Goal: Share content: Share content

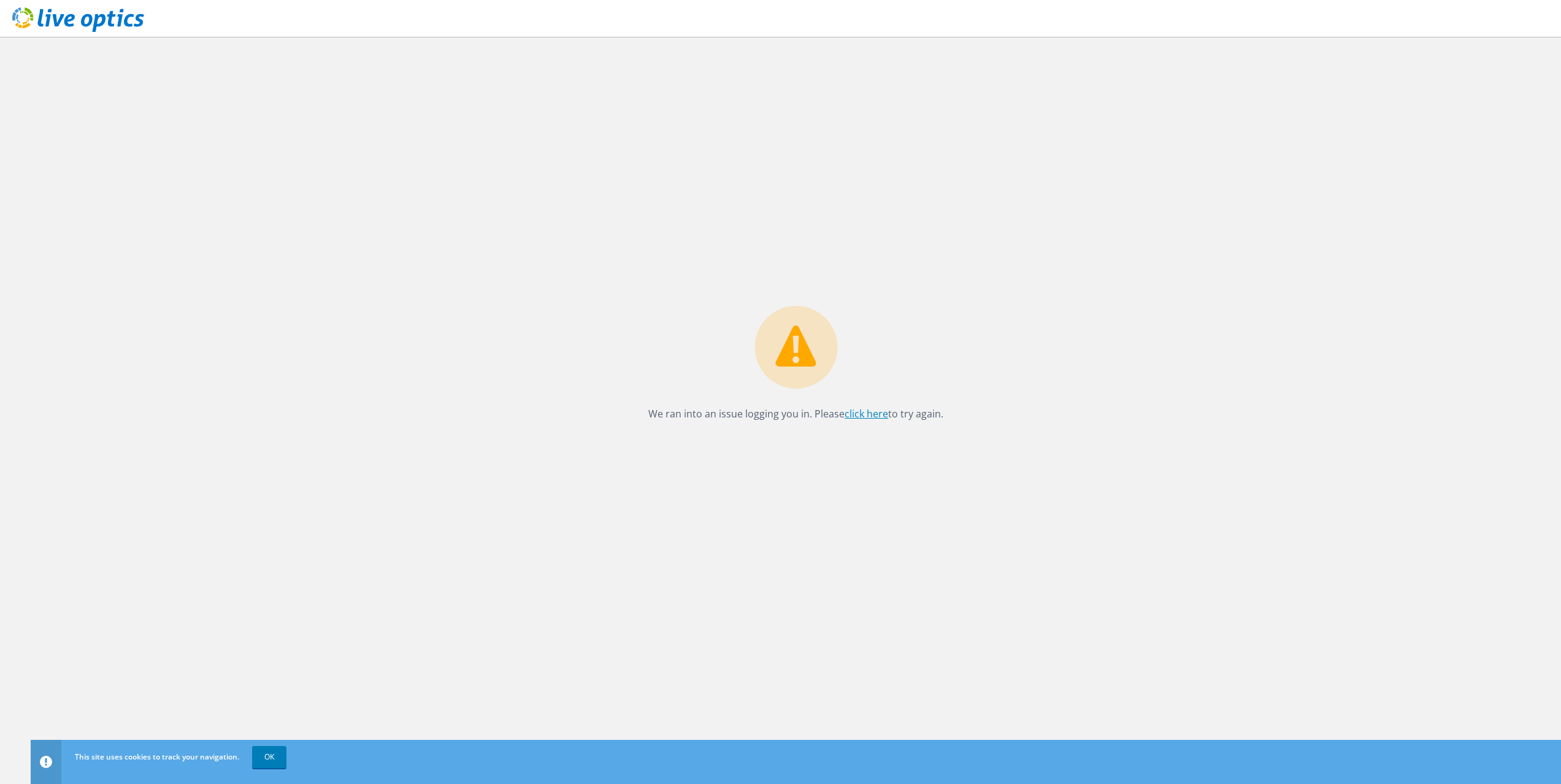
click at [873, 415] on link "click here" at bounding box center [866, 413] width 44 height 13
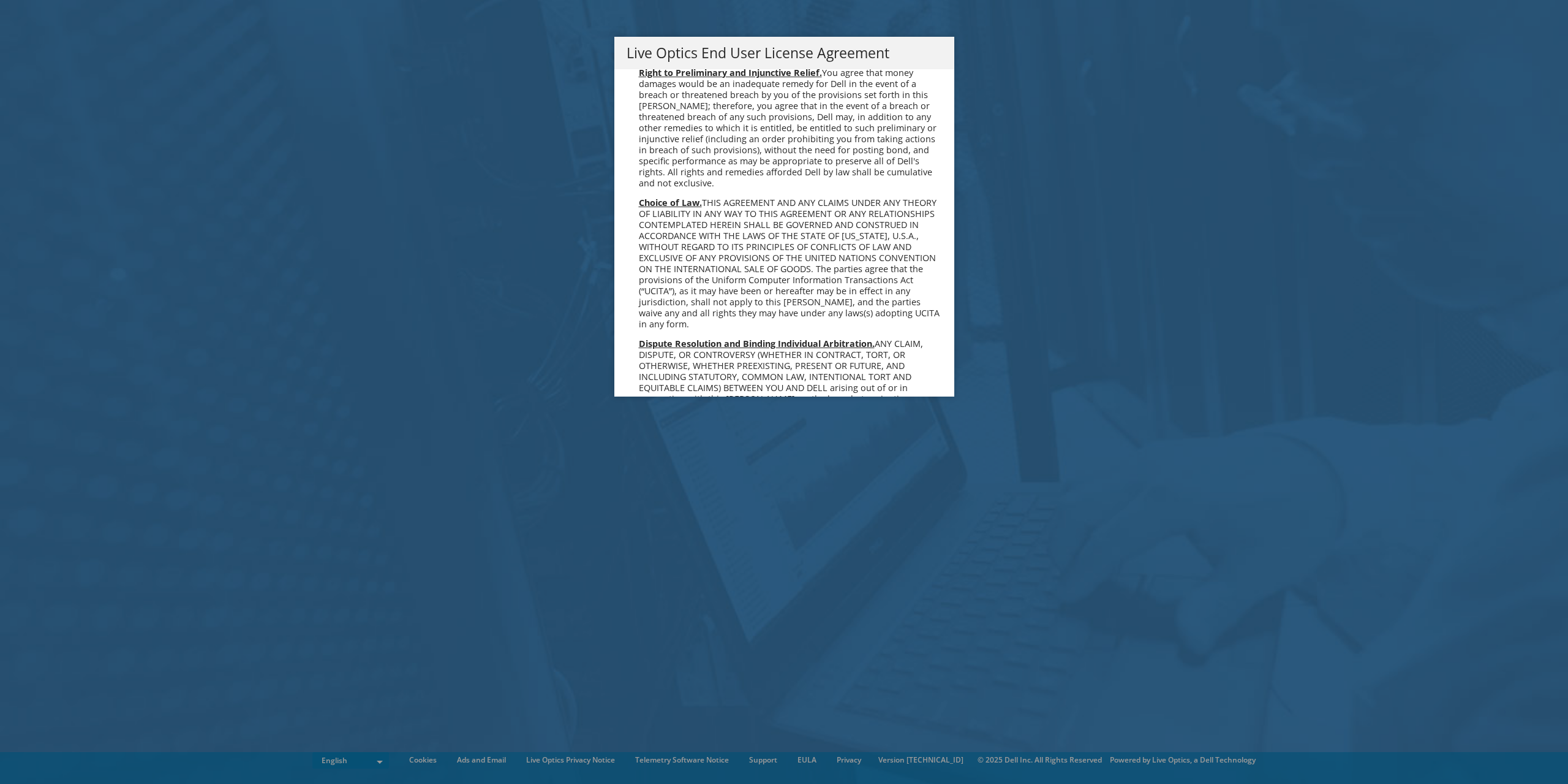
scroll to position [4636, 0]
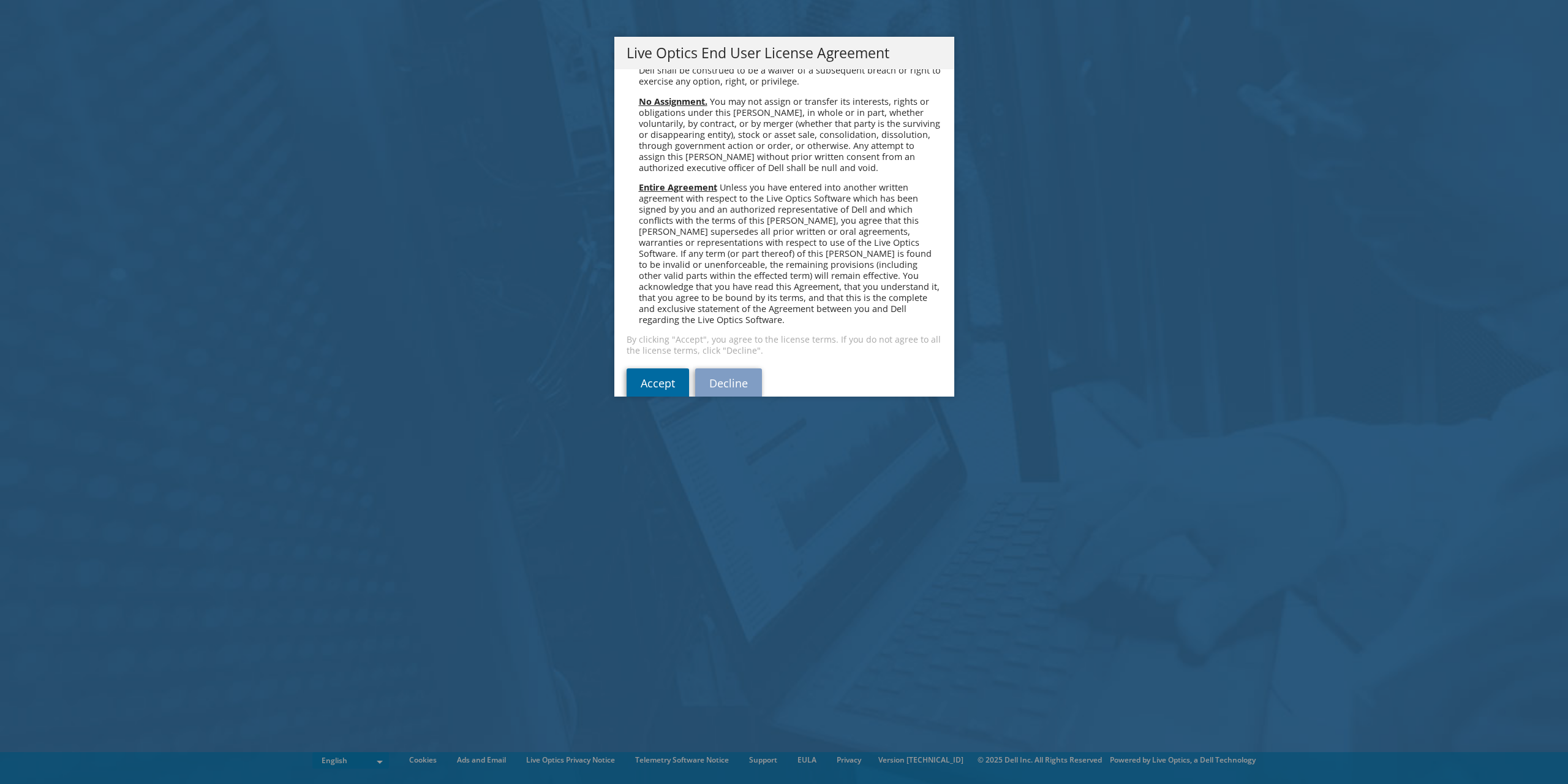
click at [647, 368] on link "Accept" at bounding box center [657, 383] width 62 height 30
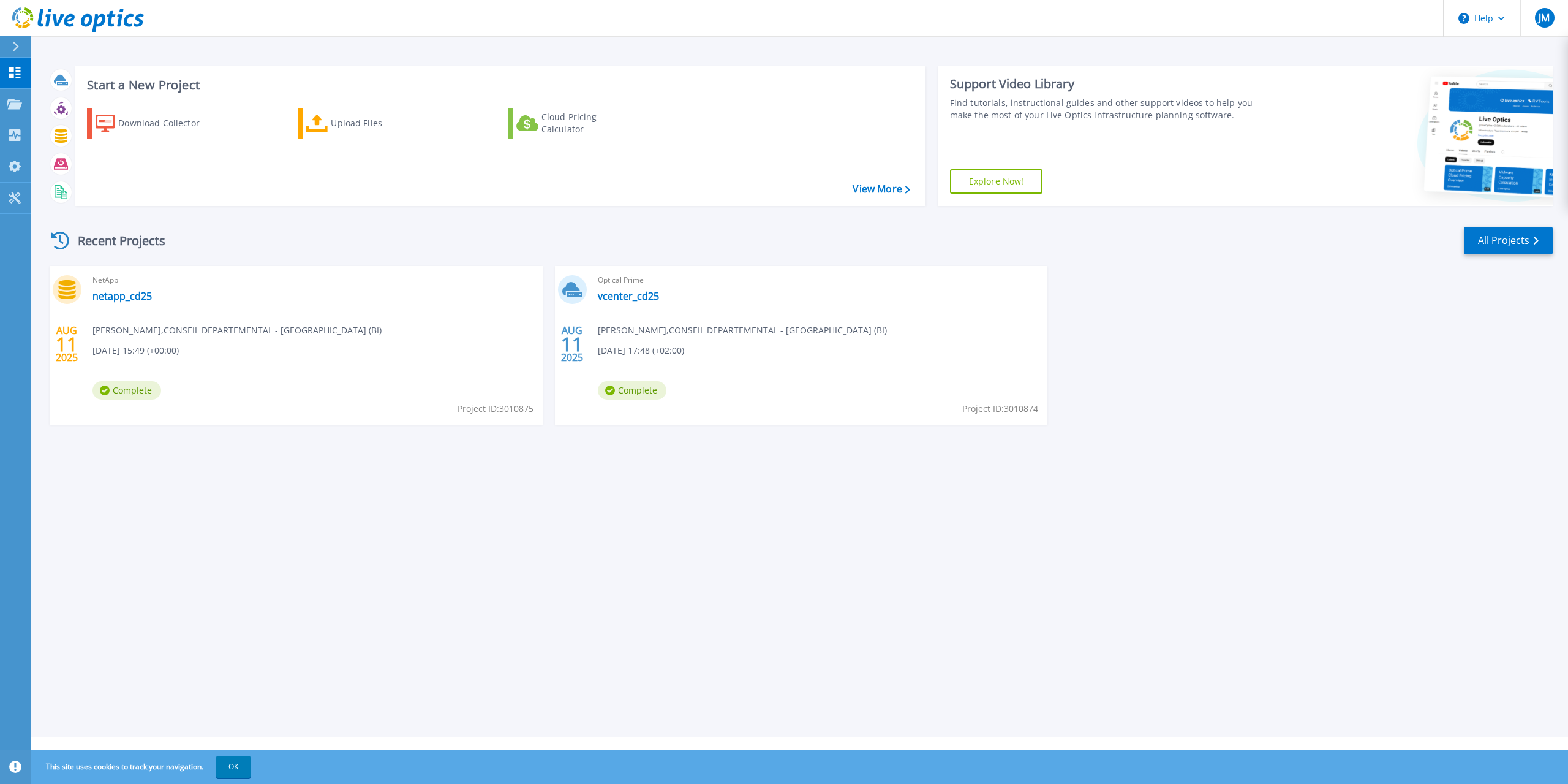
click at [607, 530] on div "Start a New Project Download Collector Upload Files Cloud Pricing Calculator Vi…" at bounding box center [799, 368] width 1537 height 737
click at [423, 486] on div "Start a New Project Download Collector Upload Files Cloud Pricing Calculator Vi…" at bounding box center [799, 368] width 1537 height 737
click at [380, 312] on div "NetApp netapp_cd25 Julien Marconnet , CONSEIL DEPARTEMENTAL - DOUBS (BI) 08/11/…" at bounding box center [314, 345] width 458 height 159
click at [863, 305] on div "Optical Prime vcenter_cd25 Julien Marconnet , CONSEIL DEPARTEMENTAL - DOUBS (BI…" at bounding box center [819, 345] width 458 height 159
click at [248, 303] on div "NetApp netapp_cd25 Julien Marconnet , CONSEIL DEPARTEMENTAL - DOUBS (BI) 08/11/…" at bounding box center [314, 345] width 458 height 159
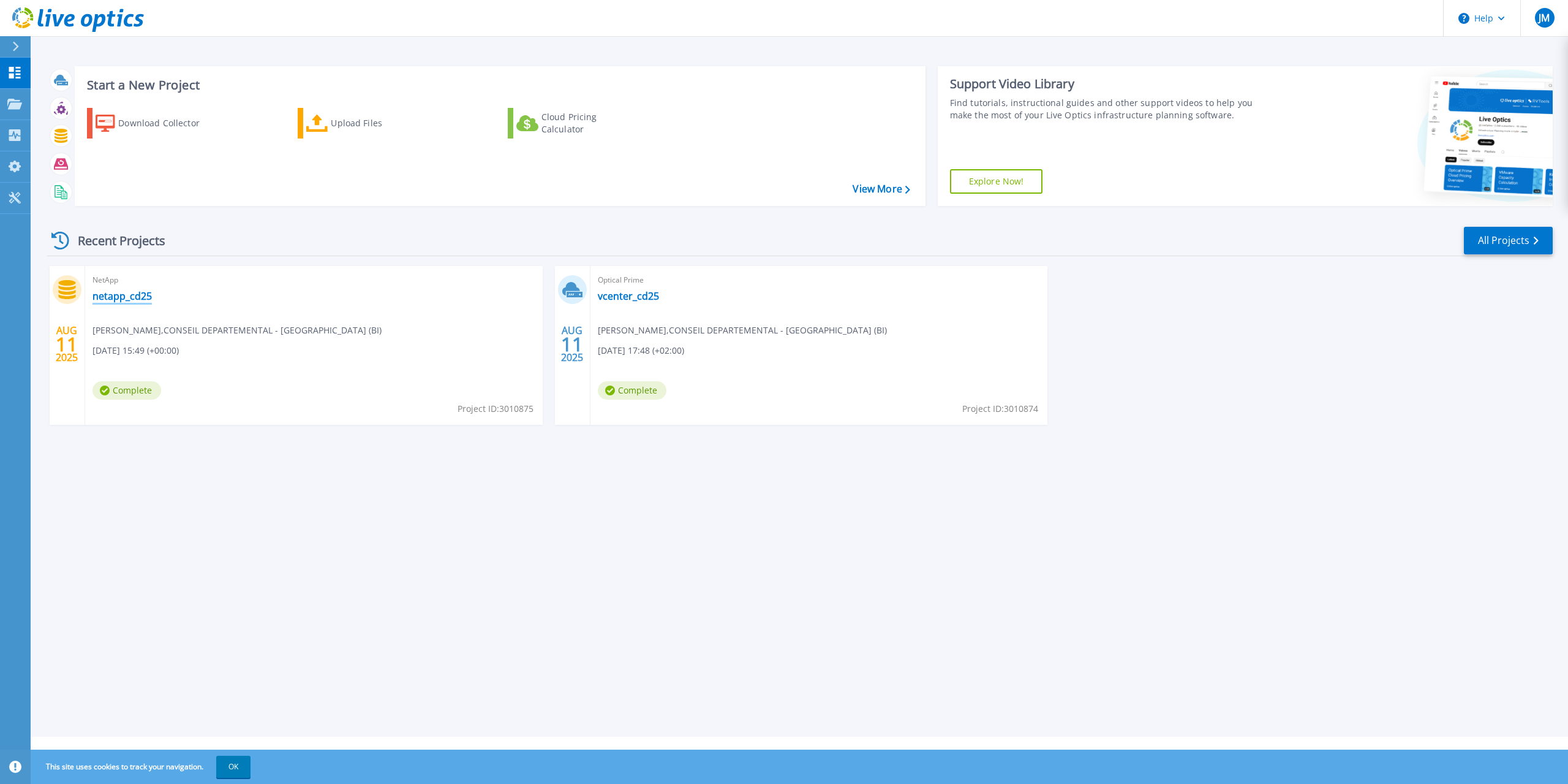
click at [124, 297] on link "netapp_cd25" at bounding box center [123, 296] width 60 height 12
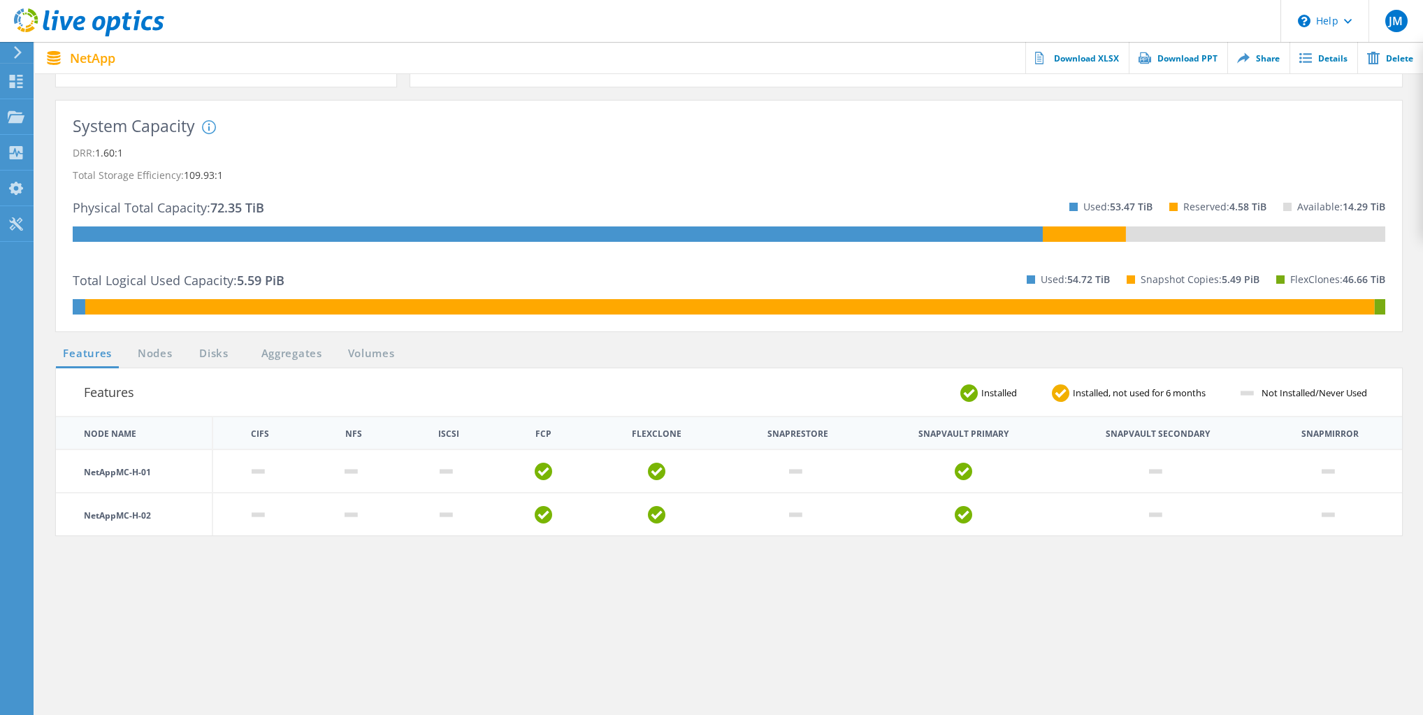
scroll to position [168, 0]
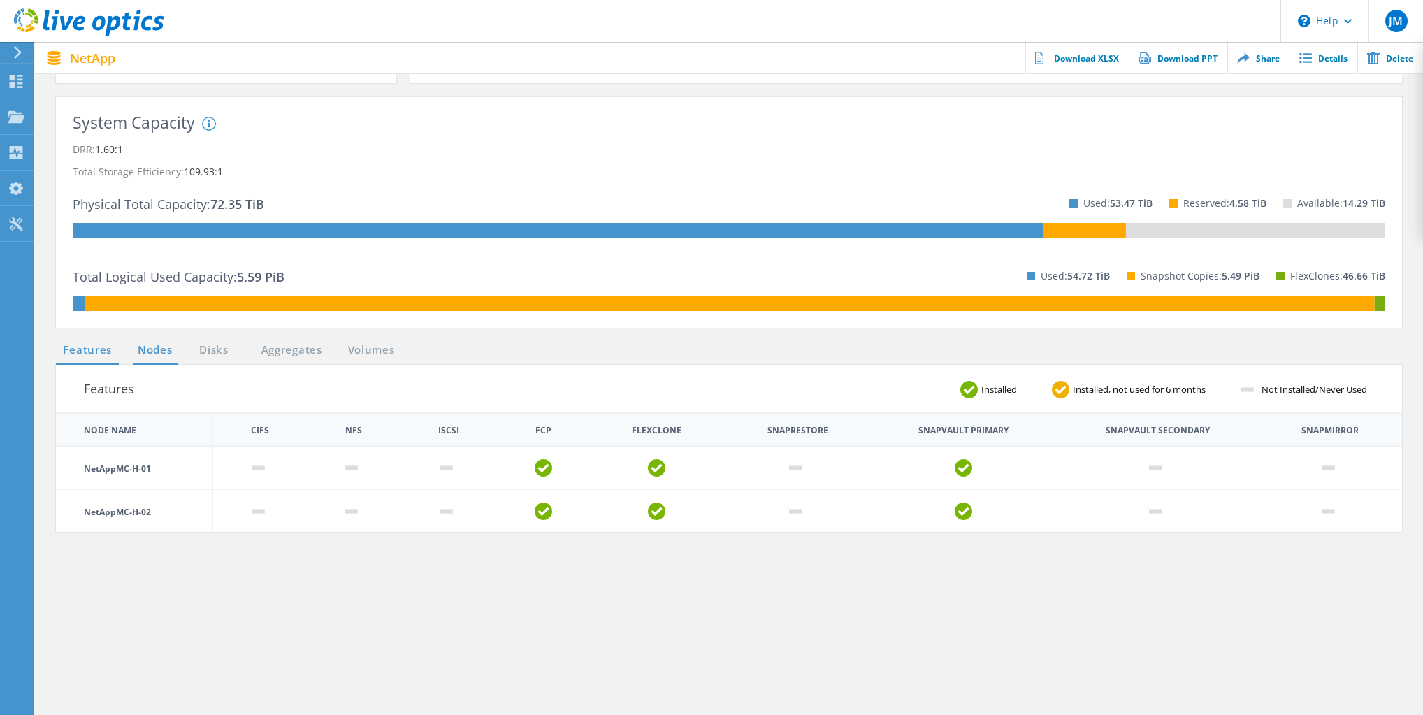
click at [162, 347] on link "Nodes" at bounding box center [155, 350] width 45 height 17
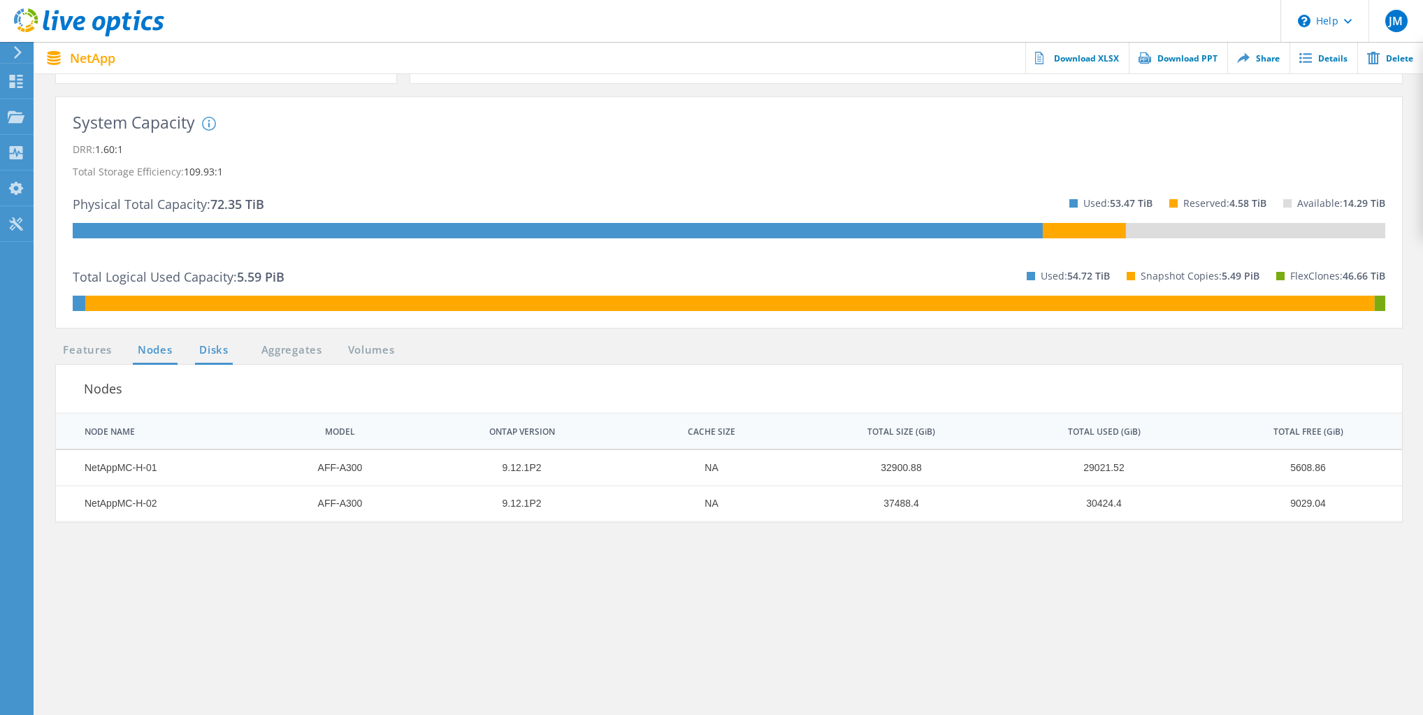
click at [210, 347] on link "Disks" at bounding box center [214, 350] width 38 height 17
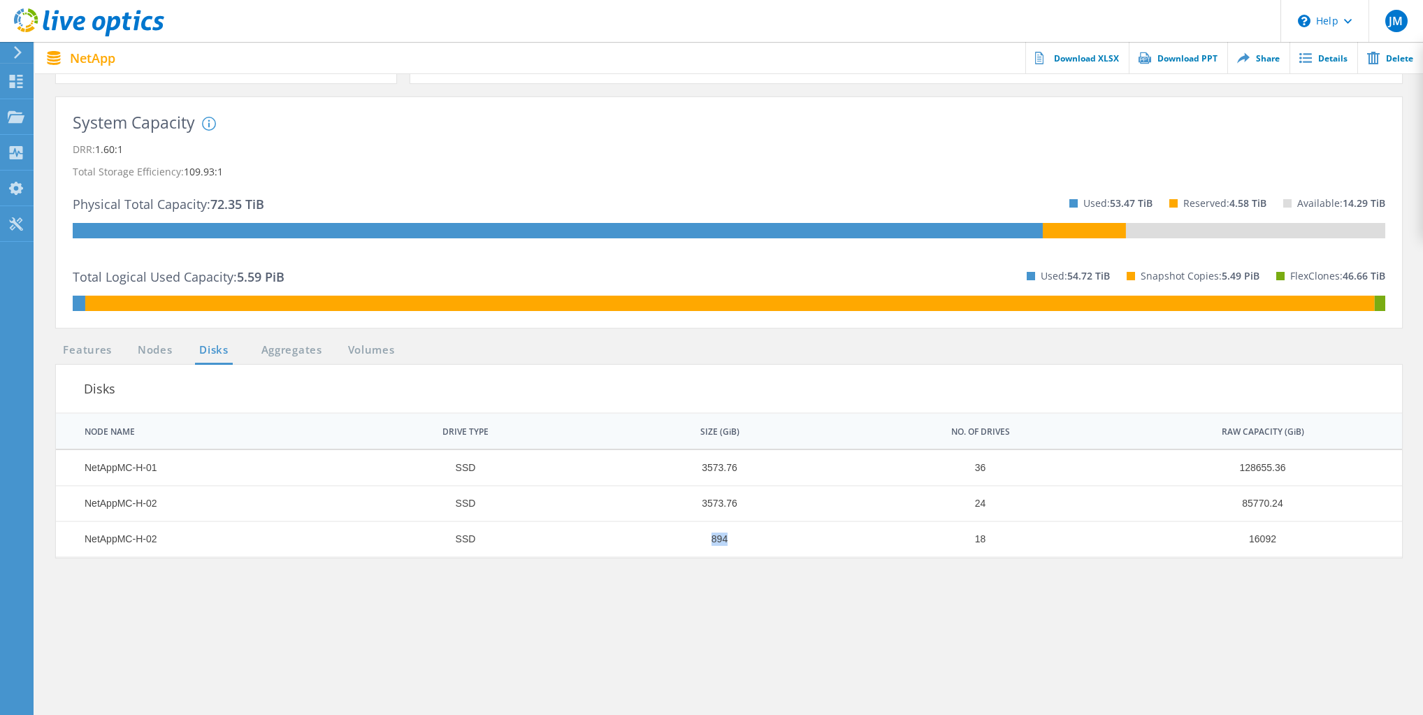
drag, startPoint x: 702, startPoint y: 535, endPoint x: 755, endPoint y: 544, distance: 53.8
click at [755, 544] on td "894" at bounding box center [712, 539] width 250 height 36
click at [765, 608] on section "Features Nodes Disks Aggregates Volumes Disks | 1 of 1 | NODE NAME DRIVE TYPE S…" at bounding box center [729, 586] width 1360 height 489
click at [284, 347] on link "Aggregates" at bounding box center [291, 350] width 79 height 17
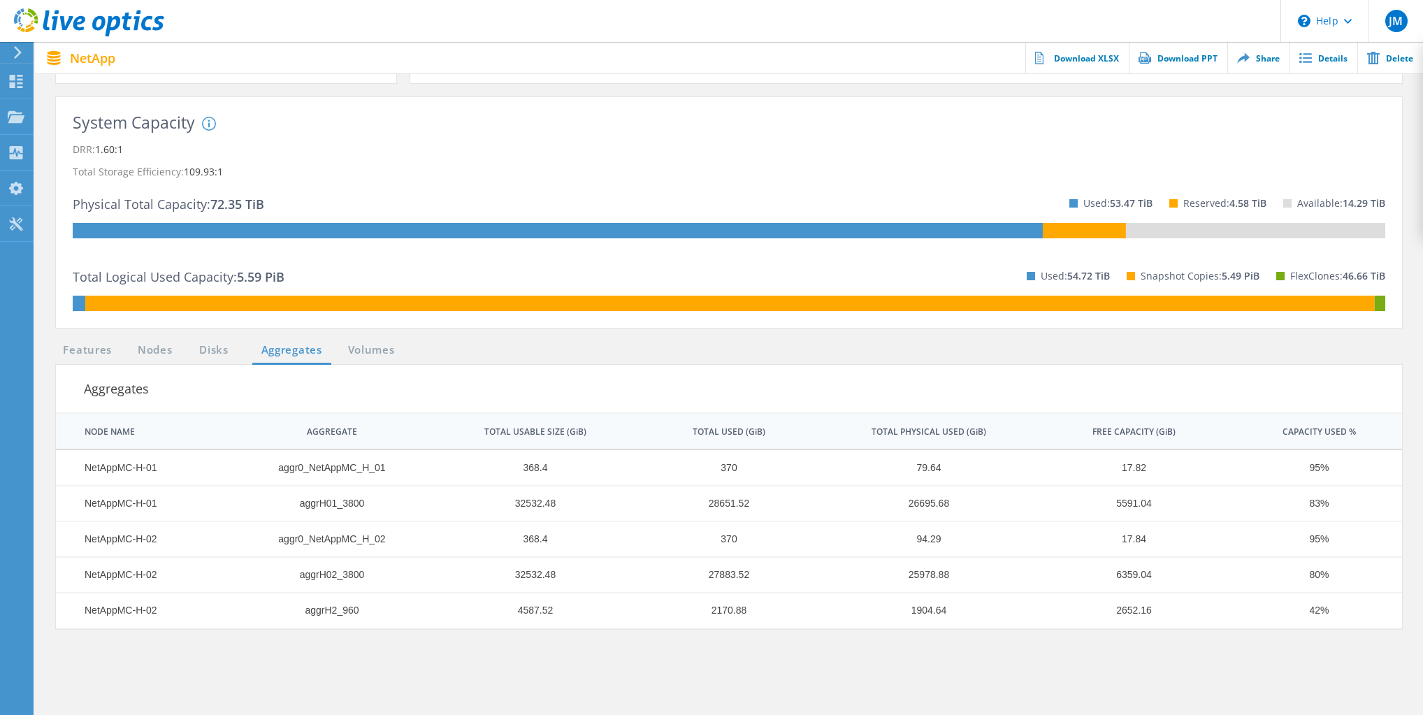
click at [503, 358] on section "Features Nodes Disks Aggregates Volumes Aggregates | 1 of 1 | NODE NAME AGGREGA…" at bounding box center [729, 586] width 1360 height 489
click at [212, 347] on link "Disks" at bounding box center [214, 350] width 38 height 17
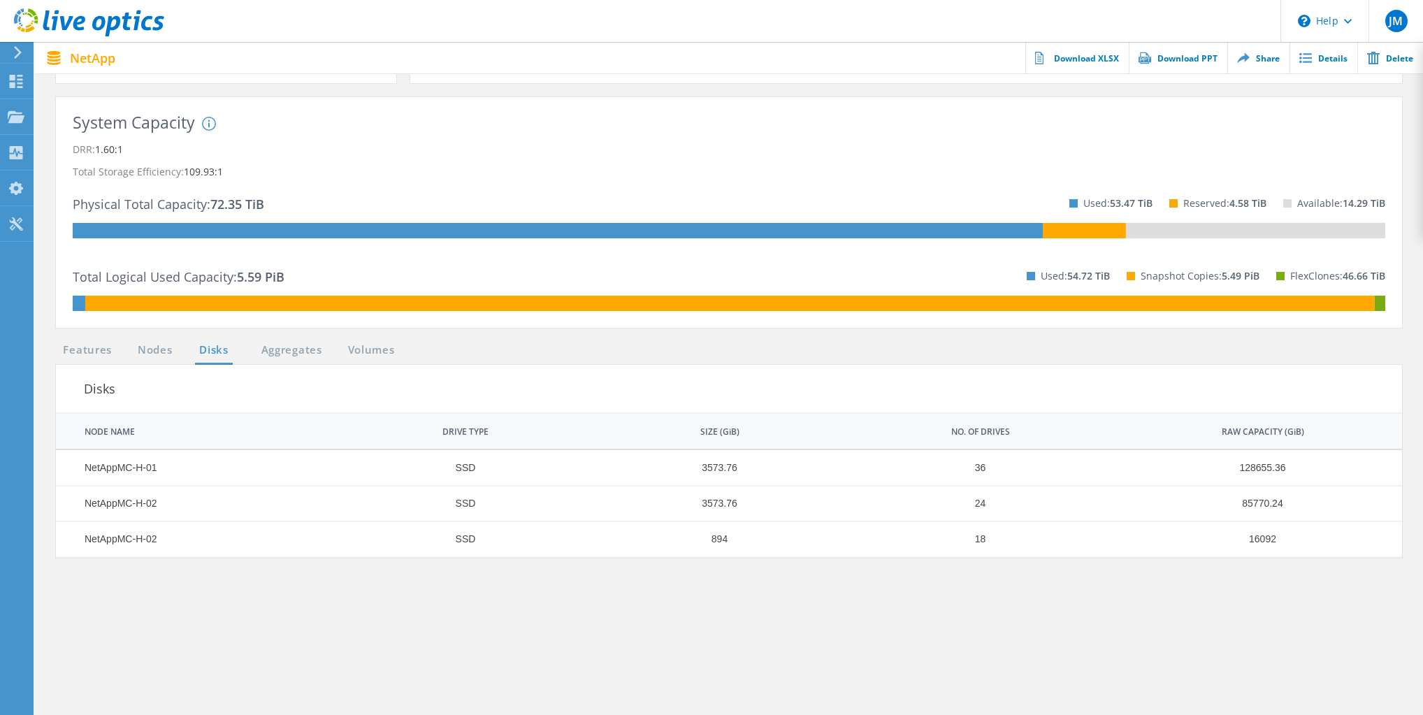
click at [572, 352] on section "Features Nodes Disks Aggregates Volumes Disks | 1 of 1 | NODE NAME DRIVE TYPE S…" at bounding box center [729, 586] width 1360 height 489
click at [539, 634] on section "Features Nodes Disks Aggregates Volumes Disks | 1 of 1 | NODE NAME DRIVE TYPE S…" at bounding box center [729, 586] width 1360 height 489
click at [573, 628] on section "Features Nodes Disks Aggregates Volumes Disks | 1 of 1 | NODE NAME DRIVE TYPE S…" at bounding box center [729, 586] width 1360 height 489
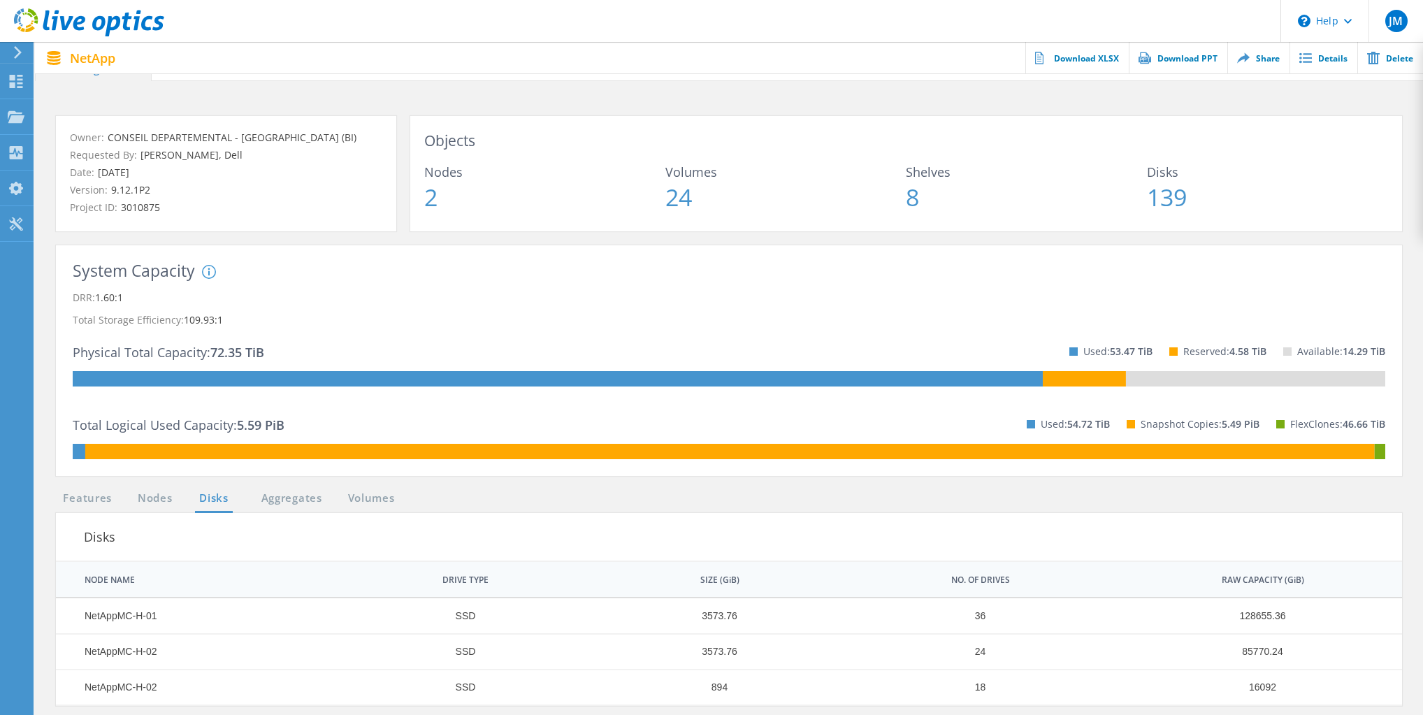
scroll to position [0, 0]
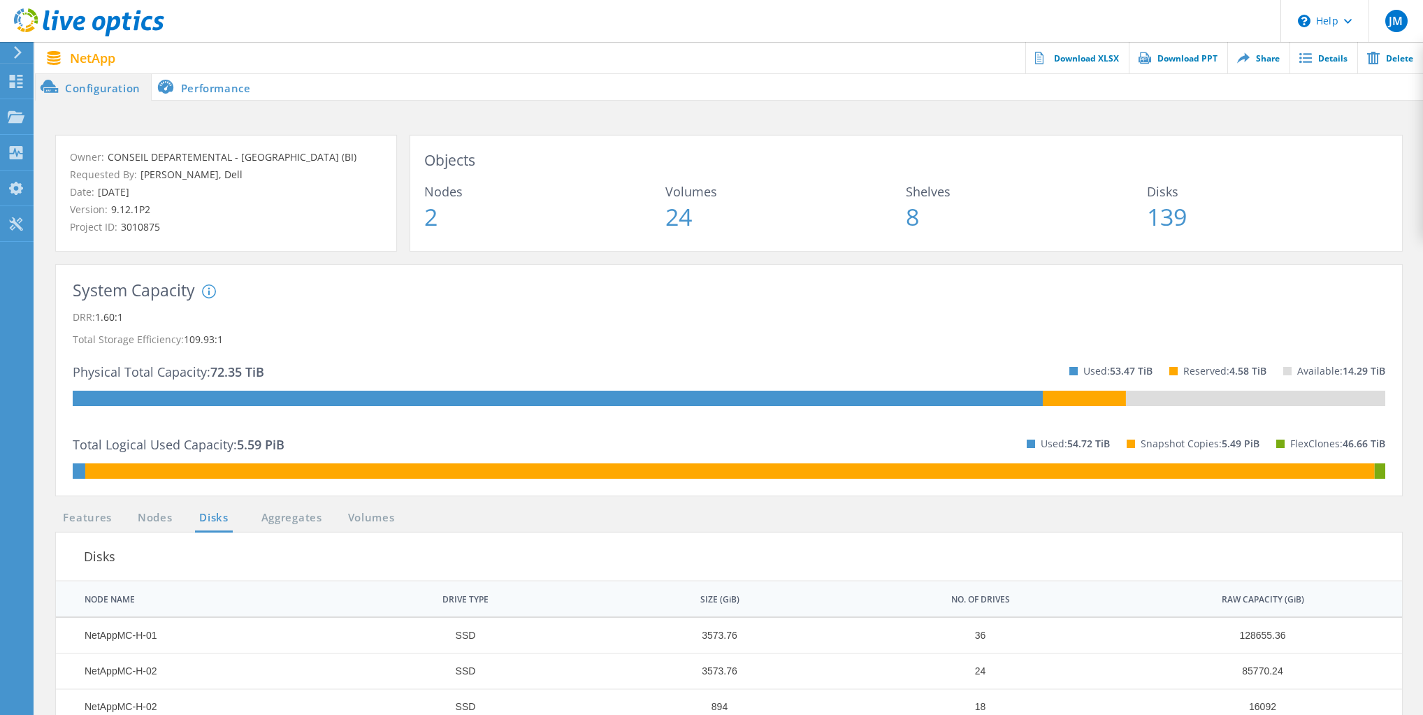
click at [542, 290] on div "System Capacity System DRR represents DRR w/o SnapShots and FlexClones for newe…" at bounding box center [729, 290] width 1313 height 17
click at [20, 52] on use at bounding box center [18, 52] width 8 height 13
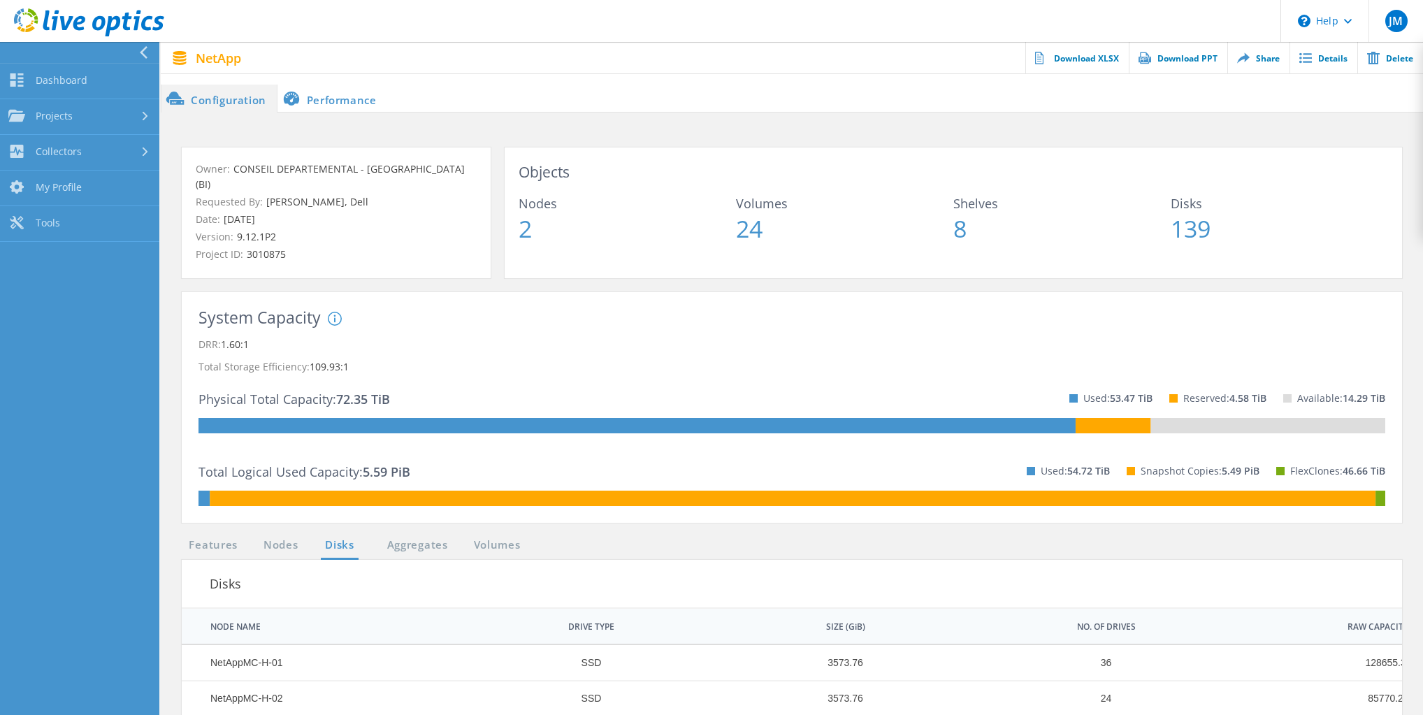
click at [143, 53] on icon at bounding box center [143, 52] width 10 height 13
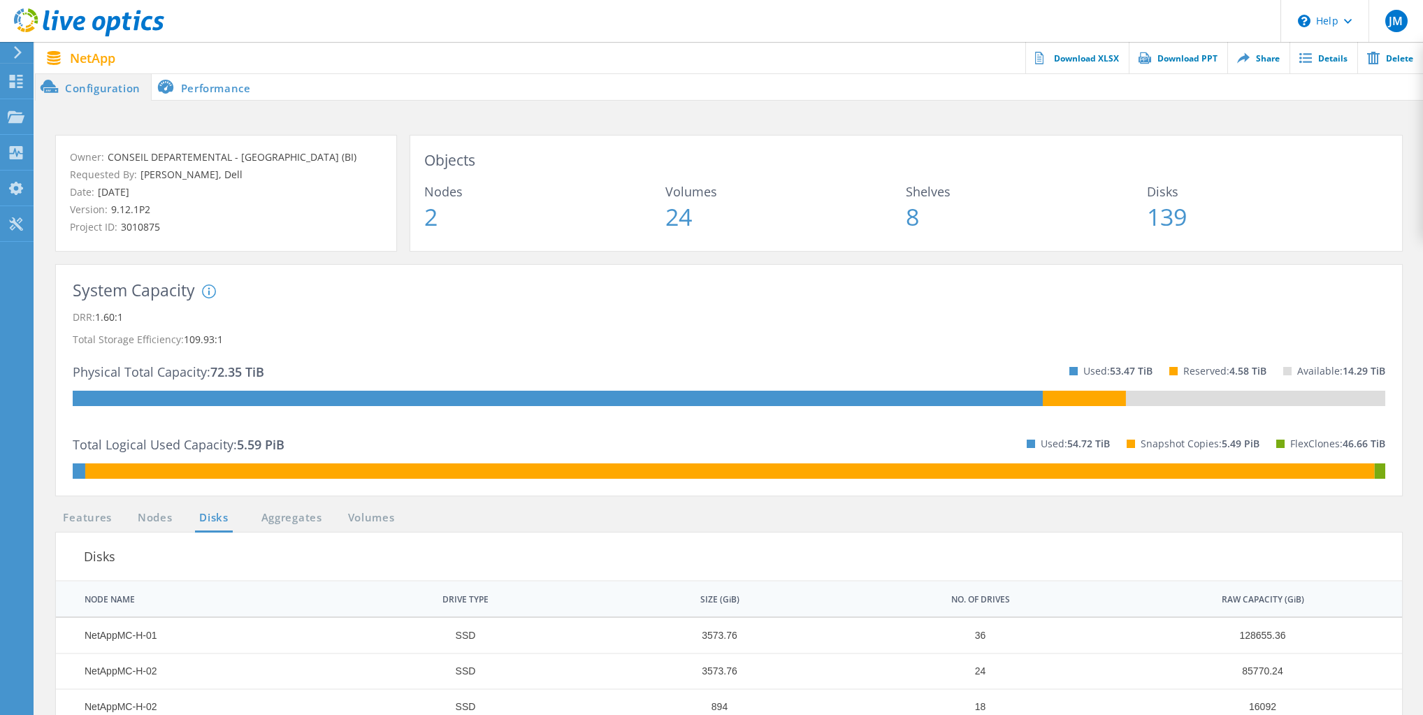
click at [101, 20] on icon at bounding box center [89, 22] width 150 height 29
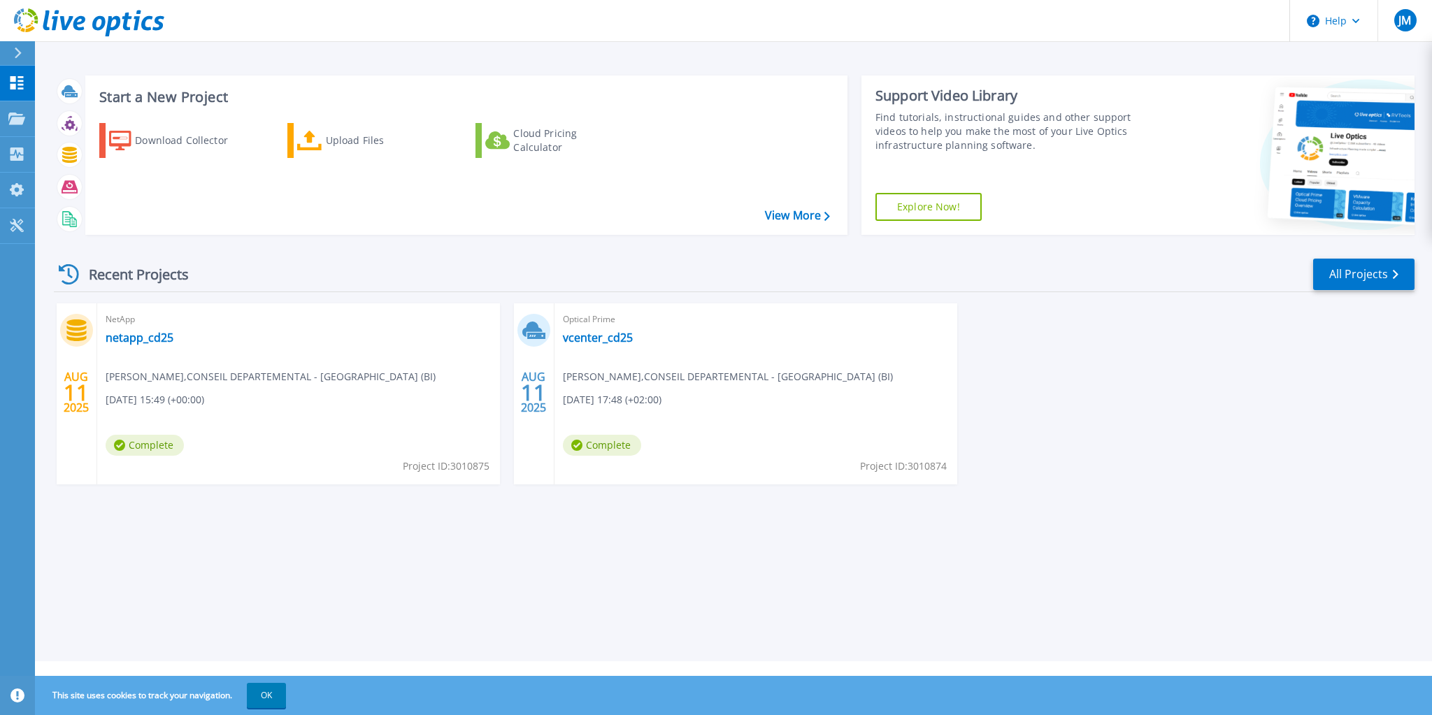
click at [727, 561] on div "Start a New Project Download Collector Upload Files Cloud Pricing Calculator Vi…" at bounding box center [733, 330] width 1397 height 661
click at [588, 339] on link "vcenter_cd25" at bounding box center [598, 338] width 70 height 14
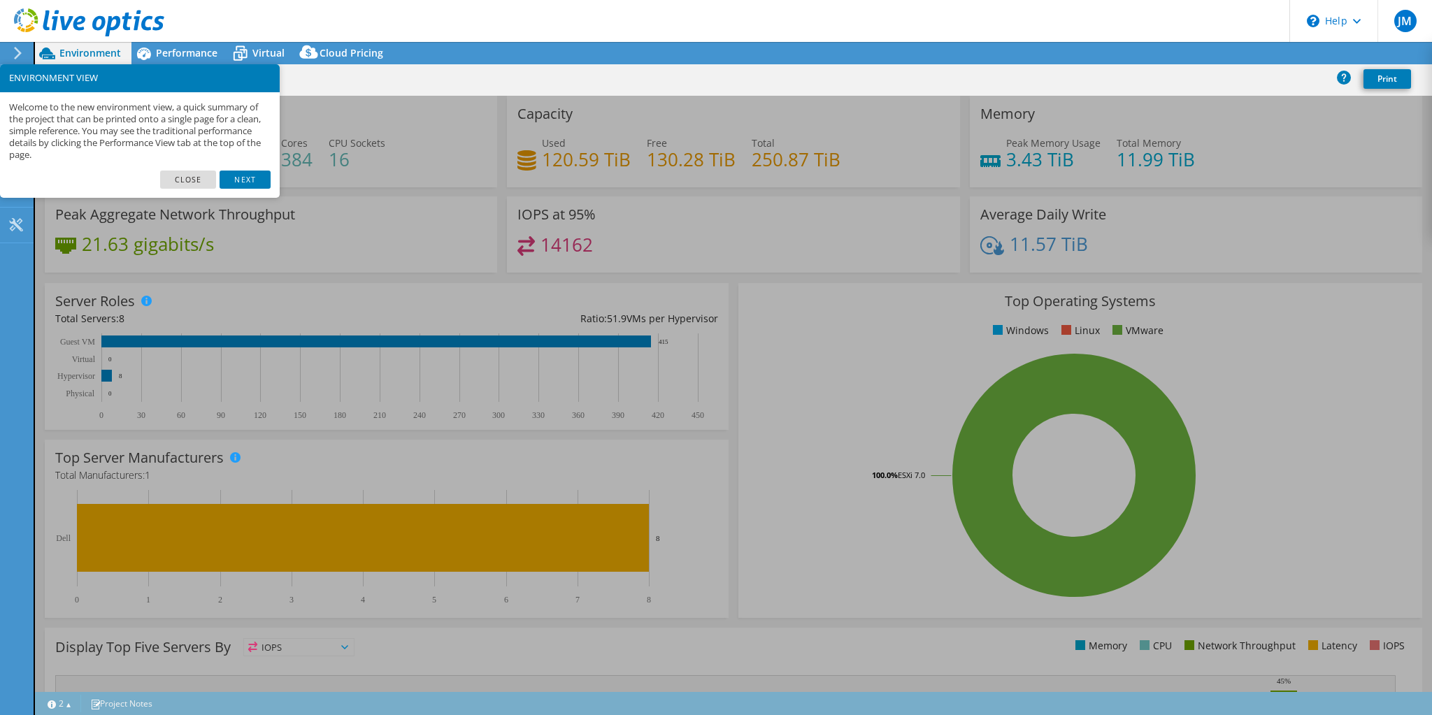
select select "USD"
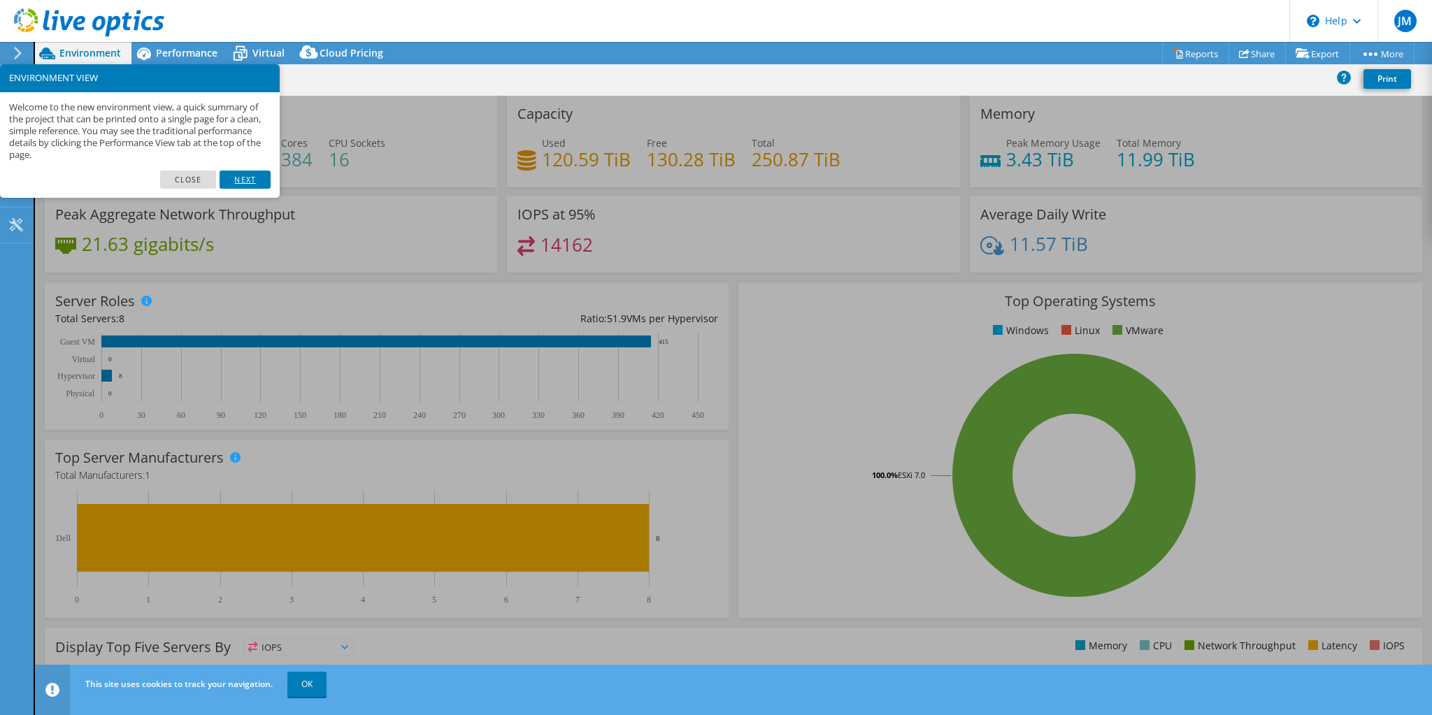
click at [247, 180] on link "Next" at bounding box center [244, 180] width 50 height 18
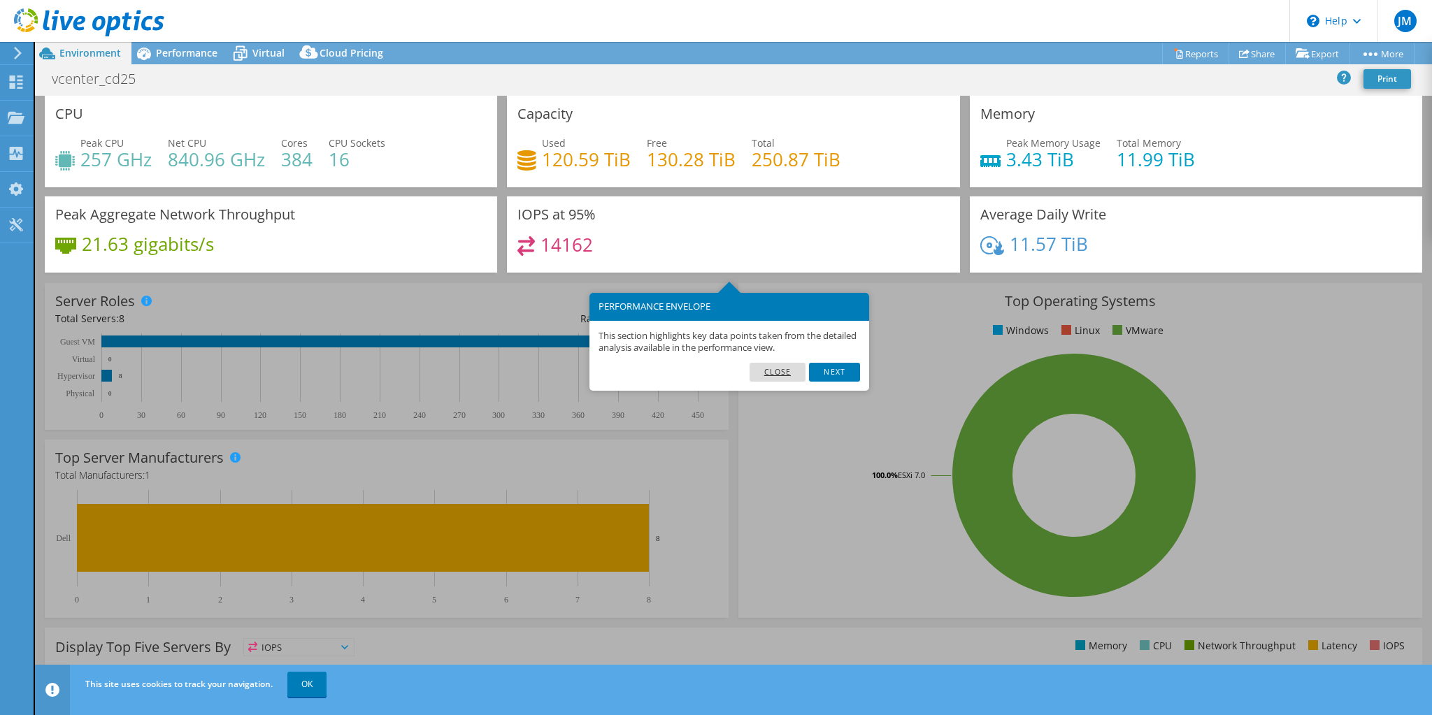
click at [781, 373] on link "Close" at bounding box center [777, 372] width 57 height 18
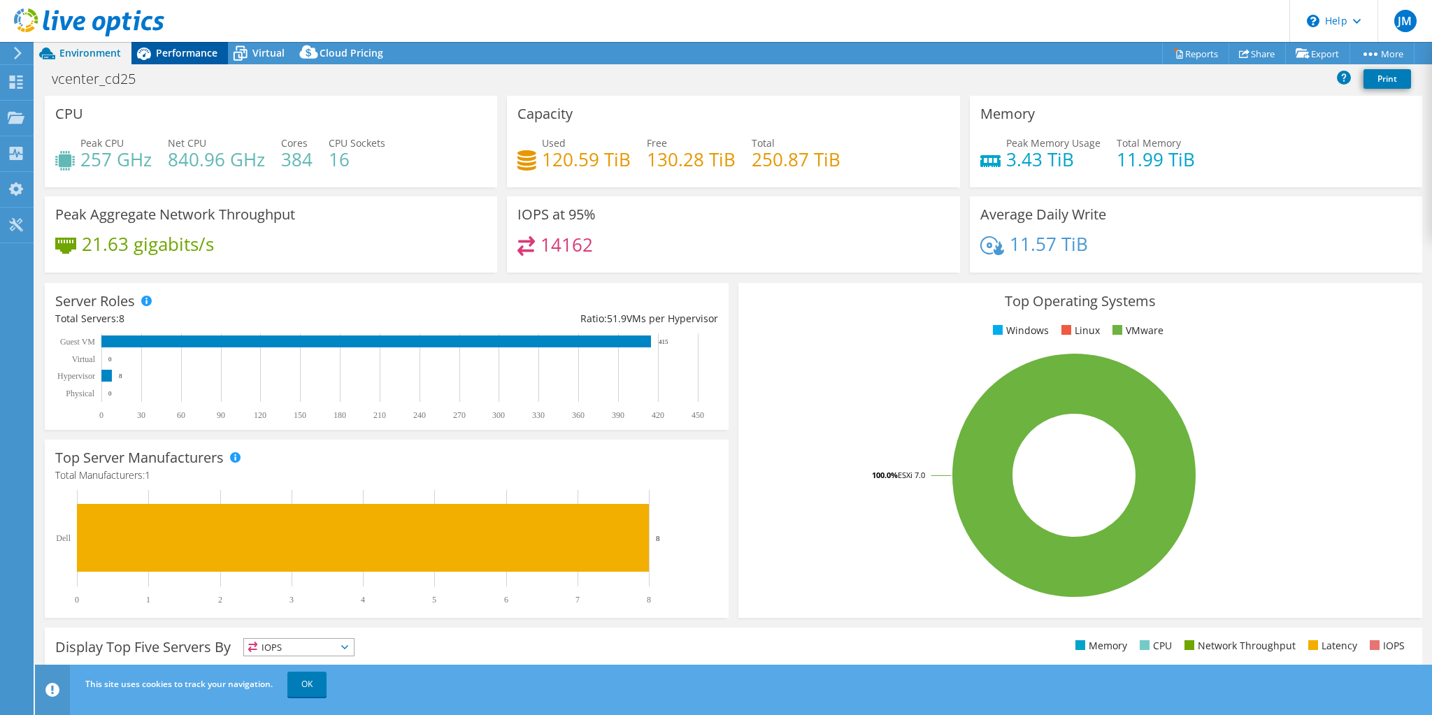
click at [176, 46] on span "Performance" at bounding box center [187, 52] width 62 height 13
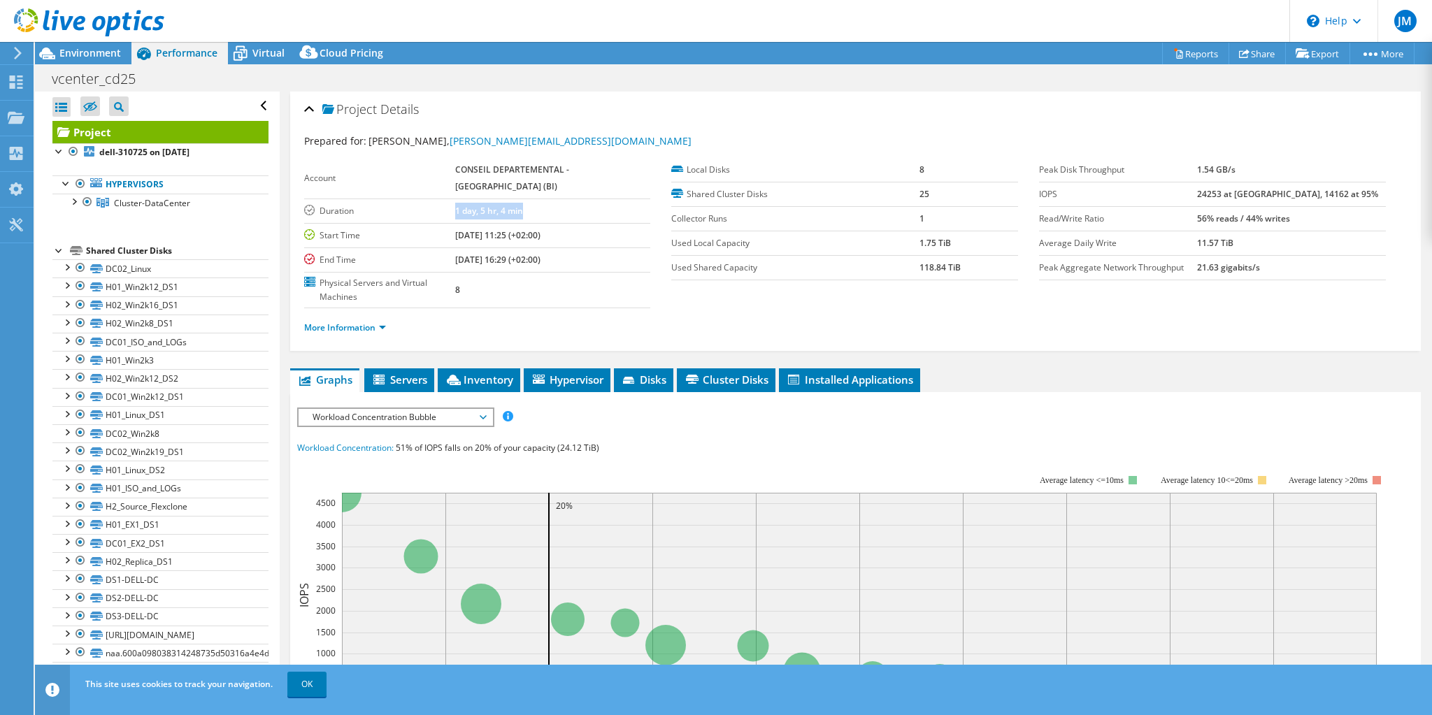
drag, startPoint x: 471, startPoint y: 190, endPoint x: 558, endPoint y: 193, distance: 86.7
click at [558, 199] on tr "Duration 1 day, 5 hr, 4 min" at bounding box center [477, 211] width 347 height 24
click at [568, 199] on td "1 day, 5 hr, 4 min" at bounding box center [553, 211] width 196 height 24
click at [89, 55] on span "Environment" at bounding box center [90, 52] width 62 height 13
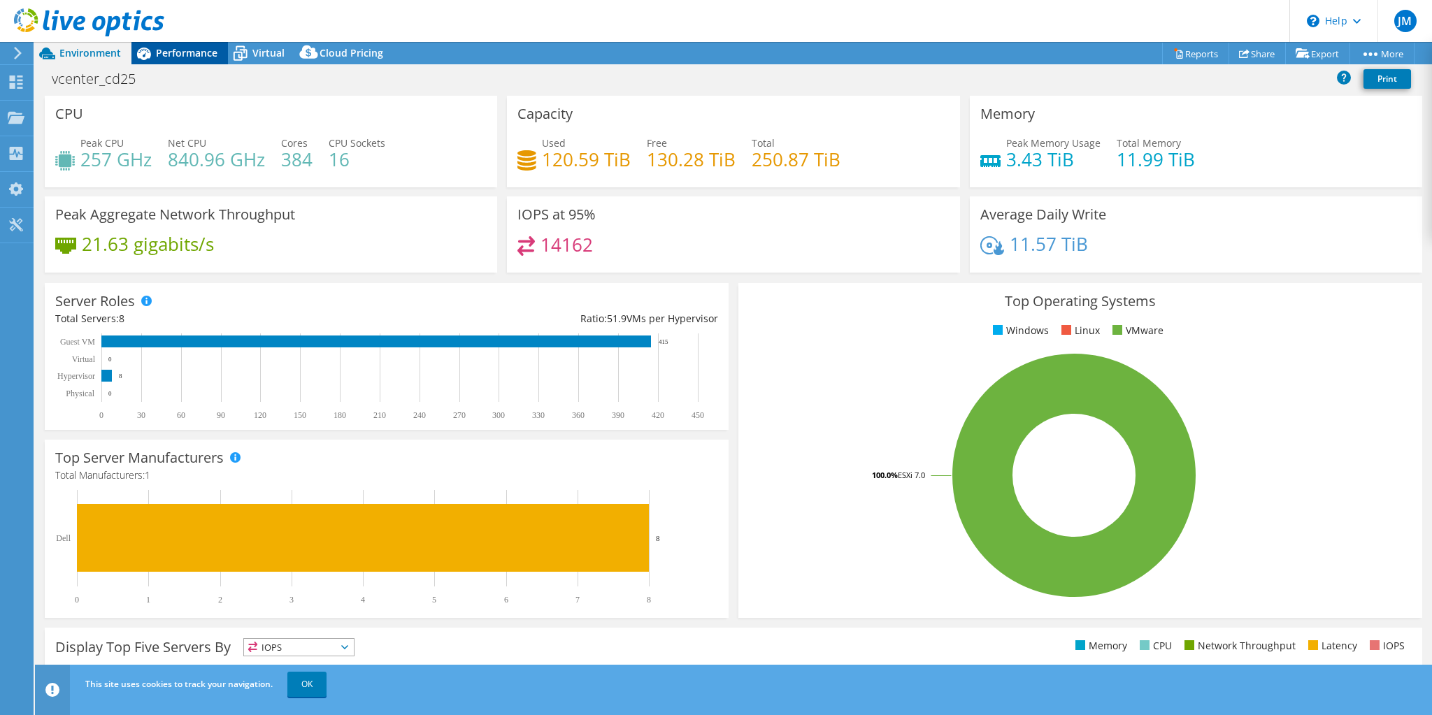
click at [152, 57] on icon at bounding box center [143, 53] width 24 height 24
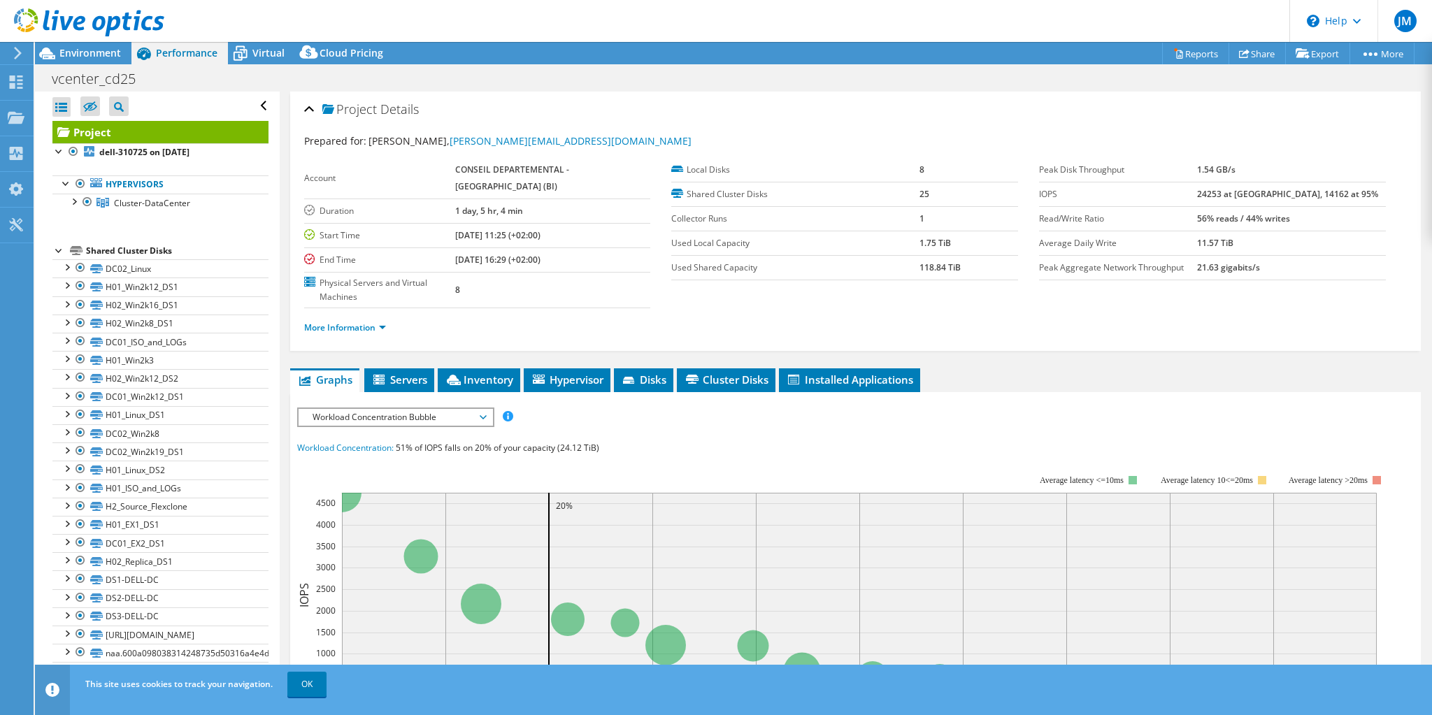
drag, startPoint x: 477, startPoint y: 221, endPoint x: 588, endPoint y: 219, distance: 111.1
click at [588, 223] on tr "Start Time 07/31/2025, 11:25 (+02:00)" at bounding box center [477, 235] width 347 height 24
click at [604, 247] on td "08/01/2025, 16:29 (+02:00)" at bounding box center [553, 259] width 196 height 24
drag, startPoint x: 472, startPoint y: 212, endPoint x: 593, endPoint y: 240, distance: 124.1
click at [593, 240] on tbody "Account CONSEIL DEPARTEMENTAL - DOUBS (BI) Duration 1 day, 5 hr, 4 min Start Ti…" at bounding box center [477, 233] width 347 height 150
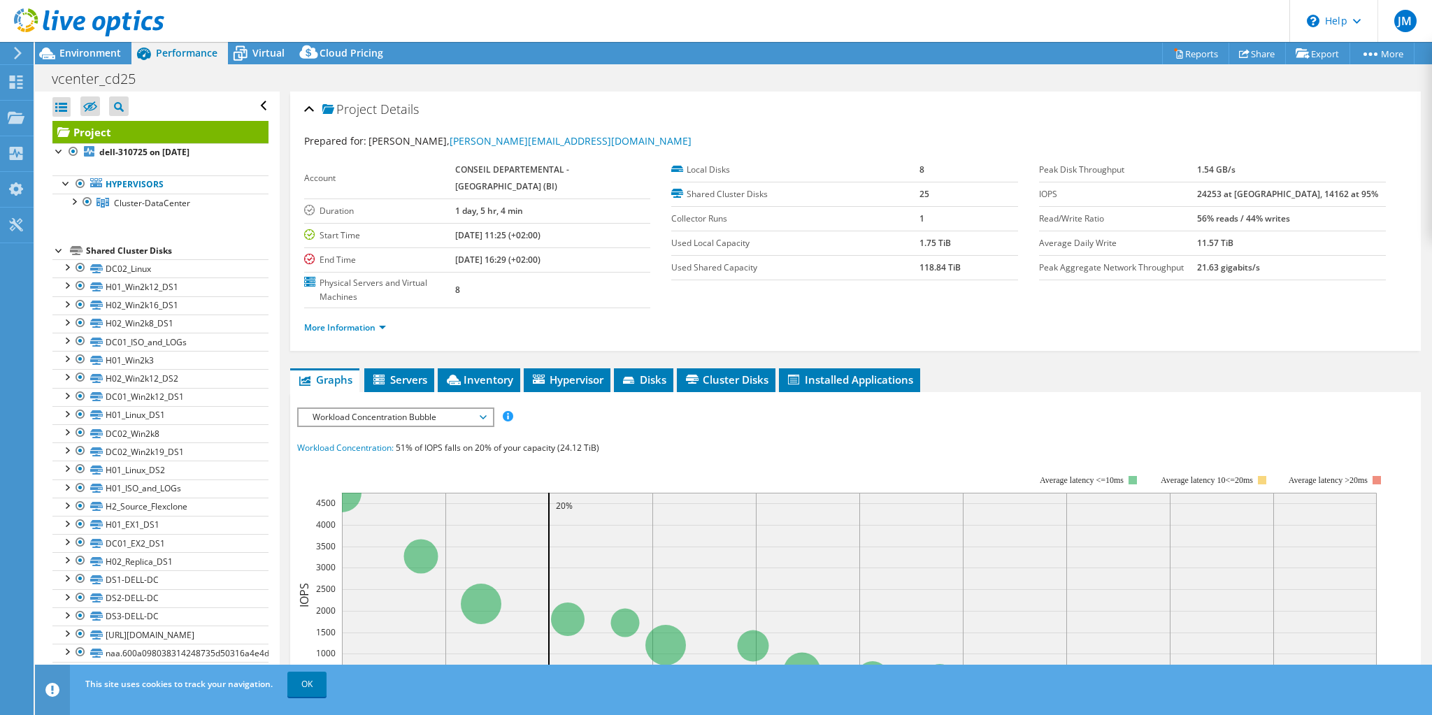
drag, startPoint x: 605, startPoint y: 226, endPoint x: 607, endPoint y: 218, distance: 8.0
drag, startPoint x: 607, startPoint y: 218, endPoint x: 598, endPoint y: 216, distance: 8.6
click at [598, 223] on td "07/31/2025, 11:25 (+02:00)" at bounding box center [553, 235] width 196 height 24
click at [607, 247] on td "08/01/2025, 16:29 (+02:00)" at bounding box center [553, 259] width 196 height 24
click at [254, 54] on span "Virtual" at bounding box center [268, 52] width 32 height 13
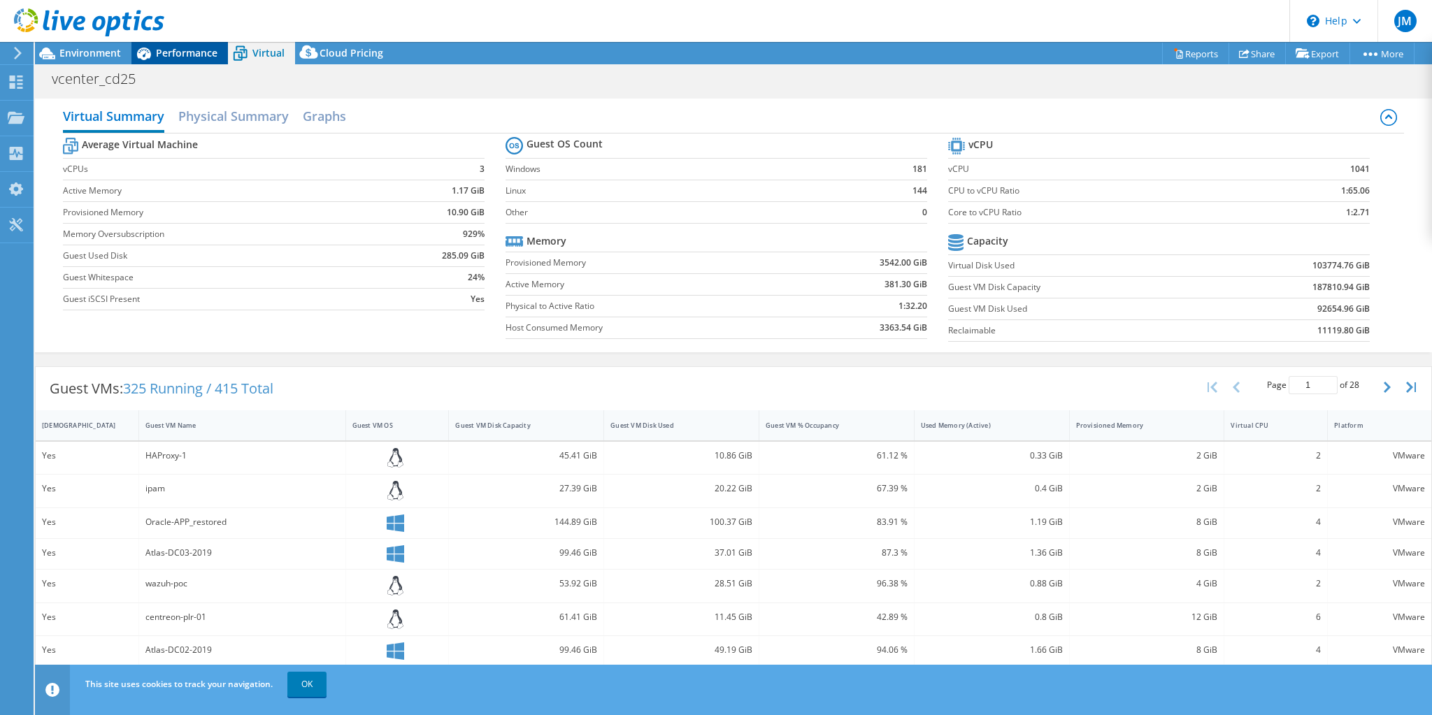
click at [190, 50] on span "Performance" at bounding box center [187, 52] width 62 height 13
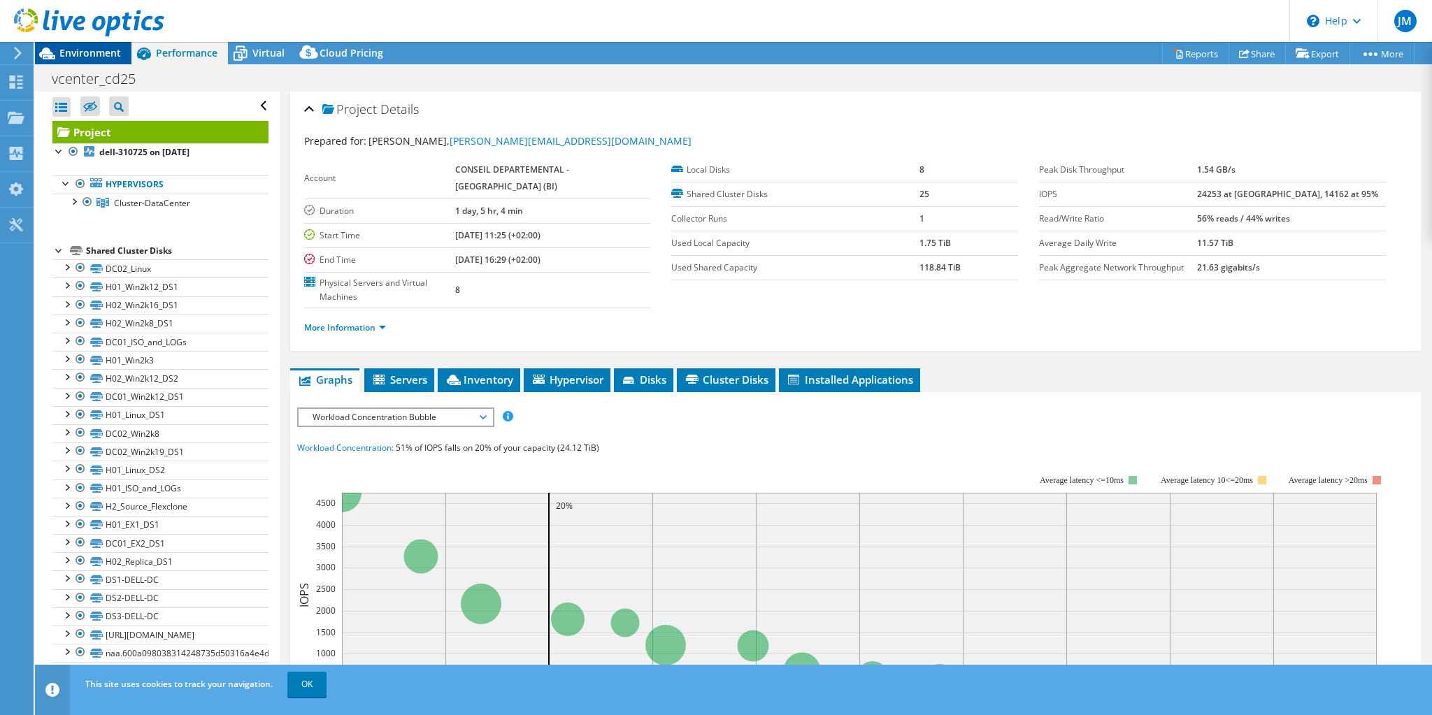
click at [99, 58] on span "Environment" at bounding box center [90, 52] width 62 height 13
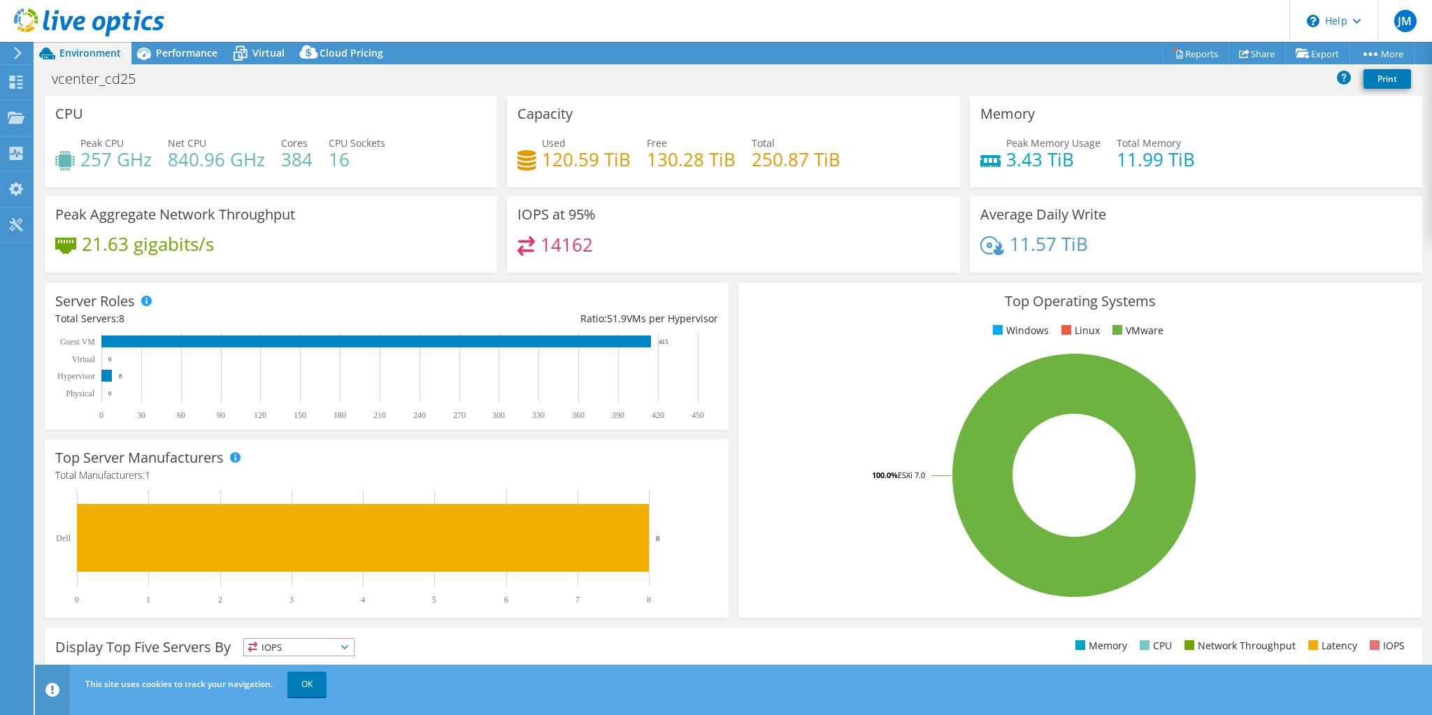
click at [806, 228] on div "IOPS at 95% 14162" at bounding box center [733, 234] width 452 height 76
click at [64, 156] on div "Collectors" at bounding box center [71, 153] width 76 height 35
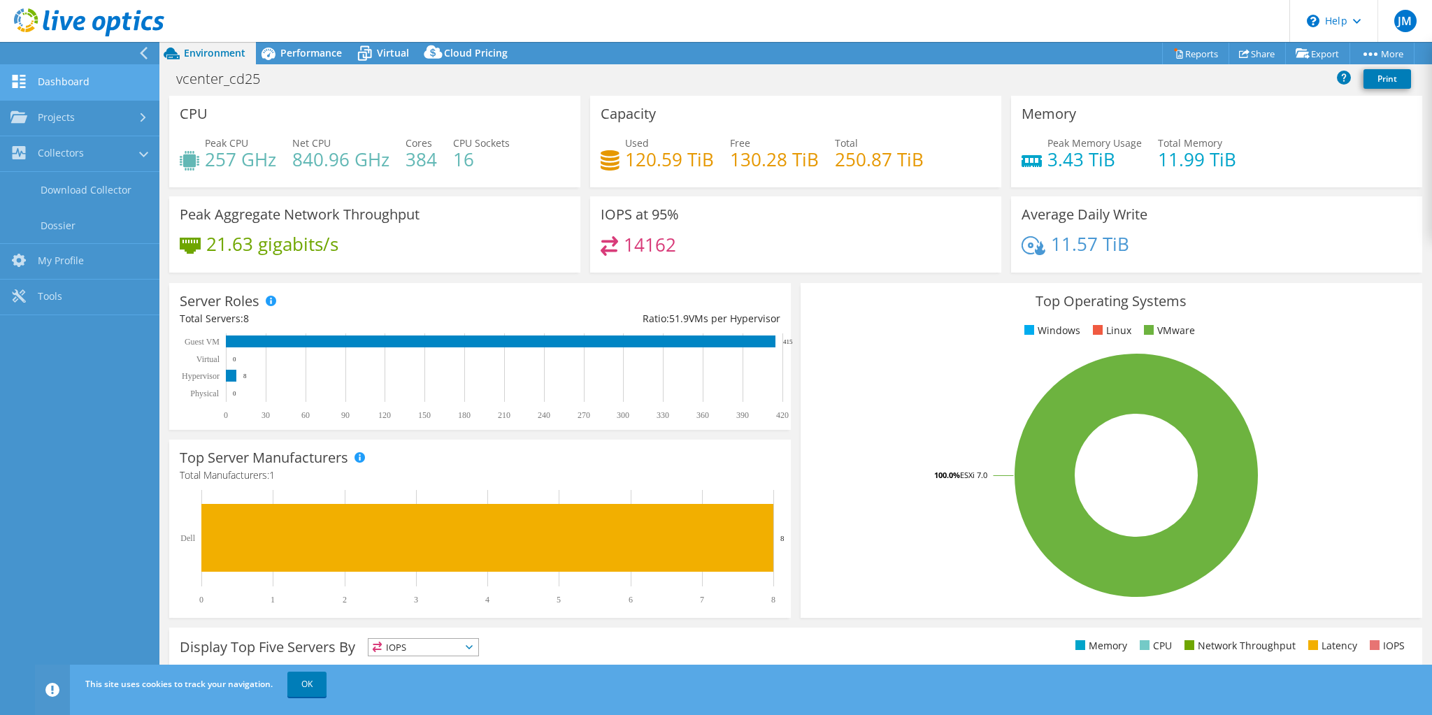
click at [60, 85] on link "Dashboard" at bounding box center [79, 83] width 159 height 36
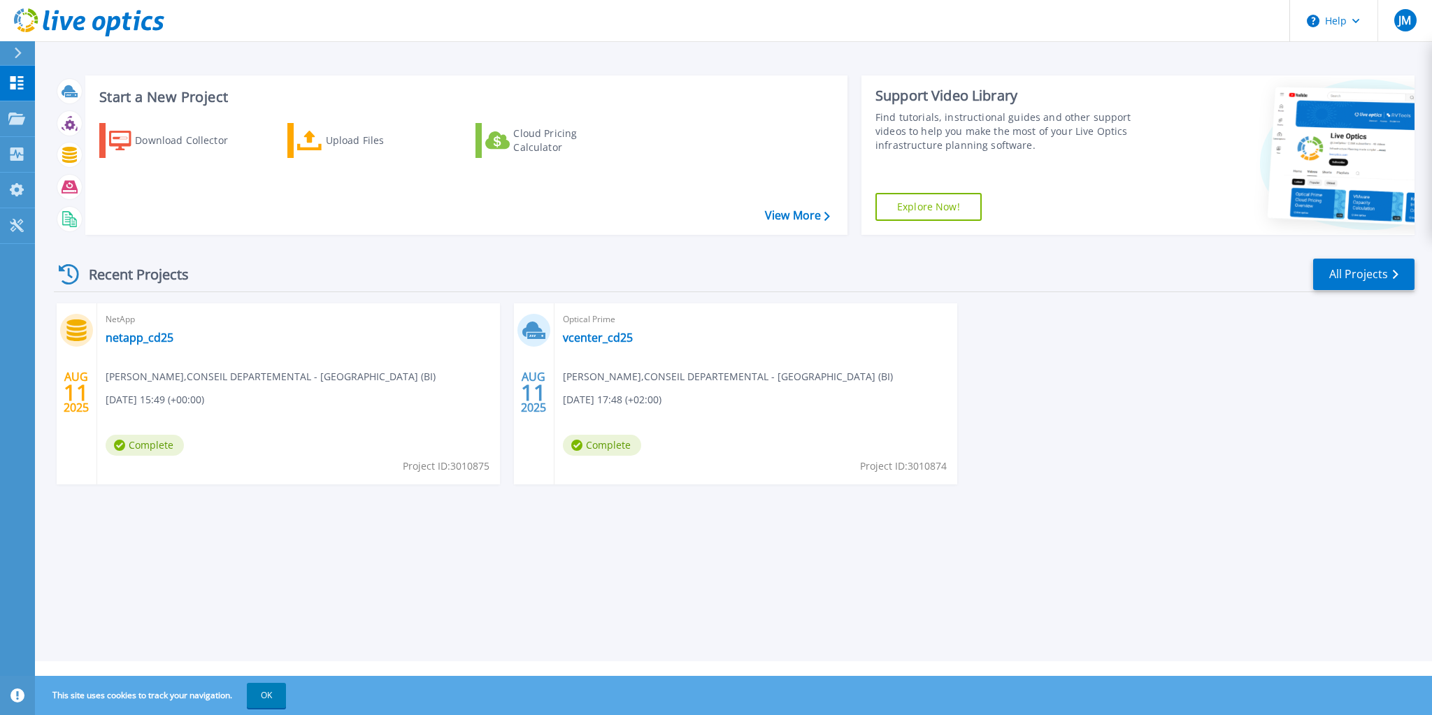
click at [1145, 373] on div "[DATE] NetApp netapp_cd25 [PERSON_NAME] , CONSEIL DEPARTEMENTAL - [GEOGRAPHIC_D…" at bounding box center [728, 407] width 1371 height 209
click at [655, 579] on div "Start a New Project Download Collector Upload Files Cloud Pricing Calculator Vi…" at bounding box center [733, 330] width 1397 height 661
click at [1148, 463] on div "[DATE] NetApp netapp_cd25 [PERSON_NAME] , CONSEIL DEPARTEMENTAL - [GEOGRAPHIC_D…" at bounding box center [728, 407] width 1371 height 209
drag, startPoint x: 1149, startPoint y: 390, endPoint x: 1236, endPoint y: 185, distance: 223.0
click at [1150, 390] on div "AUG 11 2025 NetApp netapp_cd25 Julien Marconnet , CONSEIL DEPARTEMENTAL - DOUBS…" at bounding box center [728, 407] width 1371 height 209
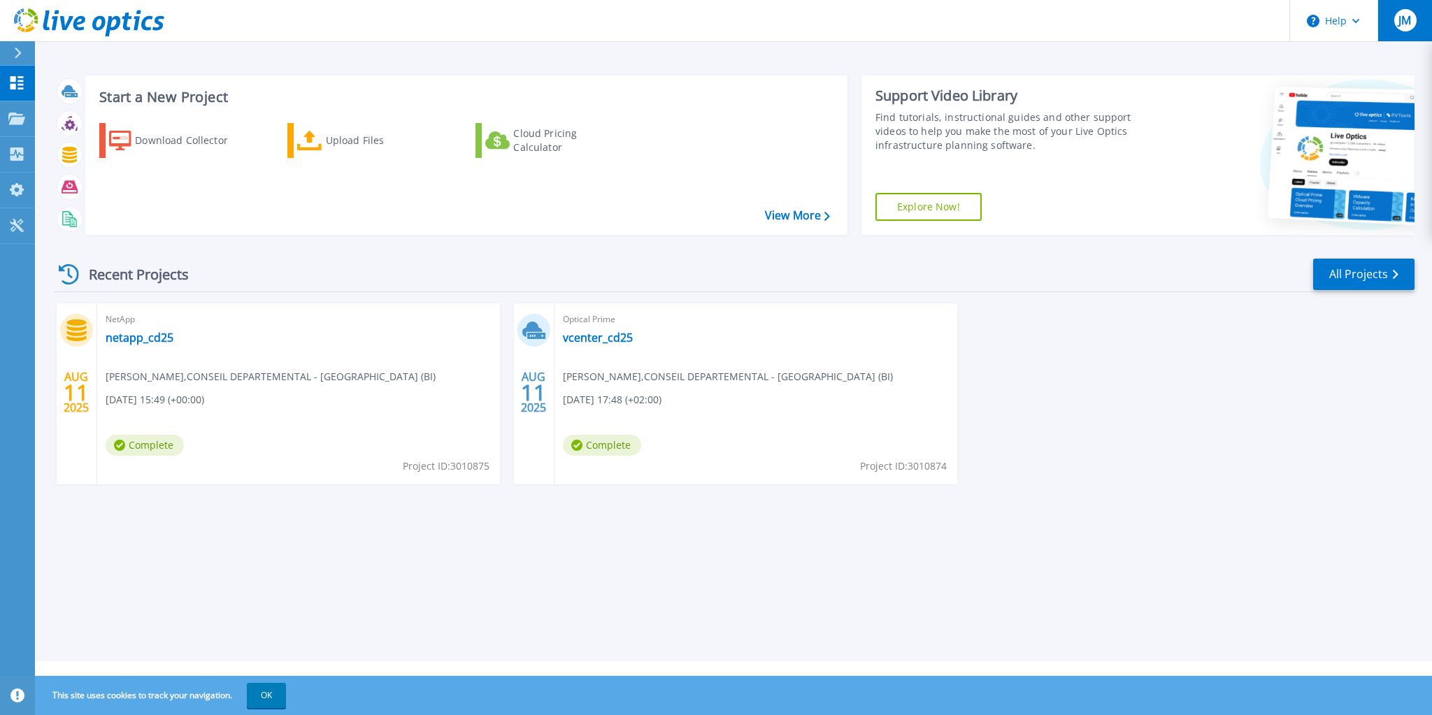
click at [1413, 22] on div "JM" at bounding box center [1405, 20] width 22 height 22
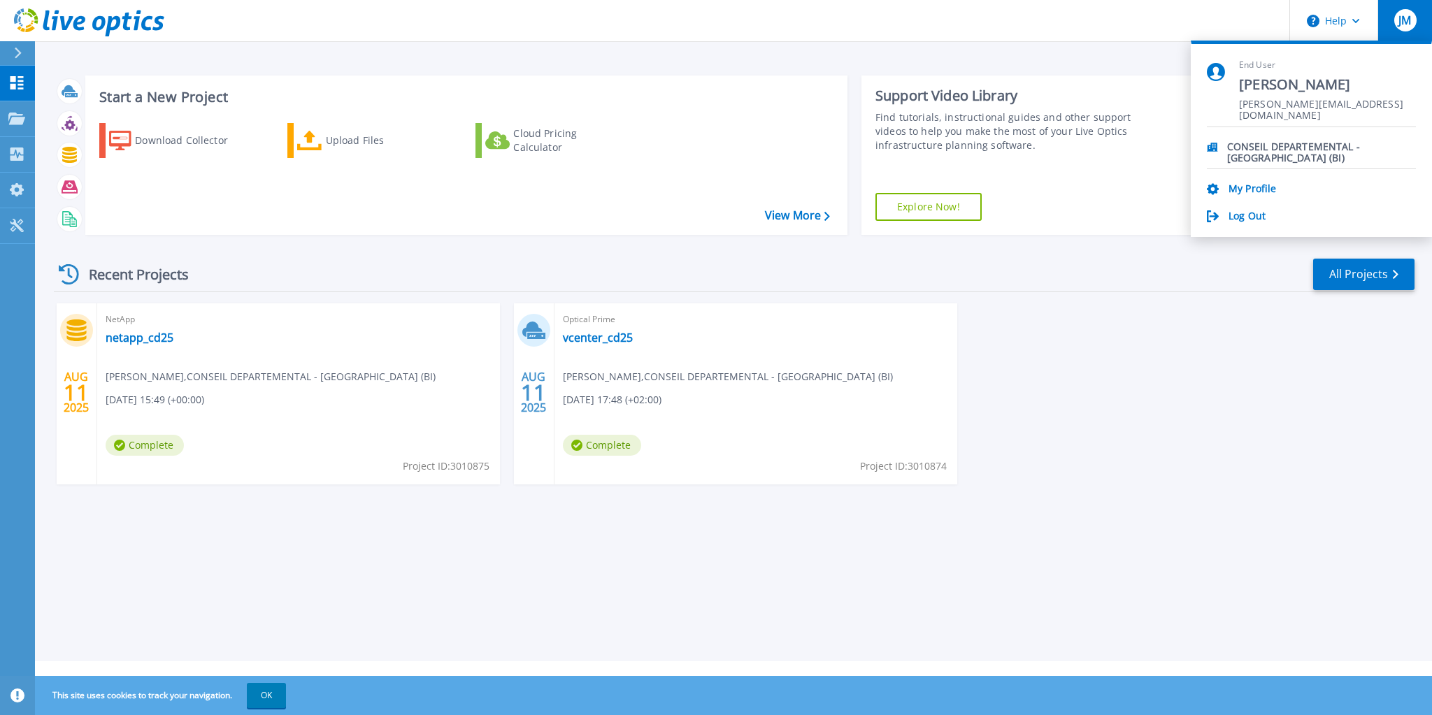
click at [1209, 375] on div "AUG 11 2025 NetApp netapp_cd25 Julien Marconnet , CONSEIL DEPARTEMENTAL - DOUBS…" at bounding box center [728, 407] width 1371 height 209
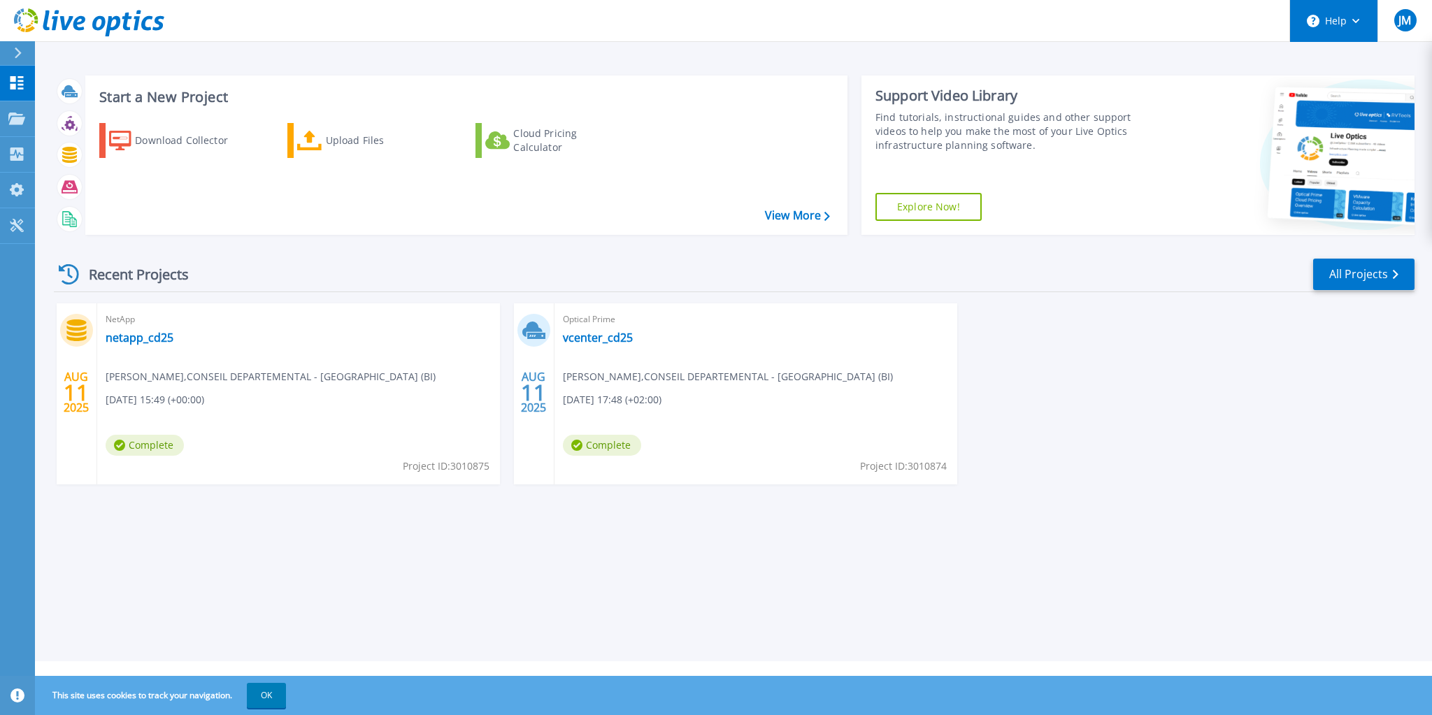
click at [1352, 17] on button "Help" at bounding box center [1333, 21] width 87 height 42
click at [1158, 27] on header "Help Explore Helpful Articles Contact Support JM End User Julien Marconnet Juli…" at bounding box center [716, 21] width 1432 height 42
click at [1404, 24] on span "JM" at bounding box center [1404, 20] width 13 height 11
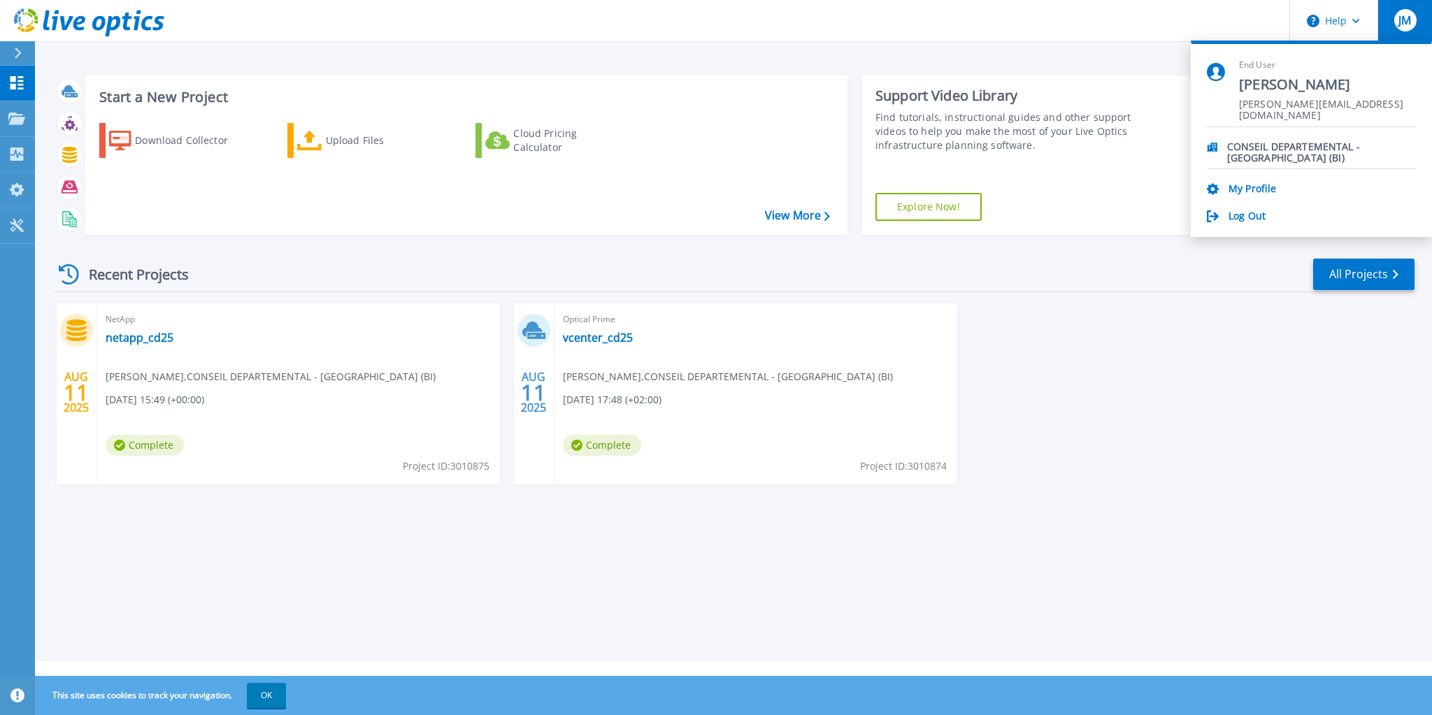
click at [1060, 24] on header "Help JM End User Julien Marconnet Julien.Marconnet@doubs.fr CONSEIL DEPARTEMENT…" at bounding box center [716, 21] width 1432 height 42
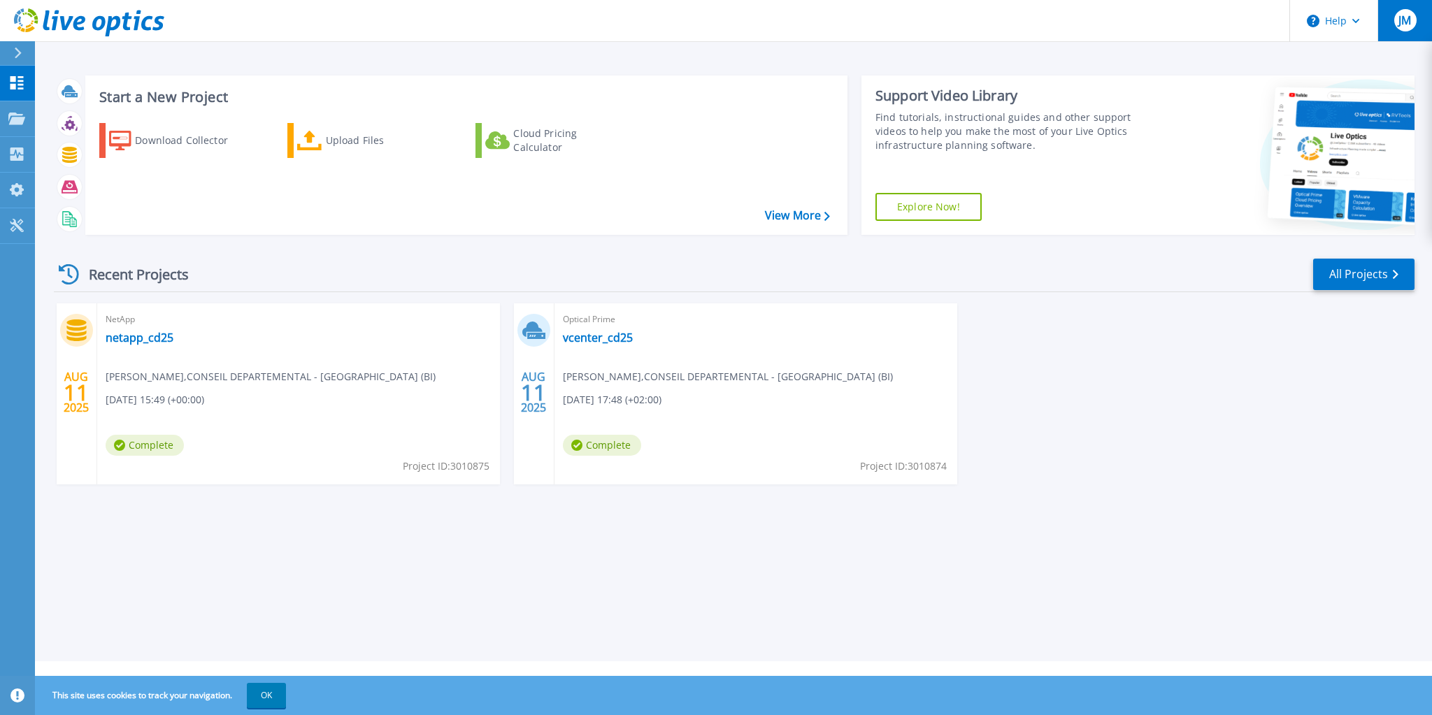
click at [1412, 25] on div "JM" at bounding box center [1405, 20] width 22 height 22
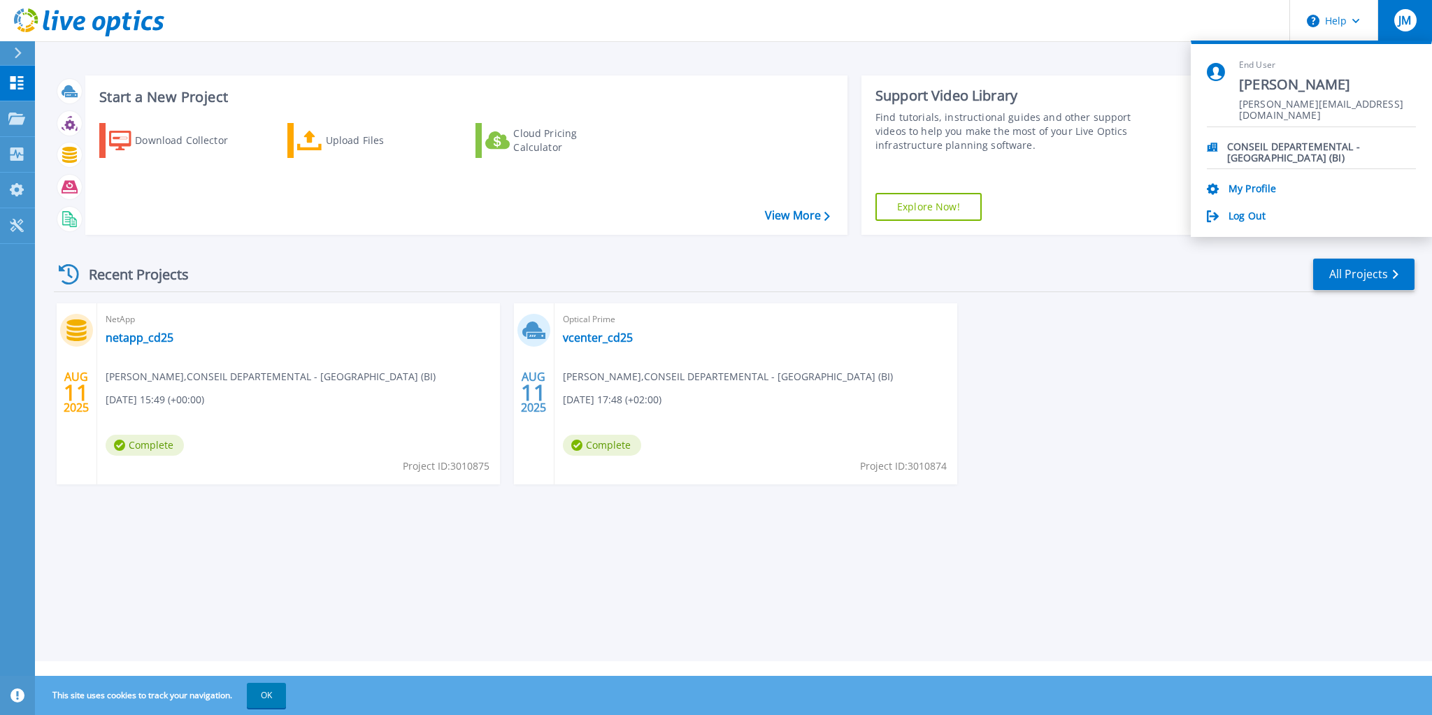
click at [1295, 151] on p "CONSEIL DEPARTEMENTAL - [GEOGRAPHIC_DATA] (BI)" at bounding box center [1321, 147] width 189 height 13
click at [1270, 147] on p "CONSEIL DEPARTEMENTAL - [GEOGRAPHIC_DATA] (BI)" at bounding box center [1321, 147] width 189 height 13
drag, startPoint x: 1224, startPoint y: 150, endPoint x: 1422, endPoint y: 153, distance: 197.8
click at [1422, 153] on section "End User Julien Marconnet Julien.Marconnet@doubs.fr CONSEIL DEPARTEMENTAL - DOU…" at bounding box center [1310, 139] width 241 height 196
click at [1336, 151] on p "CONSEIL DEPARTEMENTAL - [GEOGRAPHIC_DATA] (BI)" at bounding box center [1321, 147] width 189 height 13
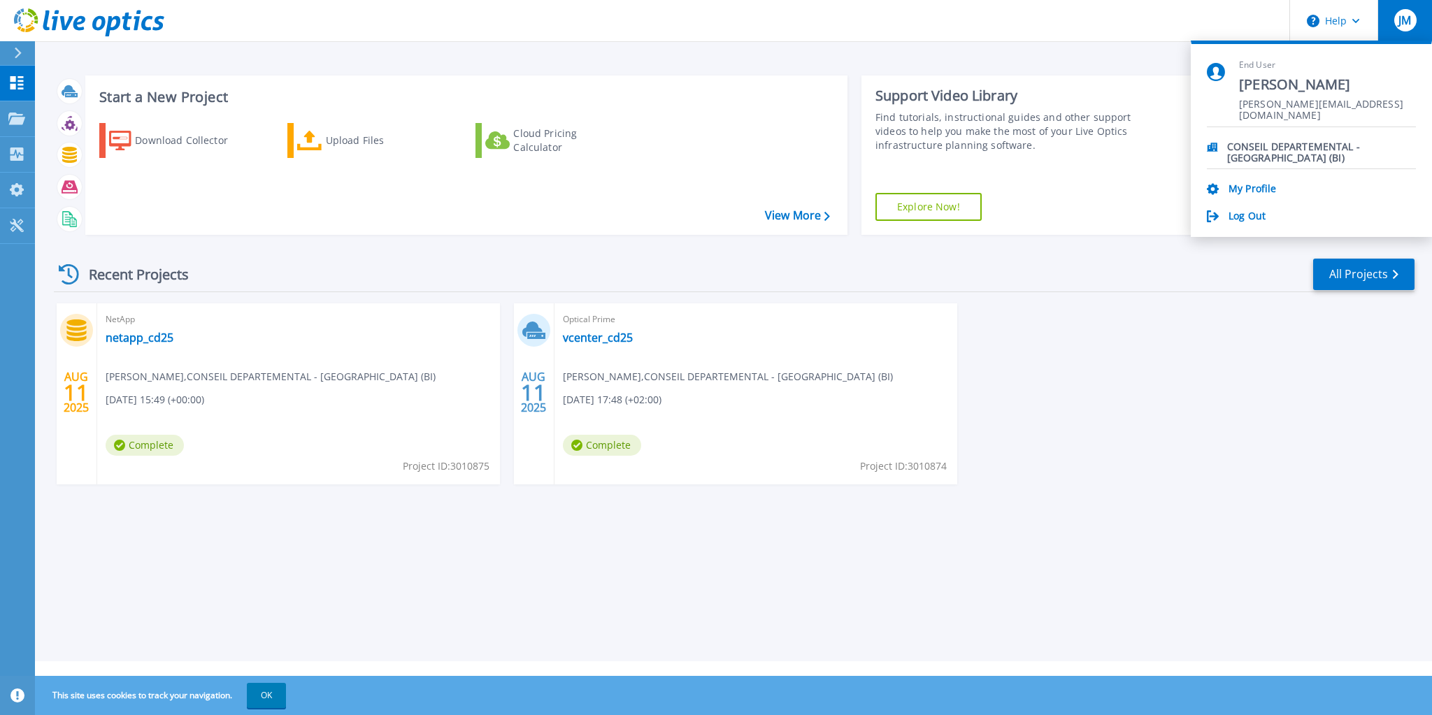
click at [1278, 147] on p "CONSEIL DEPARTEMENTAL - [GEOGRAPHIC_DATA] (BI)" at bounding box center [1321, 147] width 189 height 13
click at [1255, 180] on div "CONSEIL DEPARTEMENTAL - DOUBS (BI) My Profile Log Out" at bounding box center [1310, 175] width 209 height 96
click at [1255, 185] on link "My Profile" at bounding box center [1252, 189] width 48 height 13
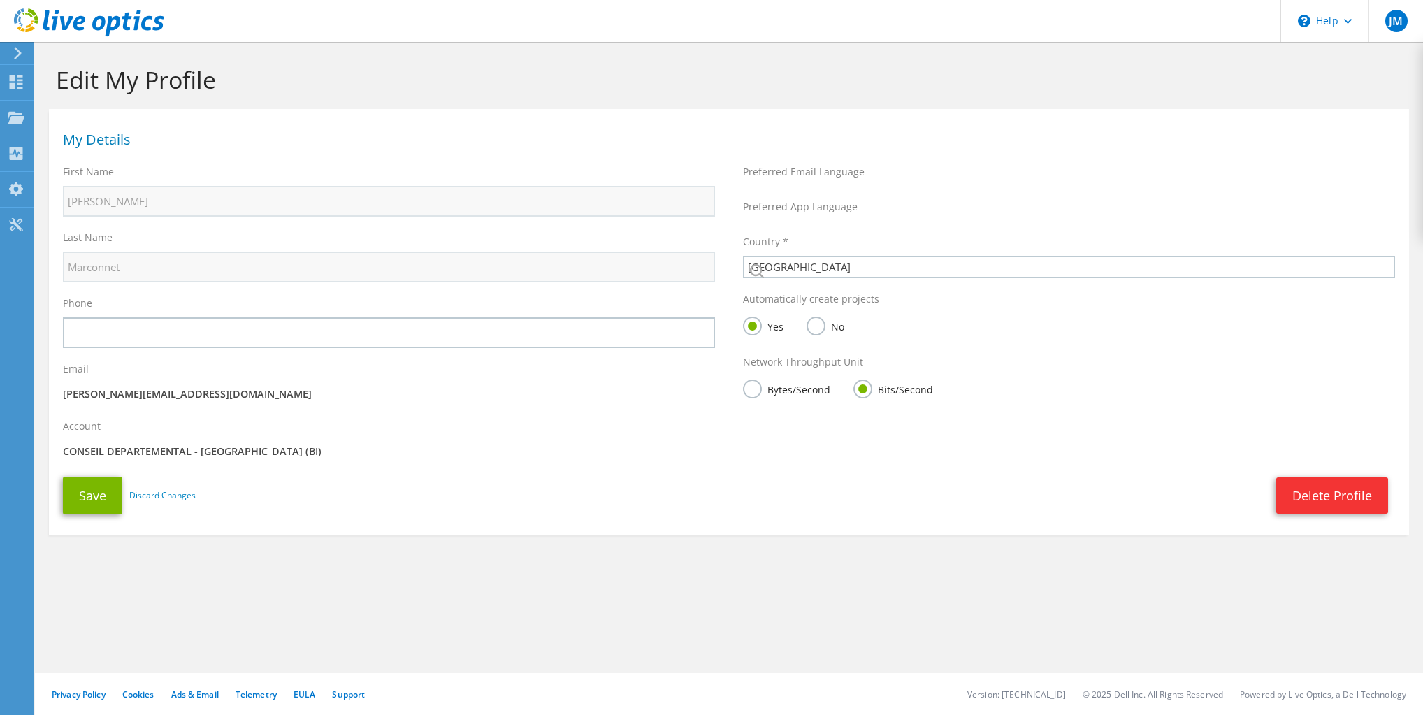
select select "73"
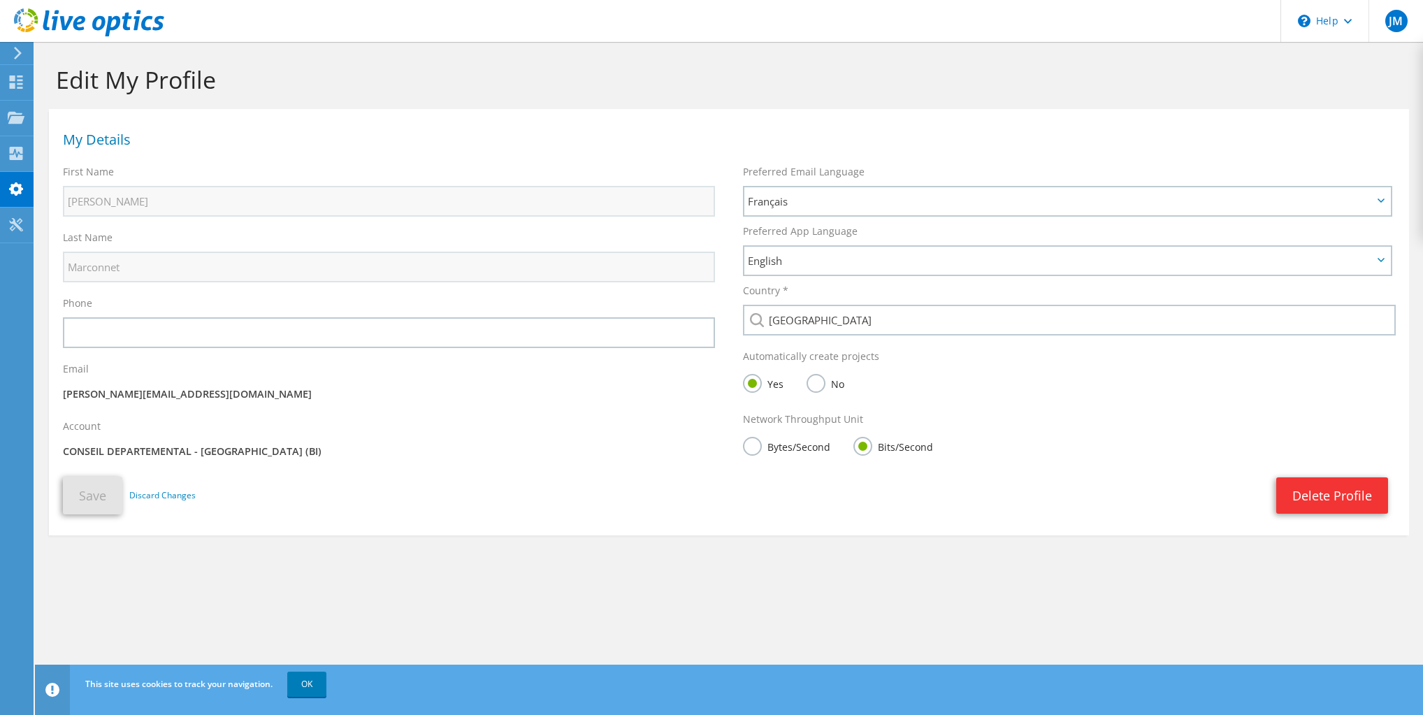
click at [422, 98] on div "Edit My Profile" at bounding box center [729, 75] width 1374 height 67
click at [563, 59] on div "Edit My Profile" at bounding box center [729, 75] width 1374 height 67
click at [14, 52] on icon at bounding box center [18, 53] width 10 height 13
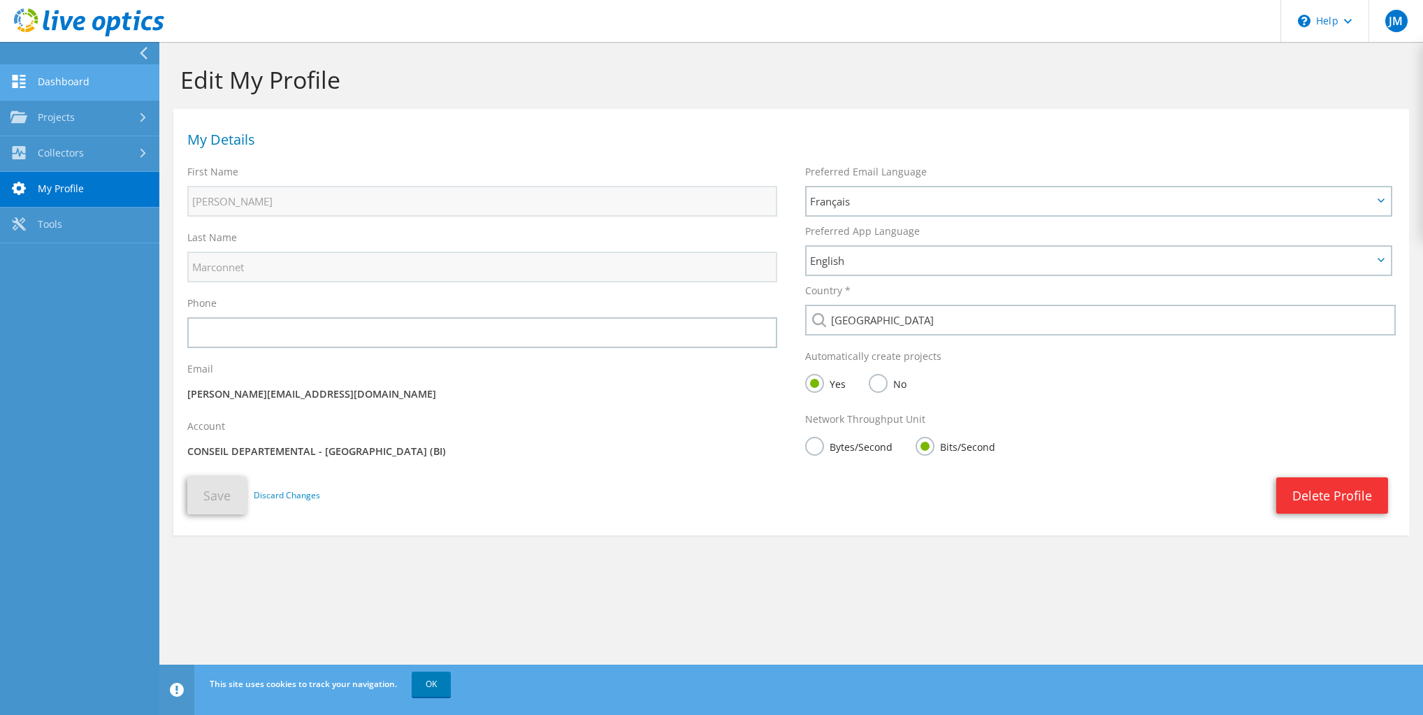
click at [38, 76] on link "Dashboard" at bounding box center [79, 83] width 159 height 36
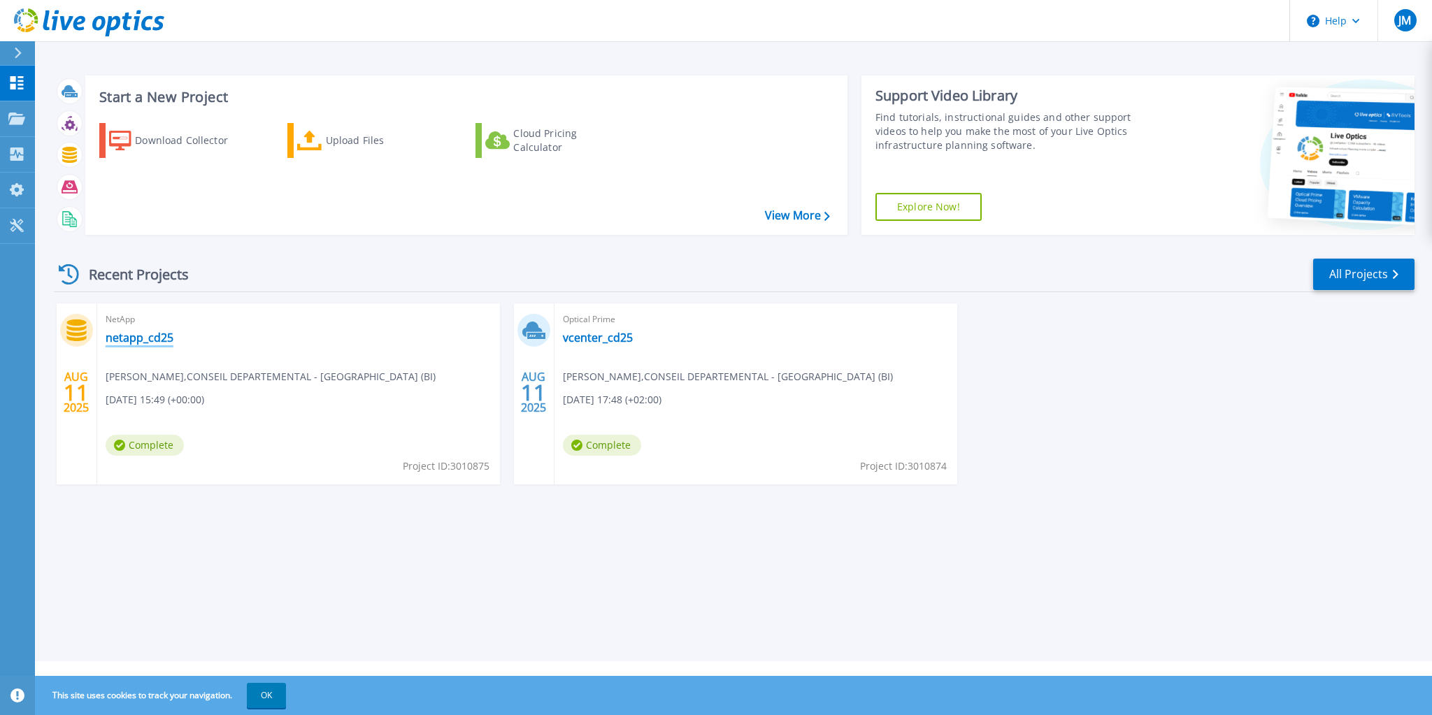
click at [143, 339] on link "netapp_cd25" at bounding box center [140, 338] width 68 height 14
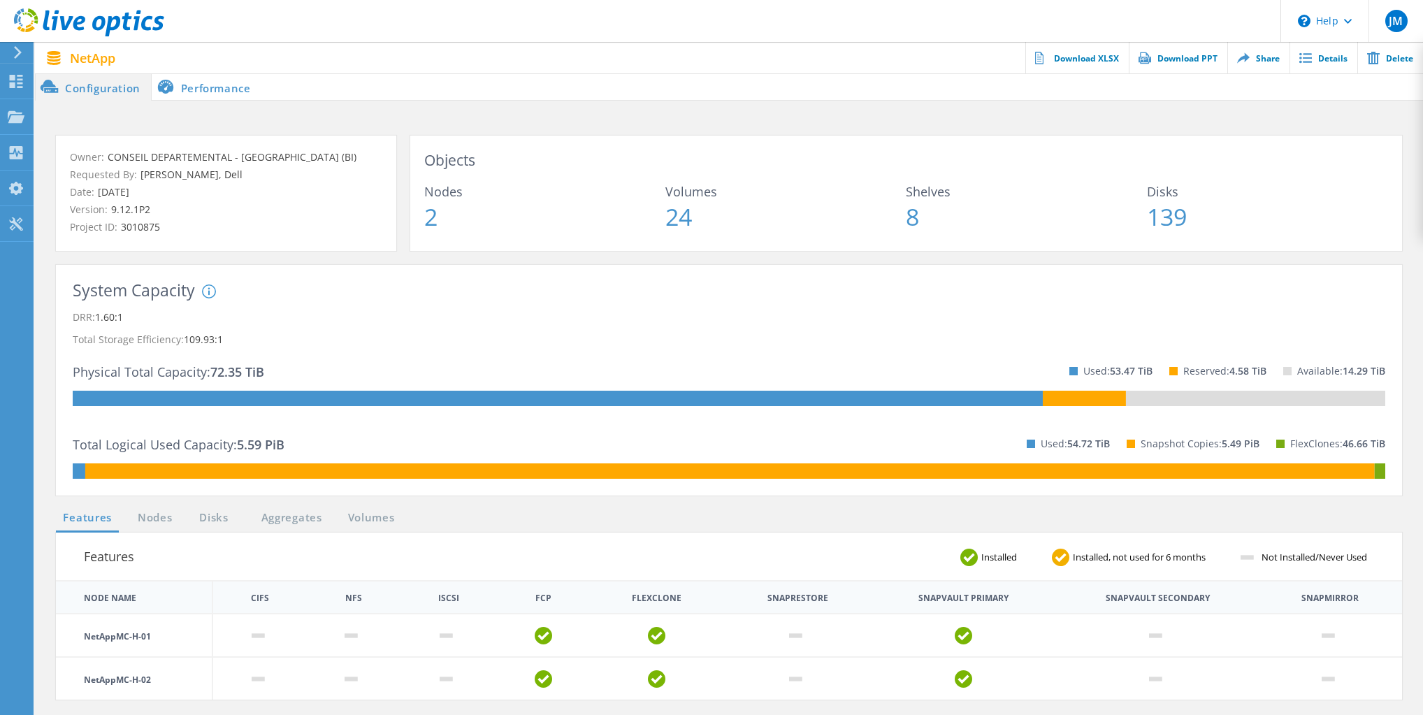
click at [195, 85] on li "Performance" at bounding box center [207, 87] width 110 height 28
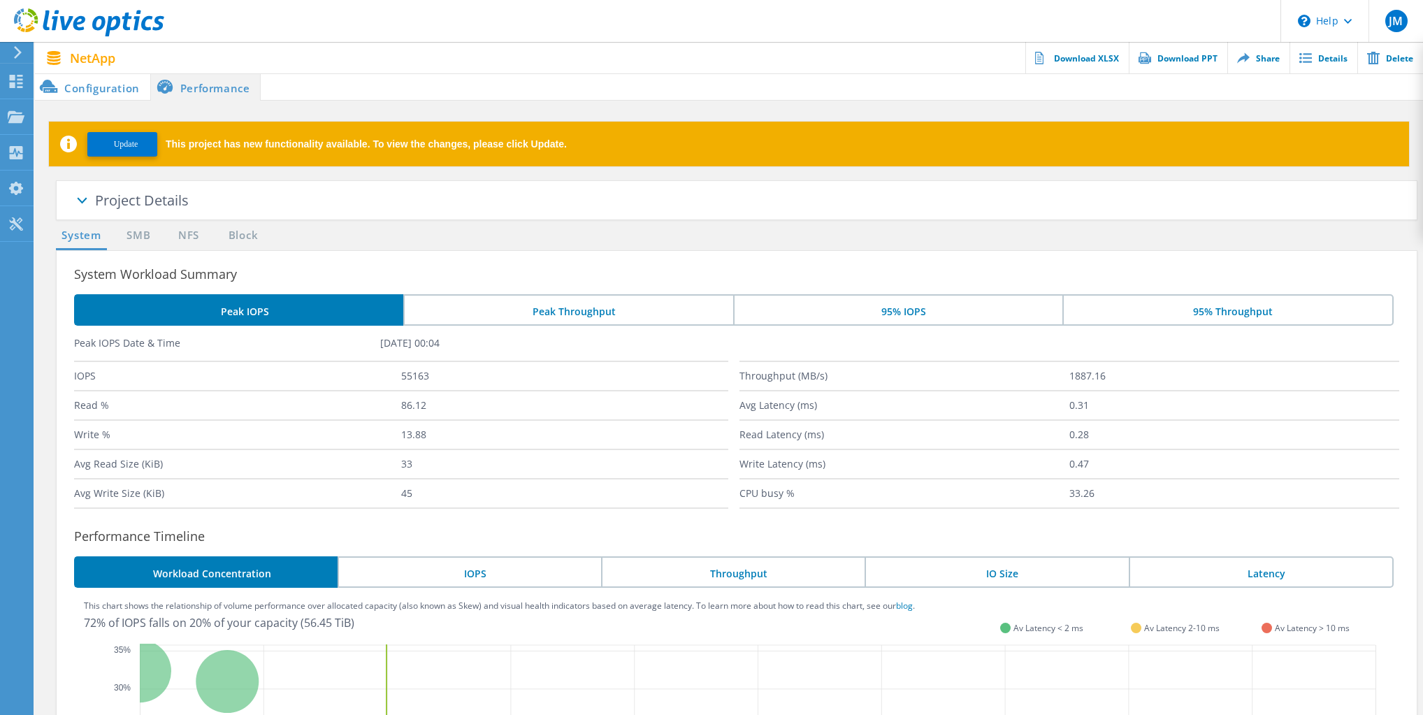
click at [333, 267] on h3 "System Workload Summary" at bounding box center [745, 274] width 1343 height 20
click at [101, 89] on li "Configuration" at bounding box center [92, 87] width 115 height 28
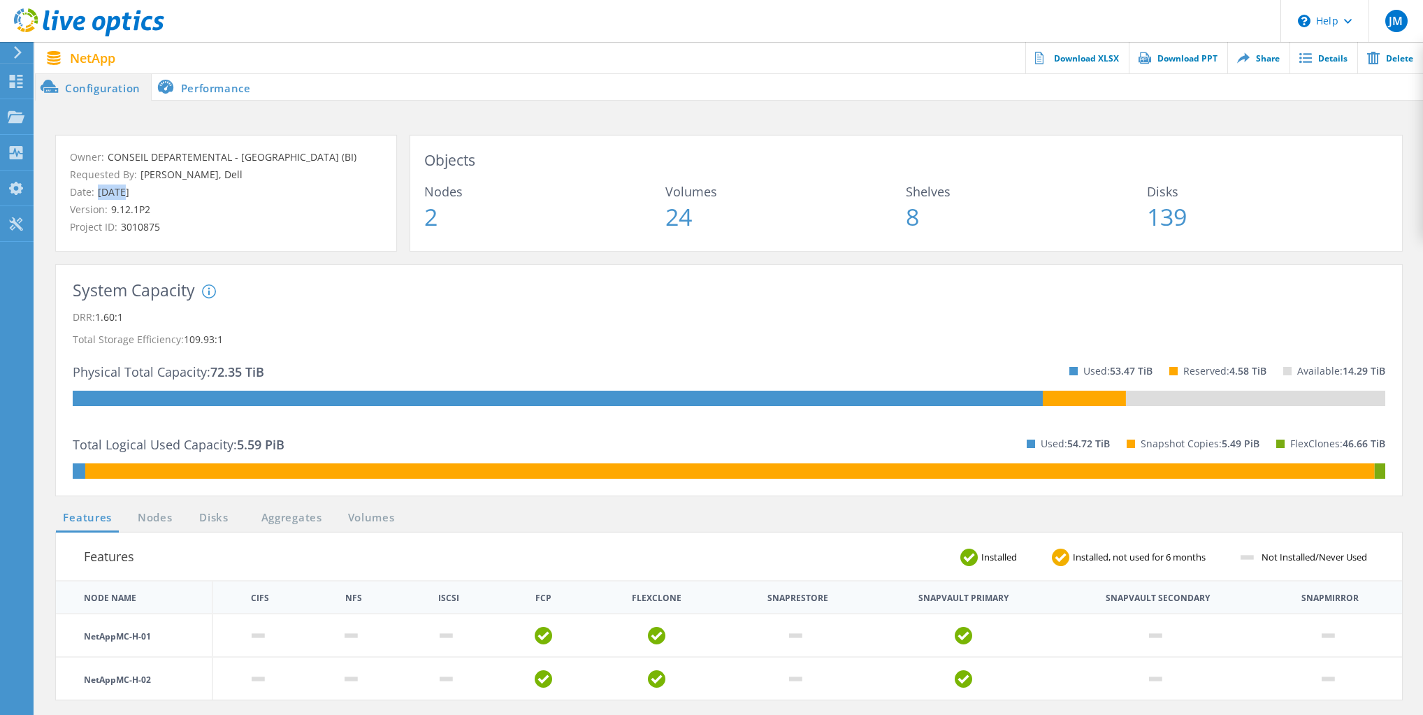
drag, startPoint x: 125, startPoint y: 195, endPoint x: 98, endPoint y: 193, distance: 27.3
click at [98, 193] on span "08/11/2025" at bounding box center [111, 191] width 35 height 13
click at [212, 205] on p "Version: 9.12.1P2" at bounding box center [226, 209] width 312 height 15
click at [347, 329] on div "System DRR represents DRR w/o SnapShots and FlexClones for newer OnTap versions…" at bounding box center [315, 335] width 226 height 103
click at [1326, 62] on link "Details" at bounding box center [1324, 57] width 68 height 31
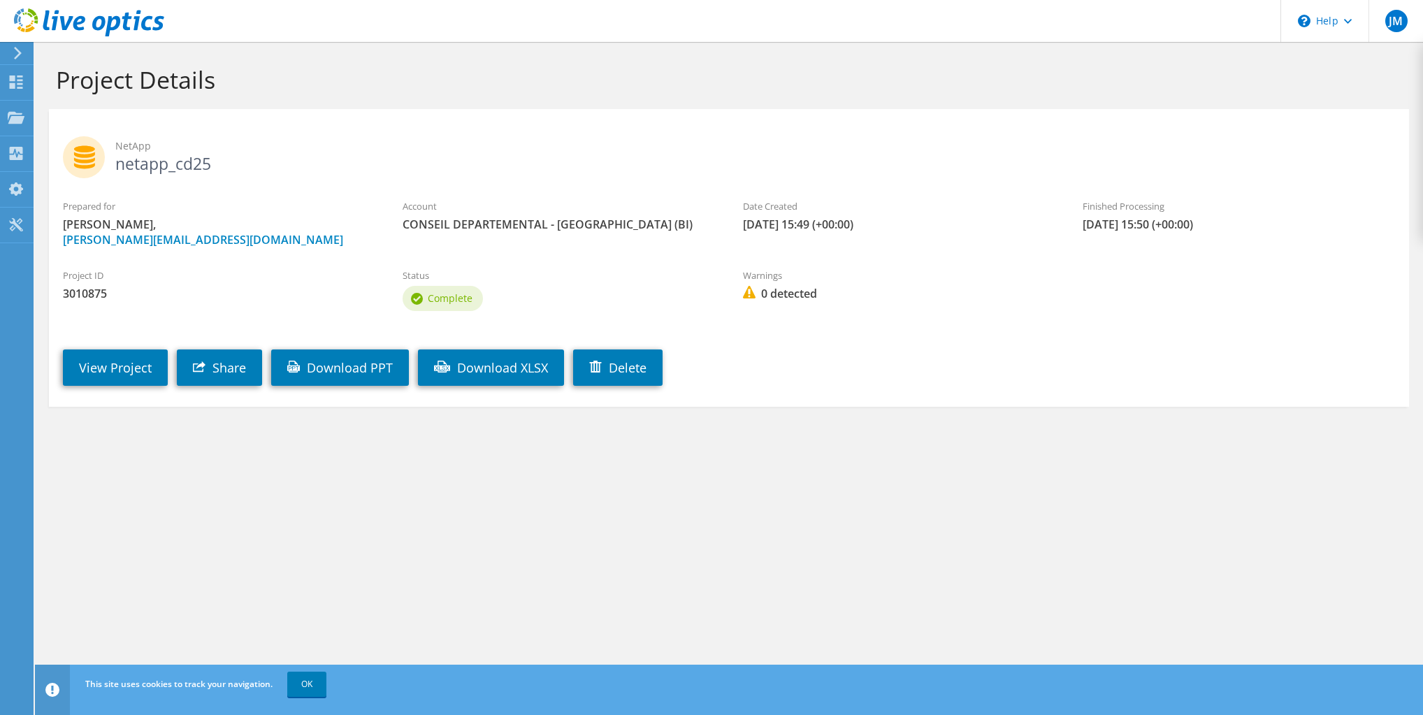
drag, startPoint x: 775, startPoint y: 224, endPoint x: 889, endPoint y: 222, distance: 113.9
click at [889, 222] on span "[DATE] 15:49 (+00:00)" at bounding box center [899, 224] width 312 height 15
click at [920, 229] on span "[DATE] 15:49 (+00:00)" at bounding box center [899, 224] width 312 height 15
drag, startPoint x: 745, startPoint y: 223, endPoint x: 890, endPoint y: 226, distance: 145.4
click at [890, 226] on span "[DATE] 15:49 (+00:00)" at bounding box center [899, 224] width 312 height 15
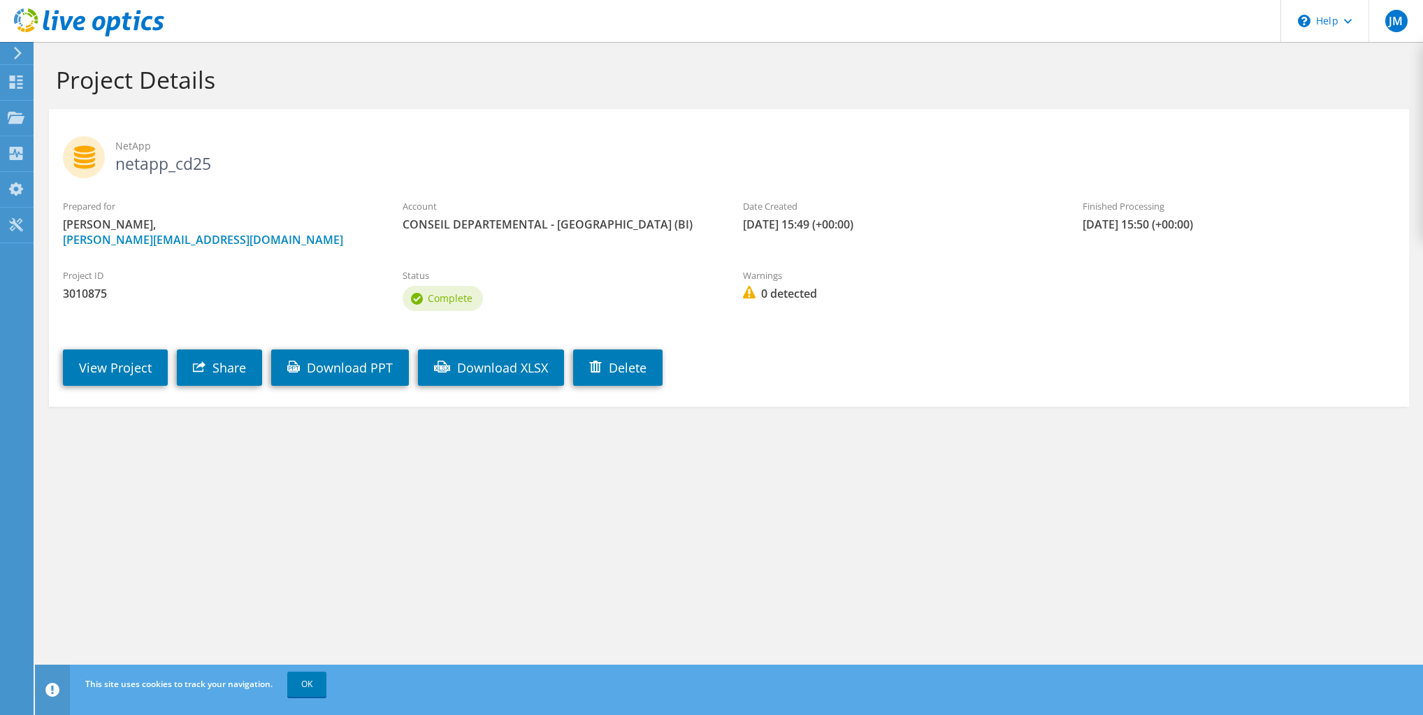
click at [1117, 257] on div "Project ID 3010875 Status Complete Warnings 0 detected" at bounding box center [729, 287] width 1360 height 67
drag, startPoint x: 1076, startPoint y: 221, endPoint x: 1247, endPoint y: 236, distance: 171.2
click at [1247, 236] on div "Finished Processing [DATE] 15:50 (+00:00)" at bounding box center [1239, 215] width 340 height 47
click at [1027, 245] on div "Prepared for [PERSON_NAME], [EMAIL_ADDRESS][DOMAIN_NAME] Account CONSEIL DEPART…" at bounding box center [729, 223] width 1360 height 62
click at [331, 136] on h2 "NetApp netapp_cd25" at bounding box center [729, 153] width 1332 height 35
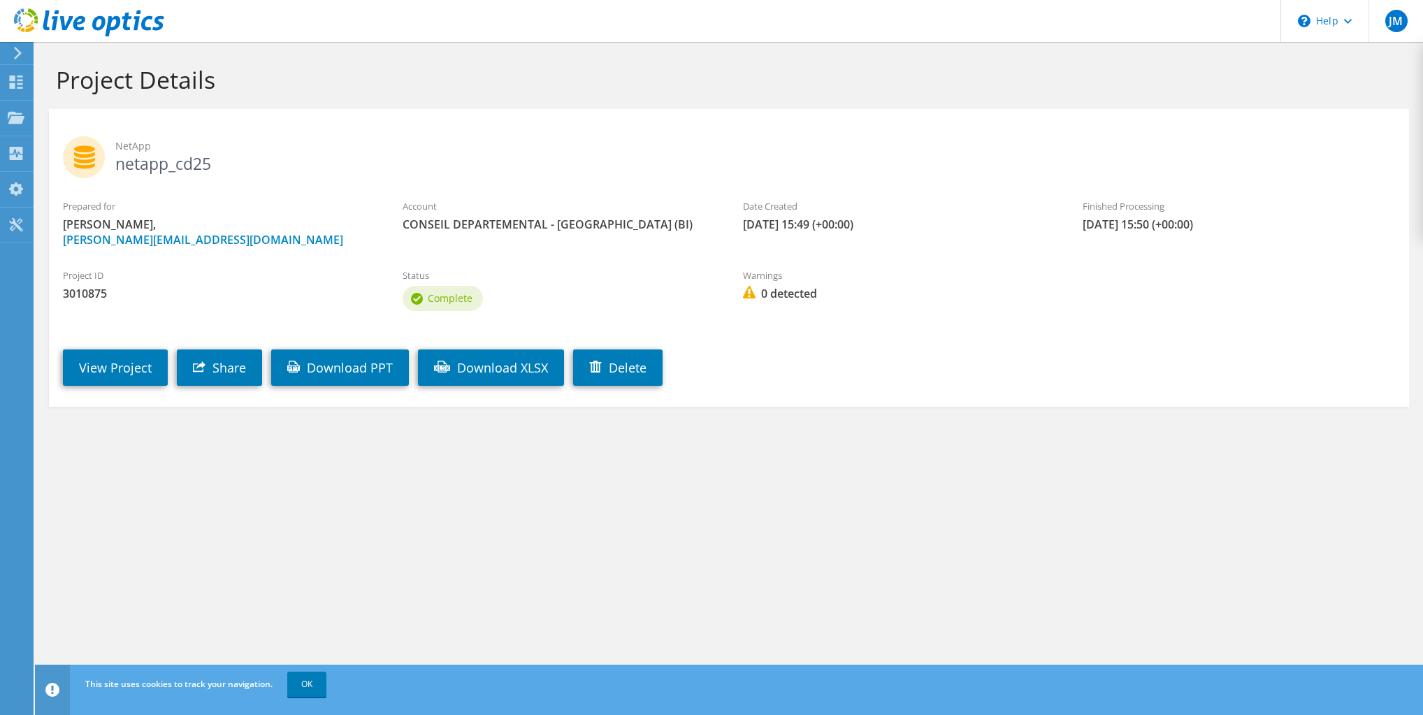
click at [17, 55] on use at bounding box center [18, 53] width 8 height 13
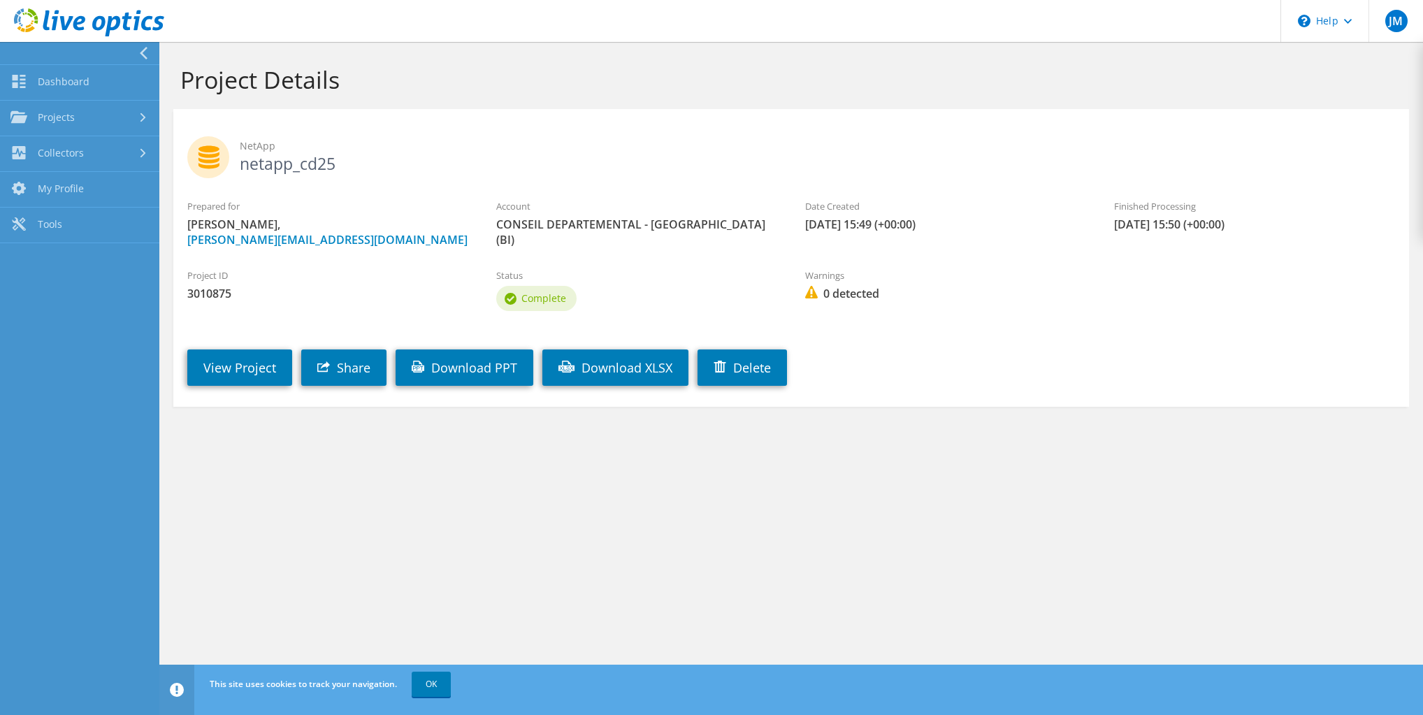
click at [75, 19] on use at bounding box center [89, 22] width 150 height 28
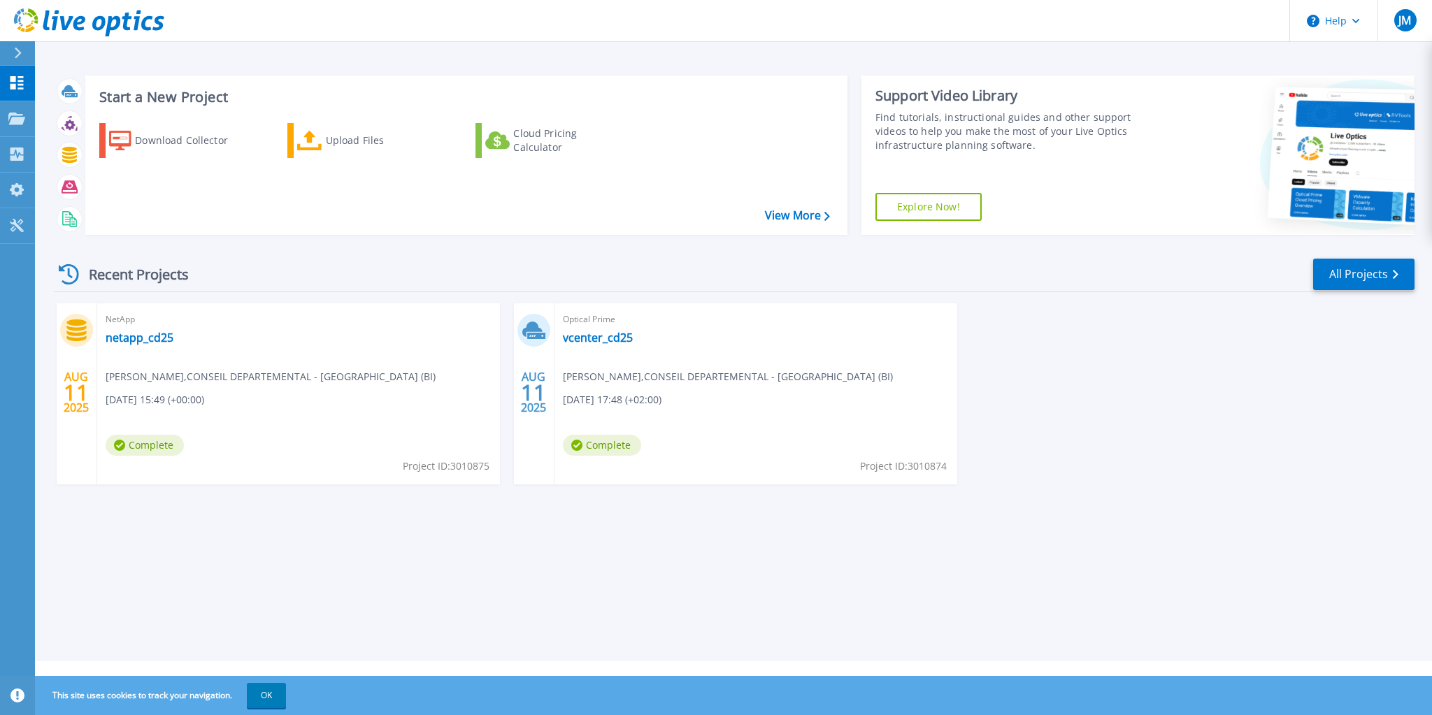
click at [1104, 536] on div "Start a New Project Download Collector Upload Files Cloud Pricing Calculator Vi…" at bounding box center [733, 330] width 1397 height 661
click at [64, 117] on p "Projects" at bounding box center [54, 119] width 37 height 36
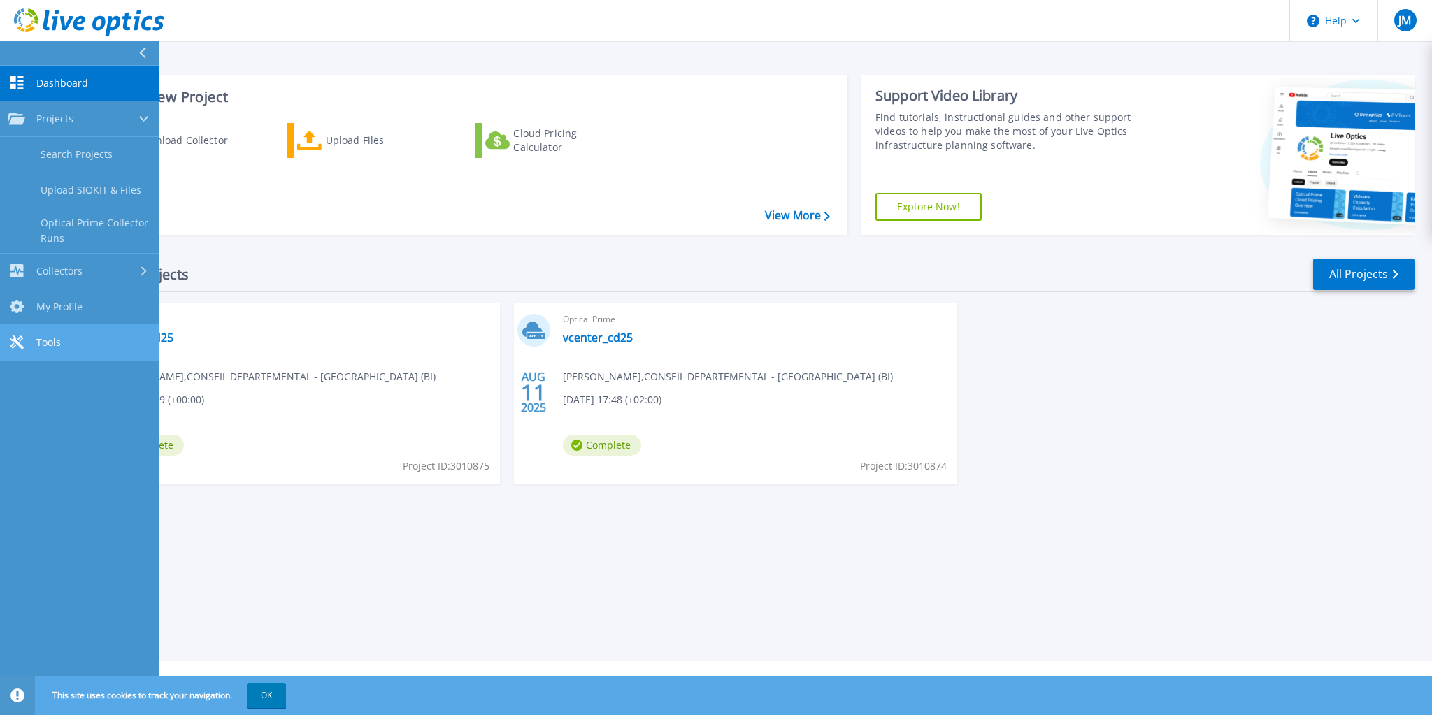
click at [44, 347] on span "Tools" at bounding box center [48, 342] width 24 height 13
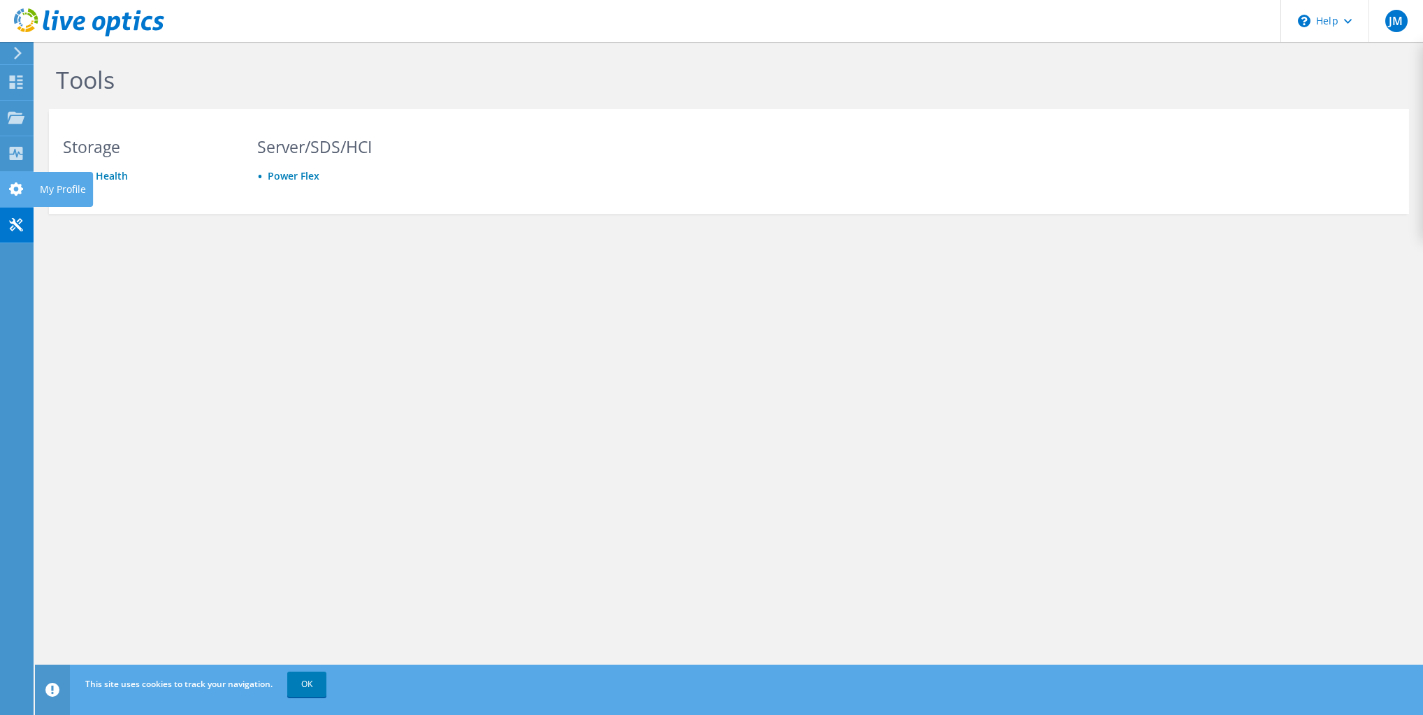
click at [14, 196] on div at bounding box center [16, 190] width 17 height 15
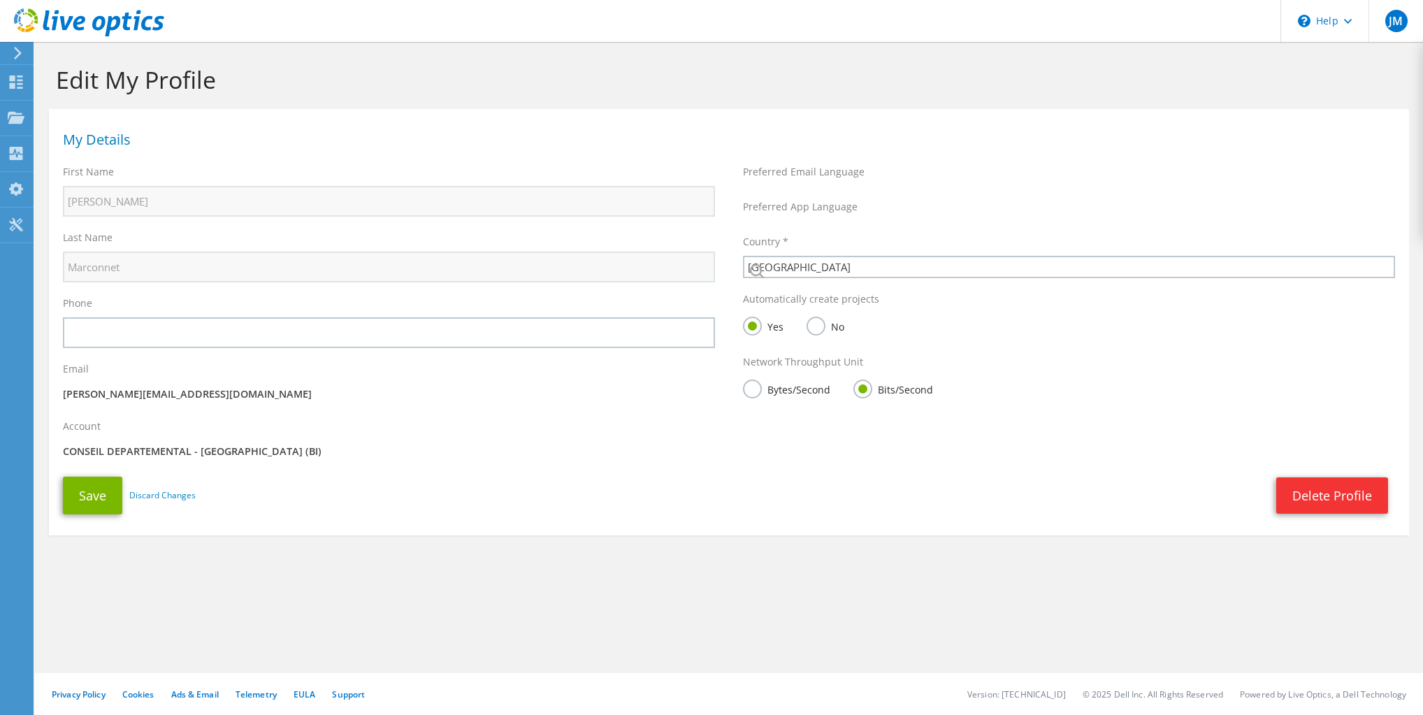
select select "73"
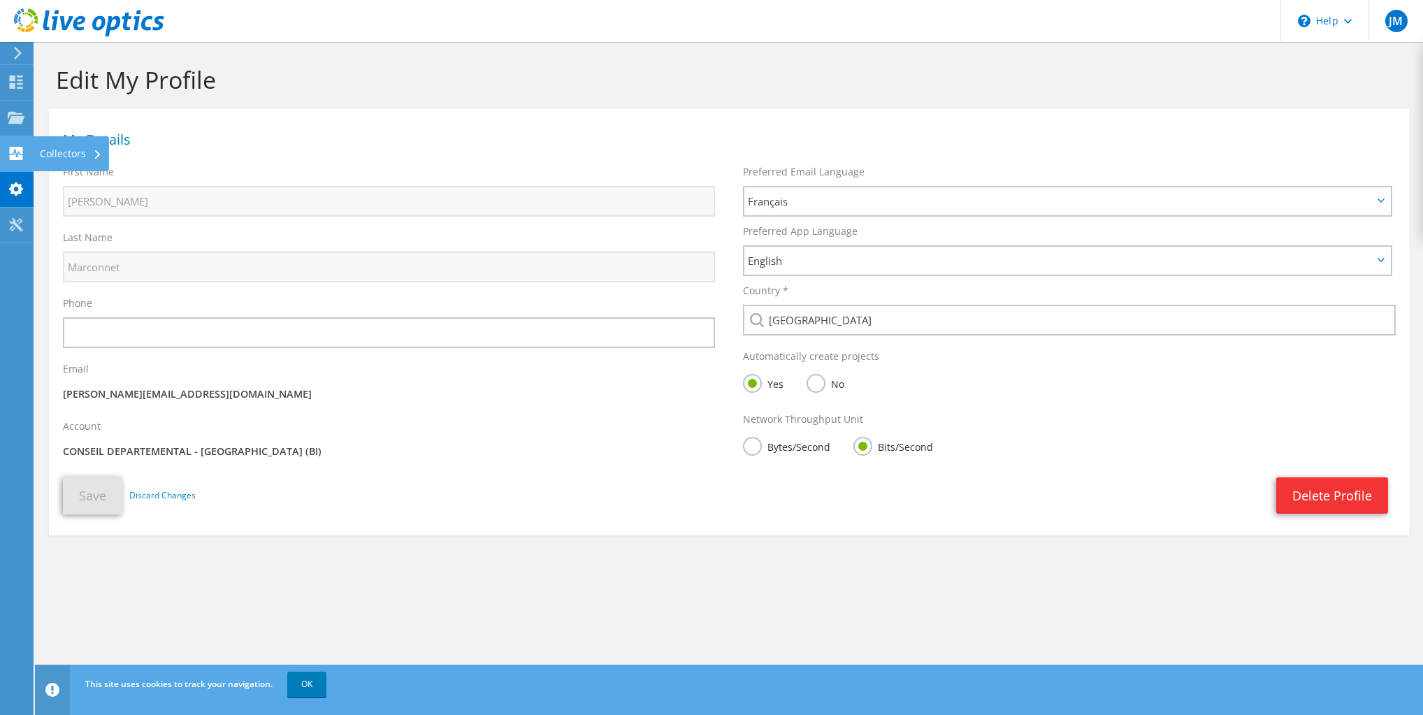
click at [20, 157] on use at bounding box center [16, 153] width 13 height 13
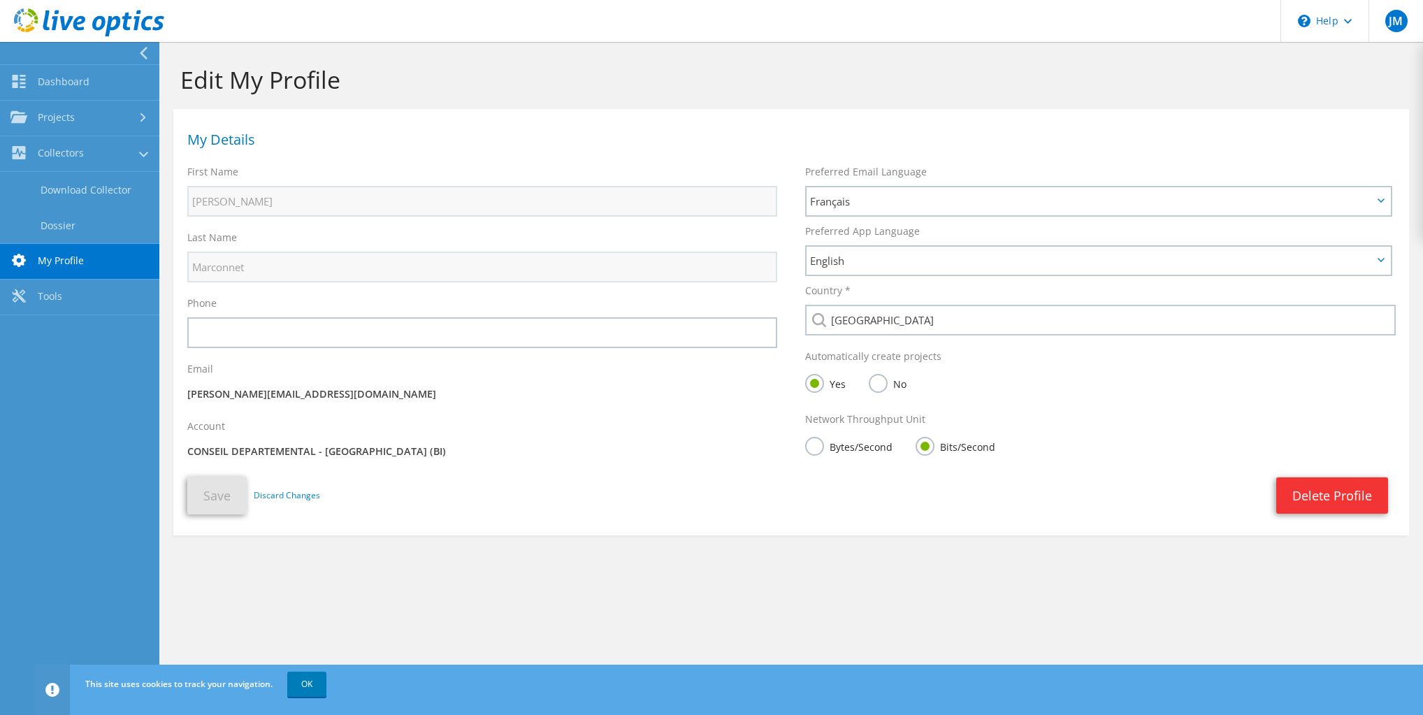
click at [146, 50] on icon at bounding box center [143, 53] width 10 height 13
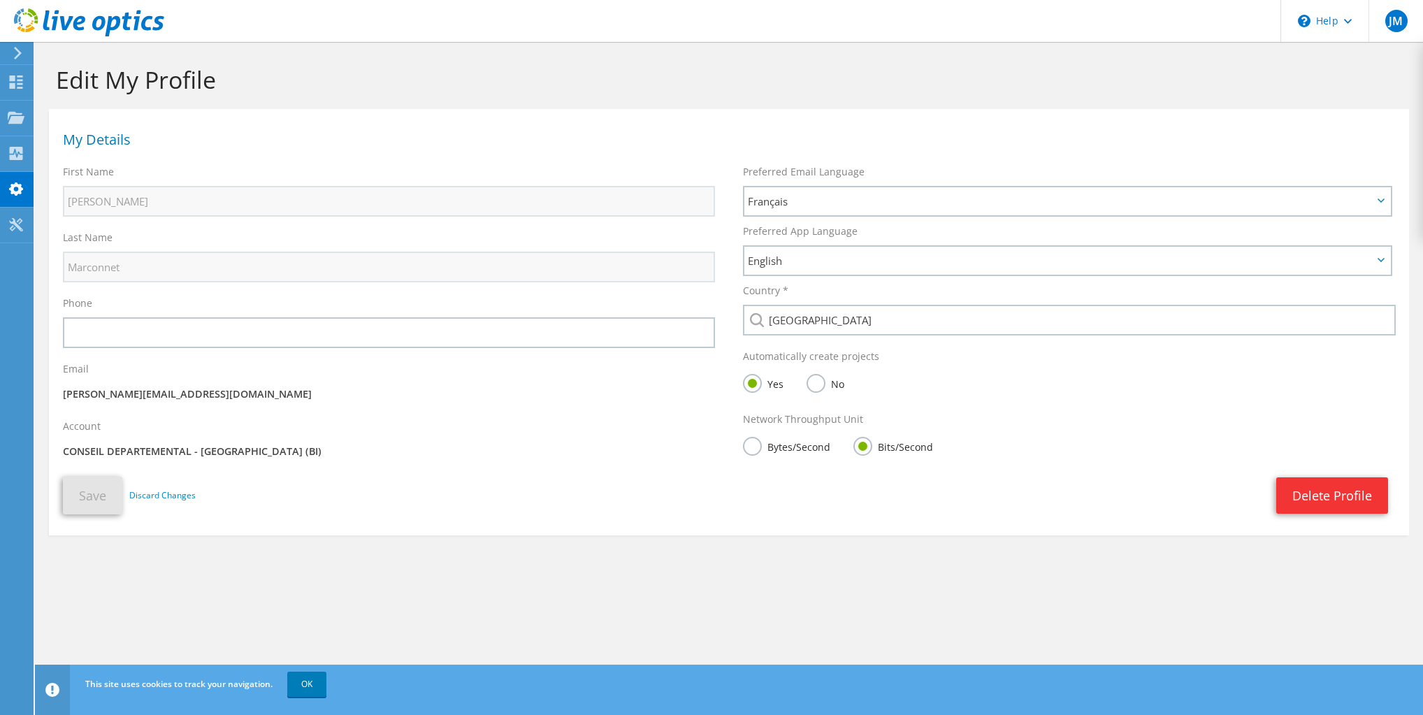
click at [17, 53] on icon at bounding box center [18, 53] width 10 height 13
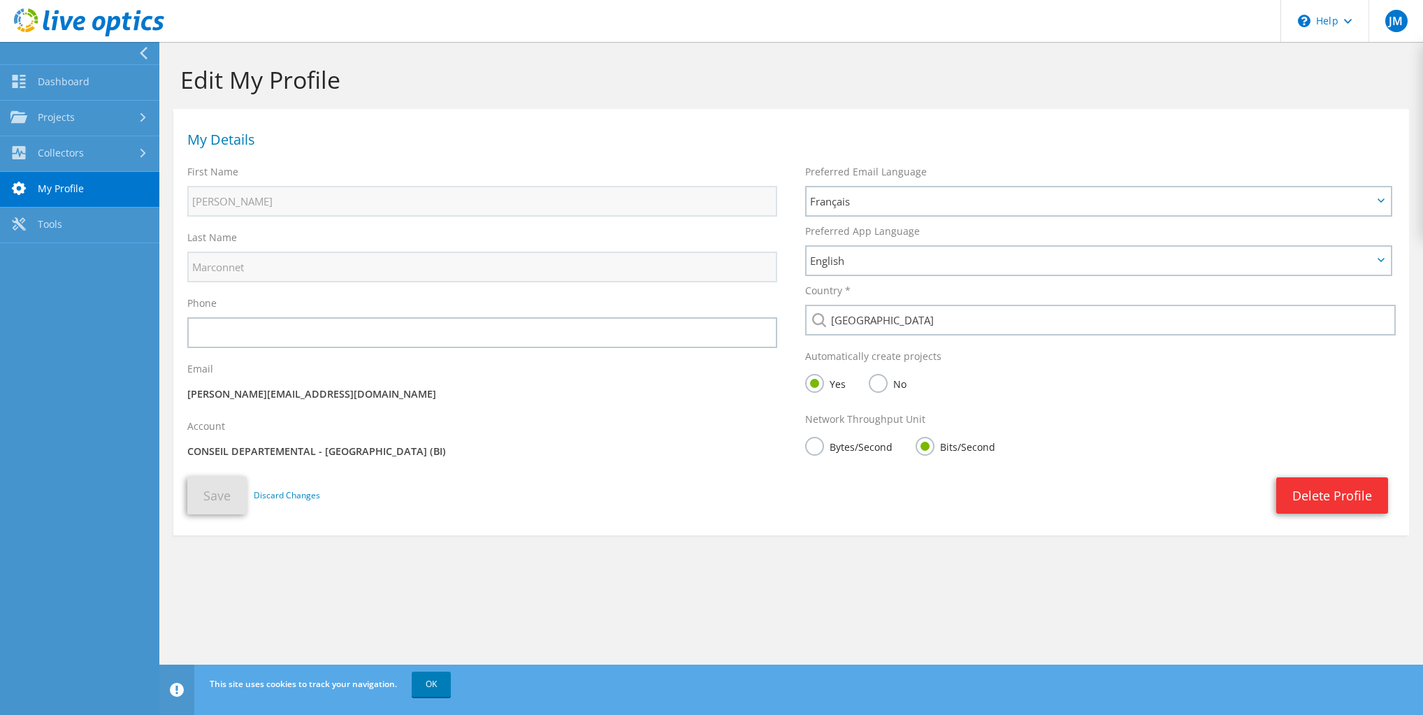
click at [98, 22] on icon at bounding box center [89, 22] width 150 height 29
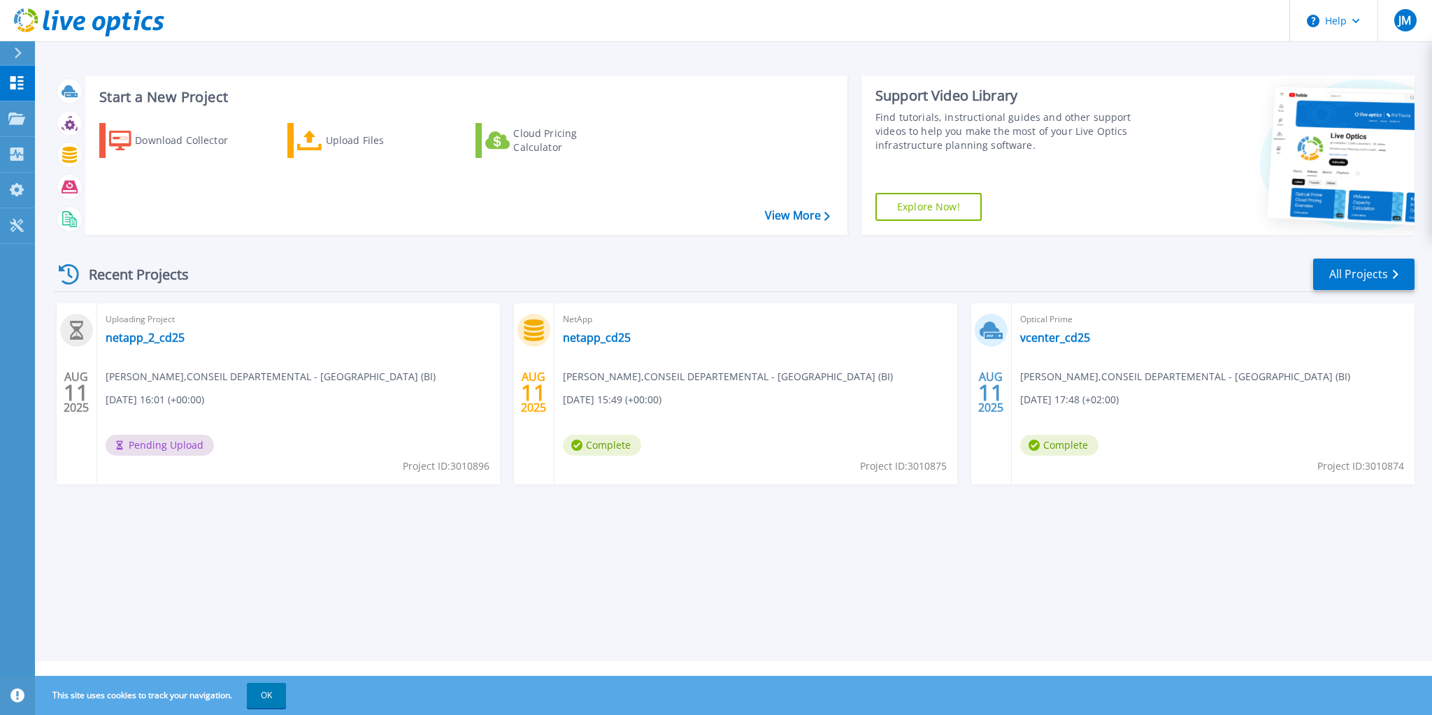
click at [297, 528] on div "Start a New Project Download Collector Upload Files Cloud Pricing Calculator Vi…" at bounding box center [733, 330] width 1397 height 661
click at [317, 537] on div "Start a New Project Download Collector Upload Files Cloud Pricing Calculator Vi…" at bounding box center [733, 330] width 1397 height 661
click at [298, 557] on div "Start a New Project Download Collector Upload Files Cloud Pricing Calculator Vi…" at bounding box center [733, 330] width 1397 height 661
click at [297, 557] on div "Start a New Project Download Collector Upload Files Cloud Pricing Calculator Vi…" at bounding box center [733, 330] width 1397 height 661
click at [363, 549] on div "Start a New Project Download Collector Upload Files Cloud Pricing Calculator Vi…" at bounding box center [733, 330] width 1397 height 661
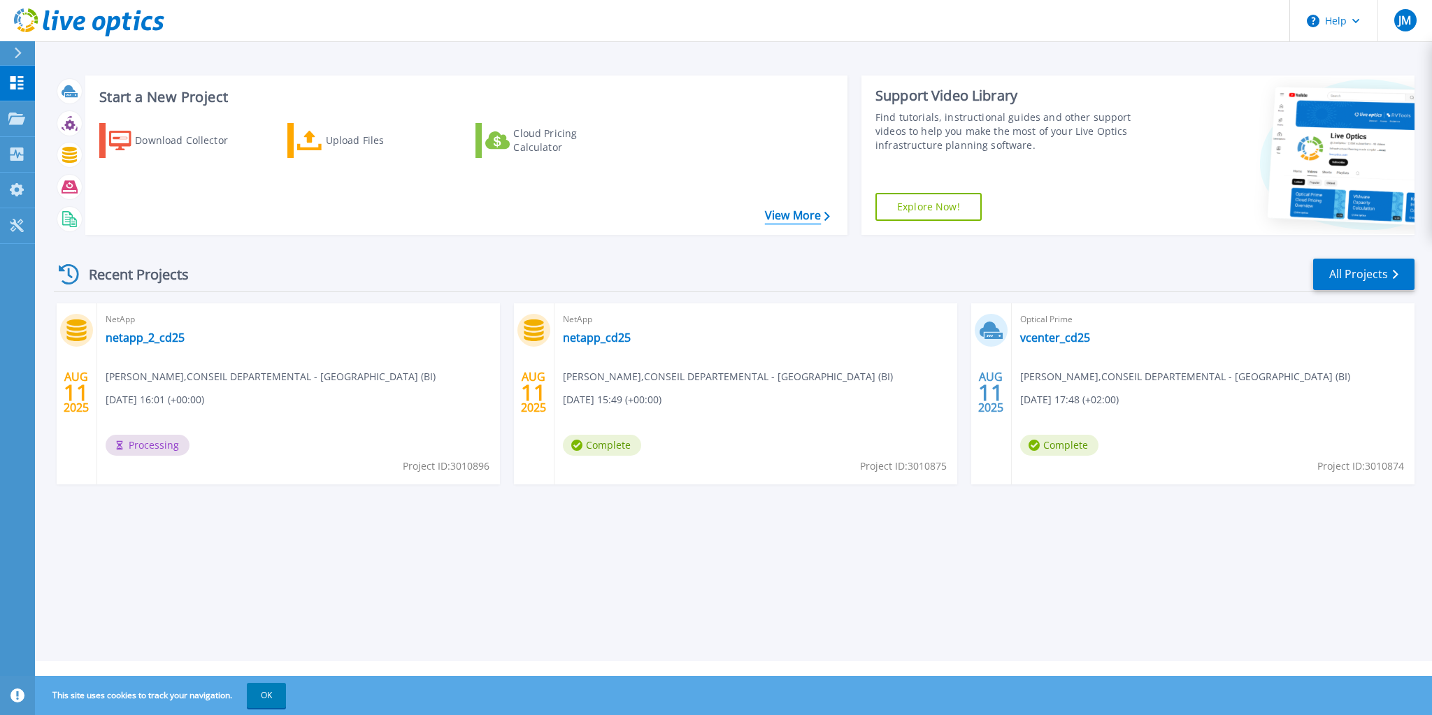
click at [802, 219] on link "View More" at bounding box center [797, 215] width 65 height 13
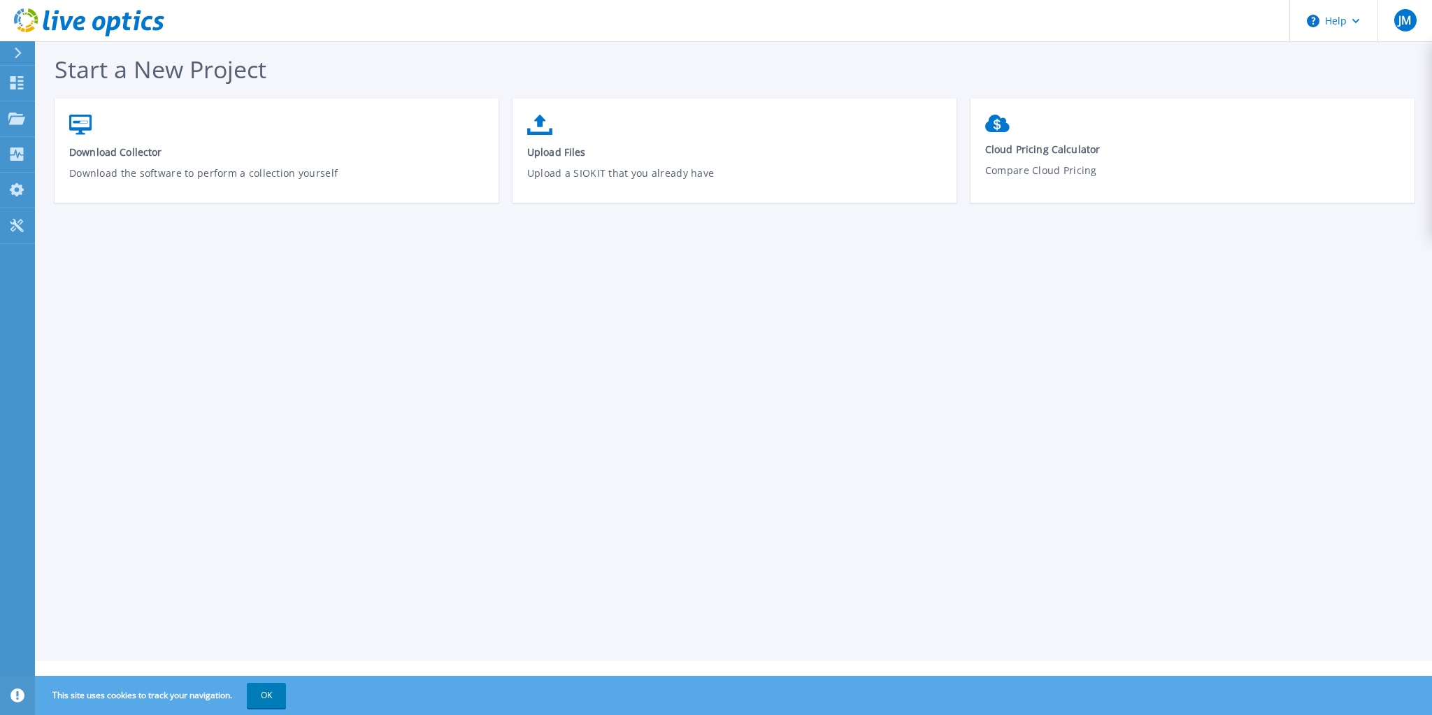
click at [51, 6] on link at bounding box center [82, 21] width 164 height 42
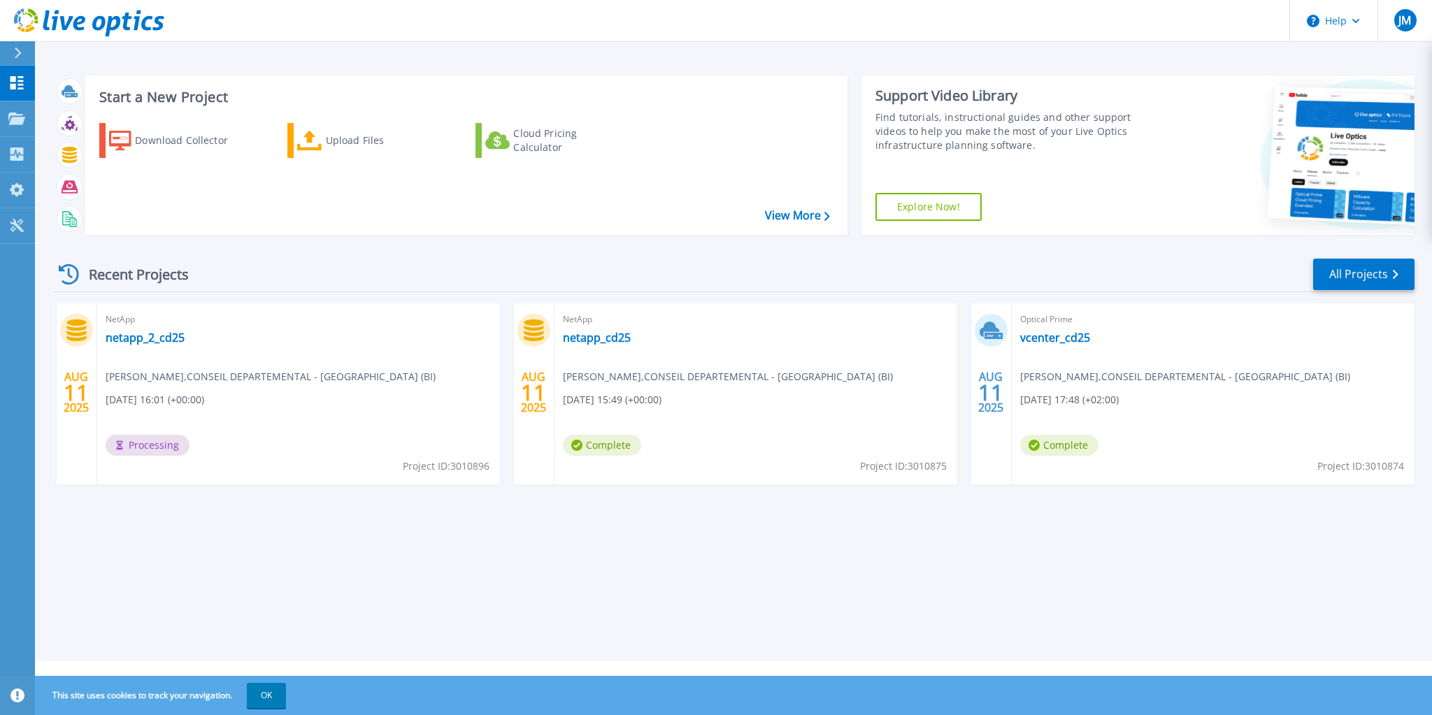
click at [763, 602] on div "Start a New Project Download Collector Upload Files Cloud Pricing Calculator Vi…" at bounding box center [733, 330] width 1397 height 661
click at [266, 694] on button "OK" at bounding box center [266, 695] width 39 height 25
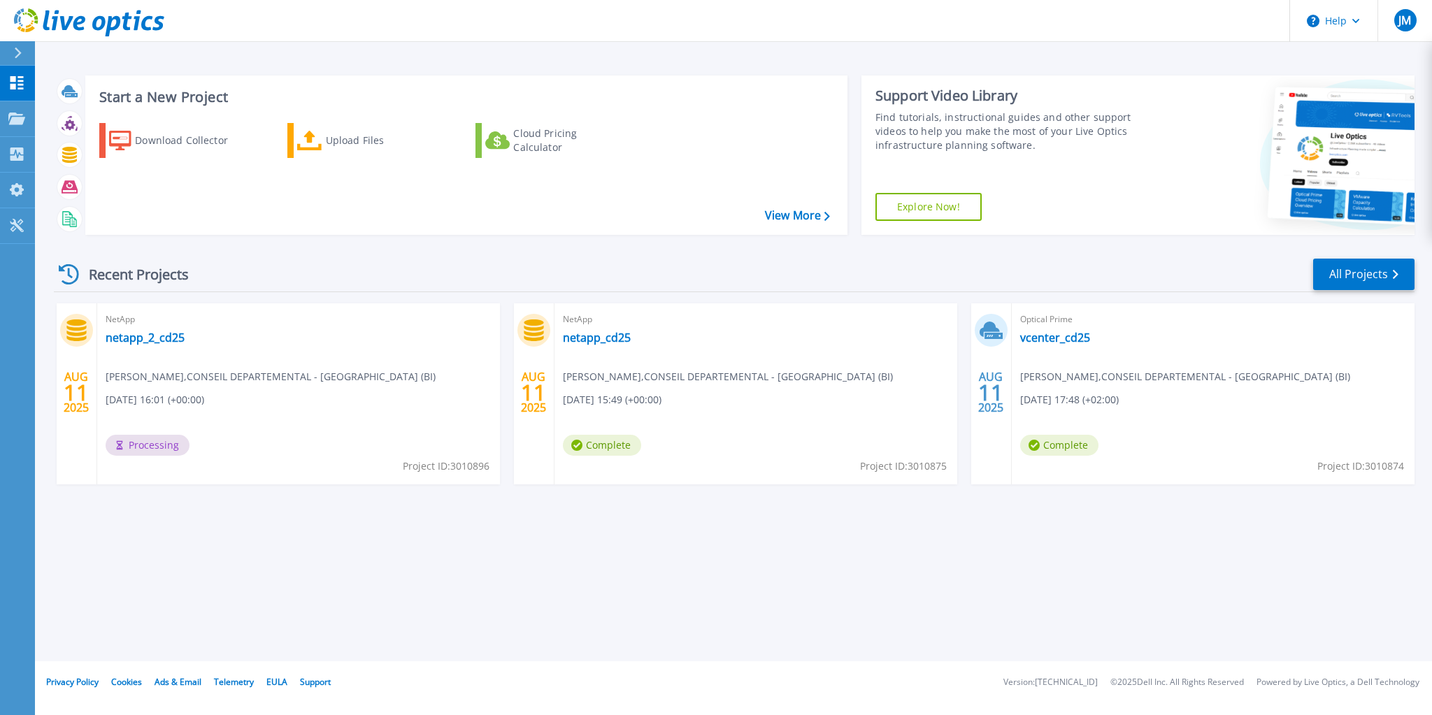
click at [324, 619] on div "Start a New Project Download Collector Upload Files Cloud Pricing Calculator Vi…" at bounding box center [733, 330] width 1397 height 661
click at [400, 581] on div "Start a New Project Download Collector Upload Files Cloud Pricing Calculator Vi…" at bounding box center [733, 330] width 1397 height 661
click at [136, 338] on link "netapp_2_cd25" at bounding box center [145, 338] width 79 height 14
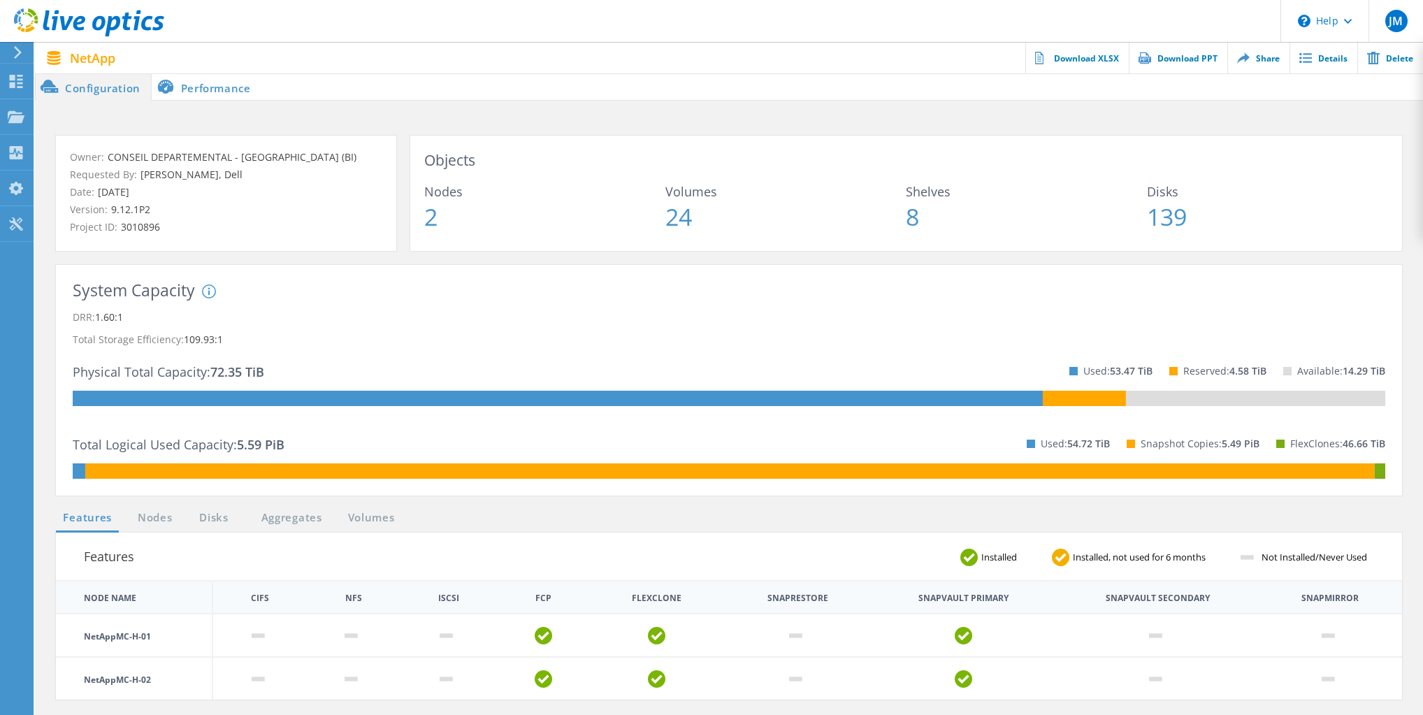
click at [210, 89] on li "Performance" at bounding box center [207, 87] width 110 height 28
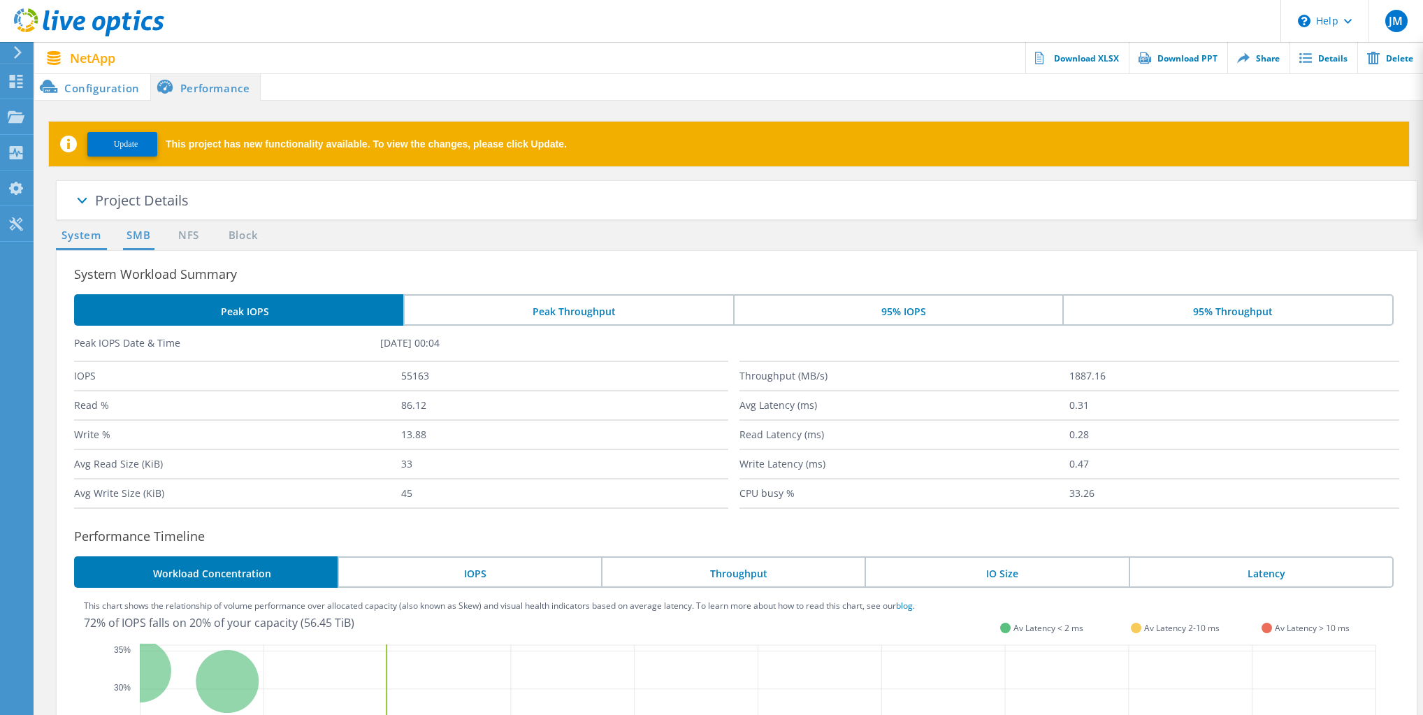
click at [134, 234] on link "SMB" at bounding box center [138, 235] width 31 height 17
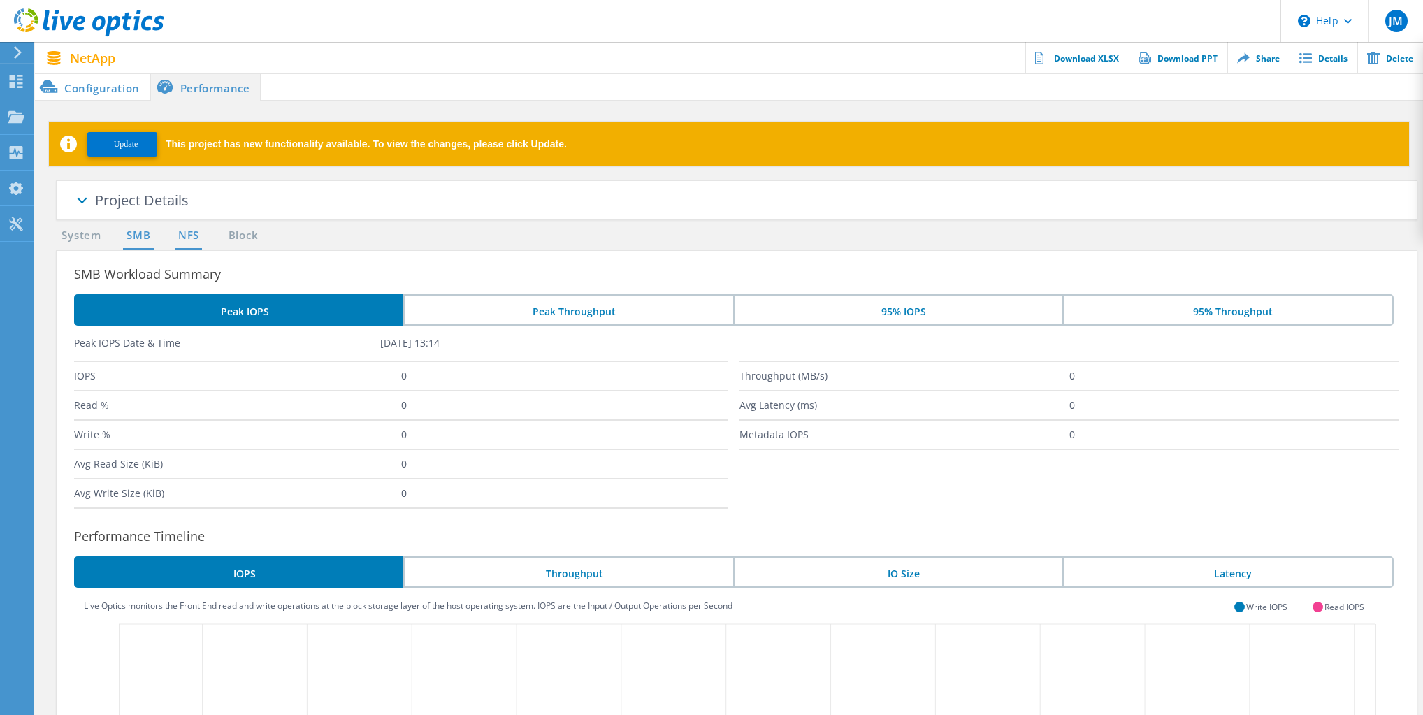
click at [183, 232] on link "NFS" at bounding box center [188, 235] width 27 height 17
click at [243, 236] on link "Block" at bounding box center [243, 235] width 38 height 17
click at [17, 52] on icon at bounding box center [18, 52] width 10 height 13
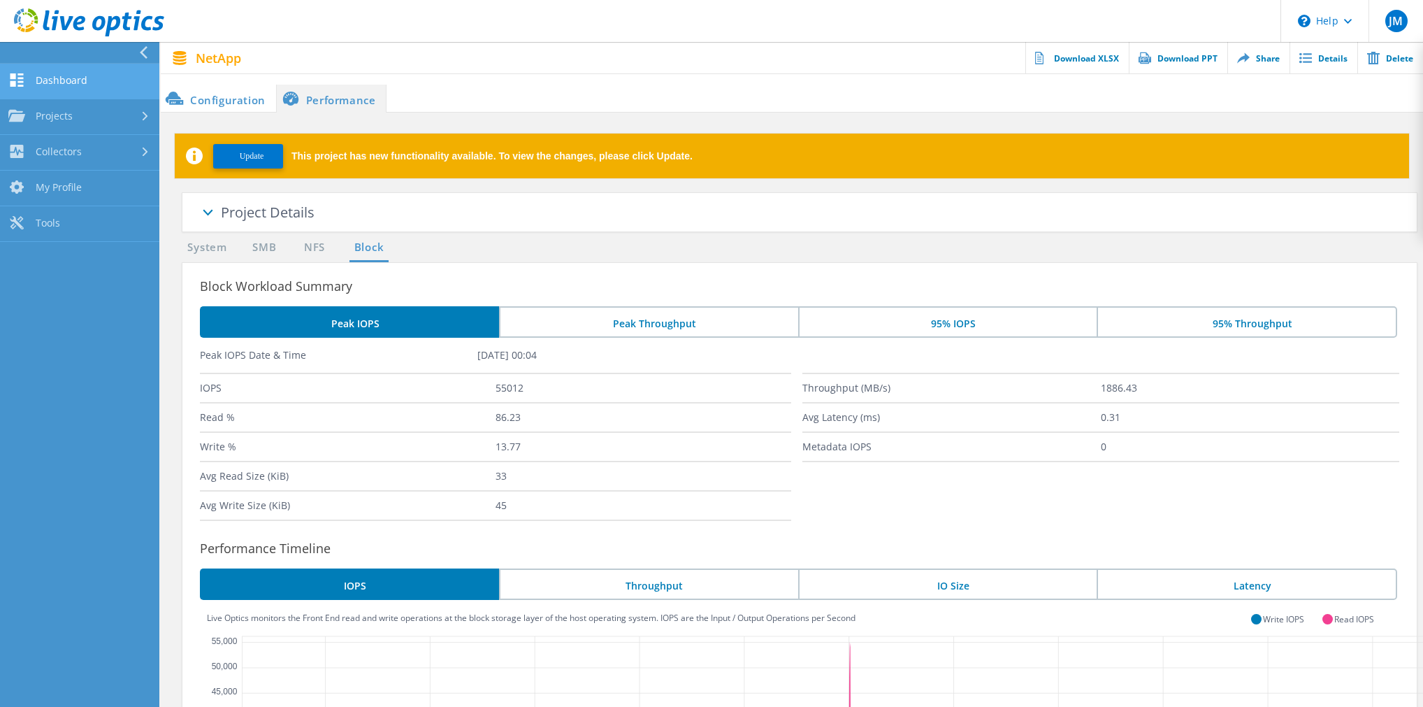
click at [57, 82] on link "Dashboard" at bounding box center [79, 82] width 159 height 36
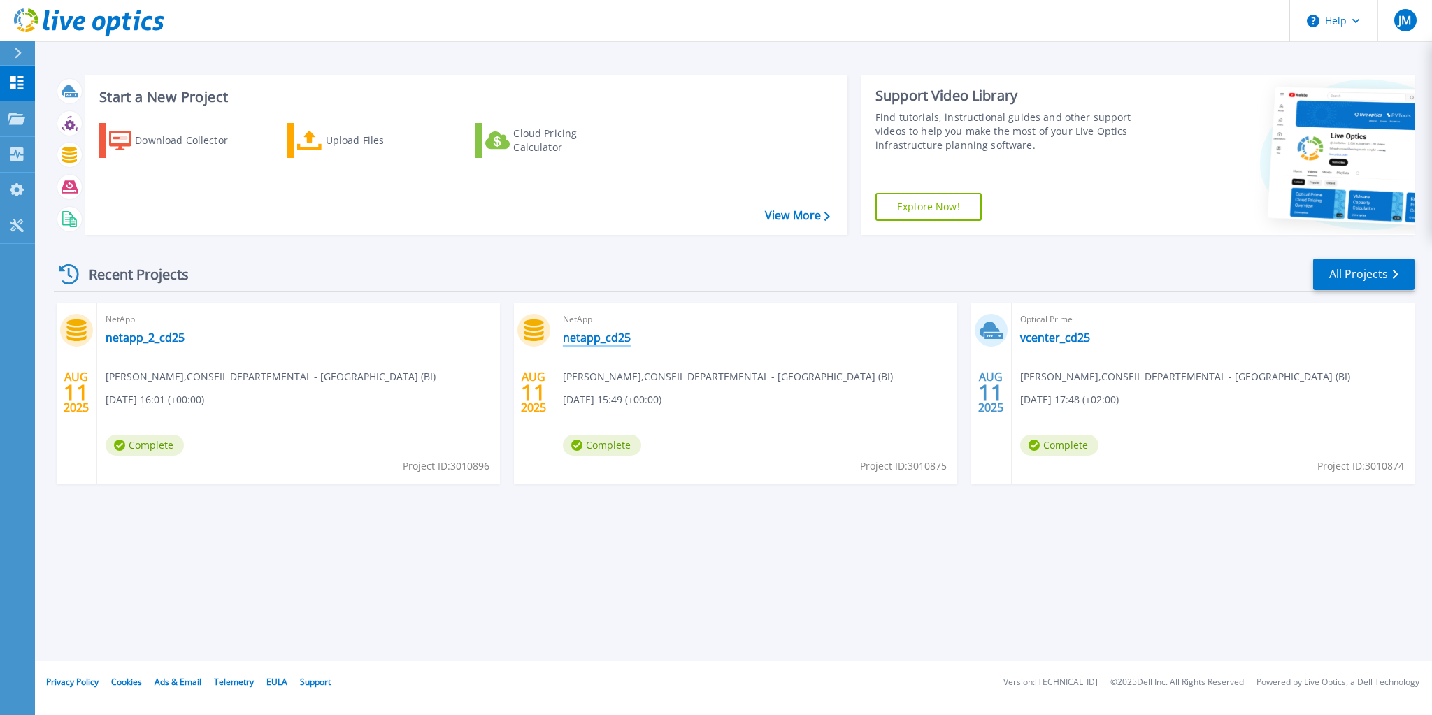
click at [587, 338] on link "netapp_cd25" at bounding box center [597, 338] width 68 height 14
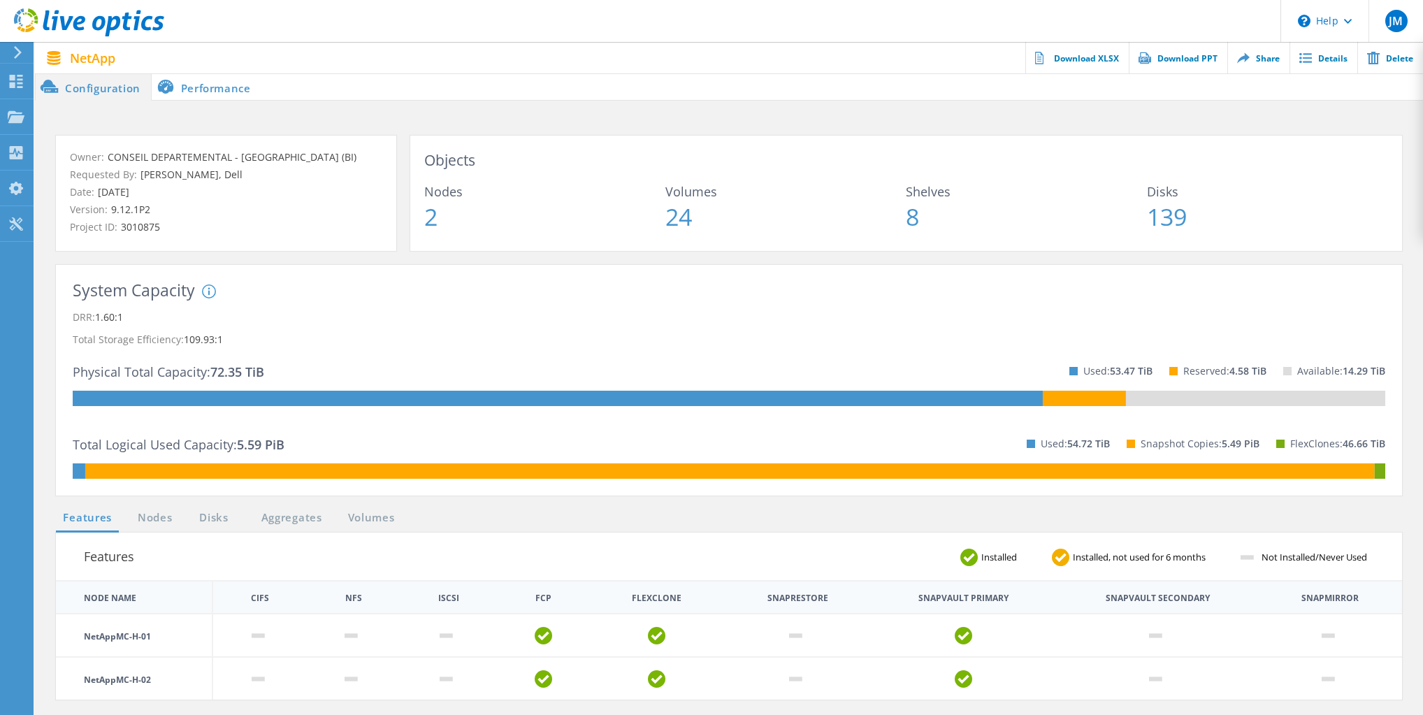
click at [211, 87] on li "Performance" at bounding box center [207, 87] width 110 height 28
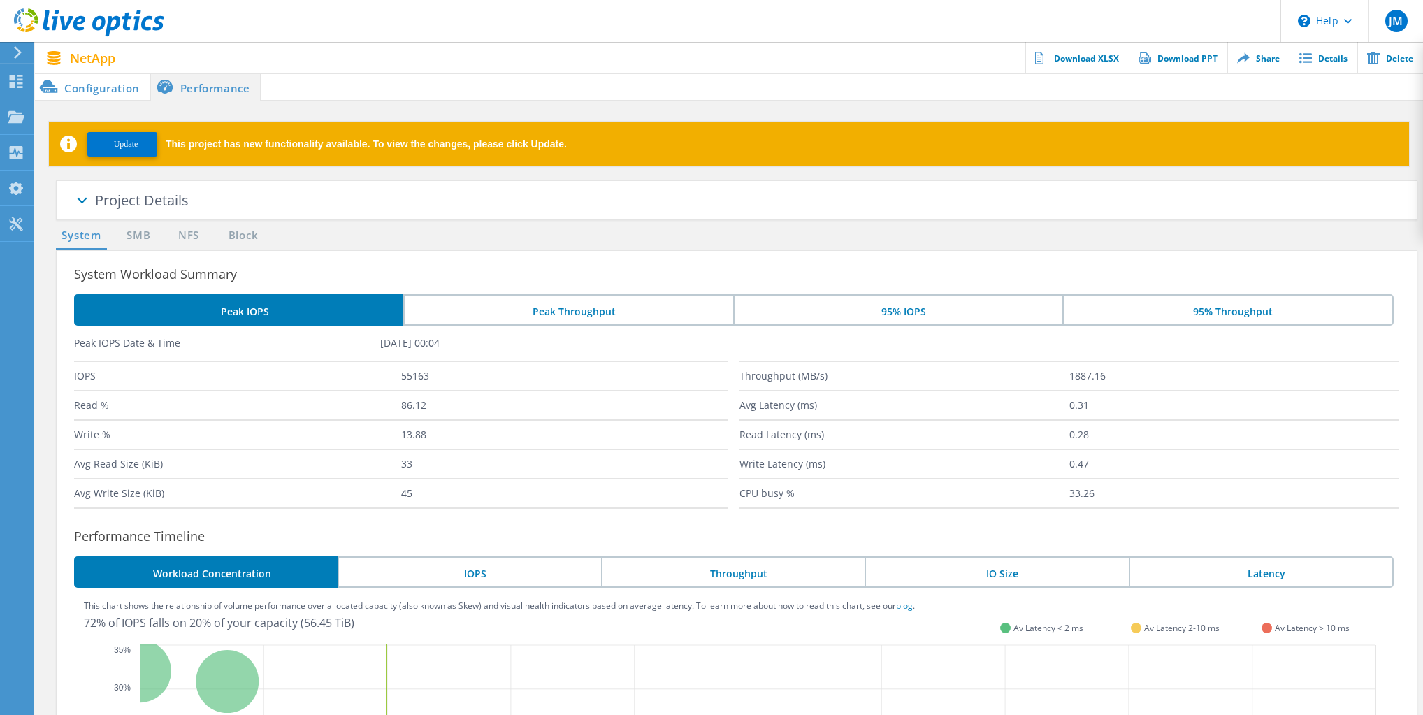
click at [124, 87] on li "Configuration" at bounding box center [92, 87] width 115 height 28
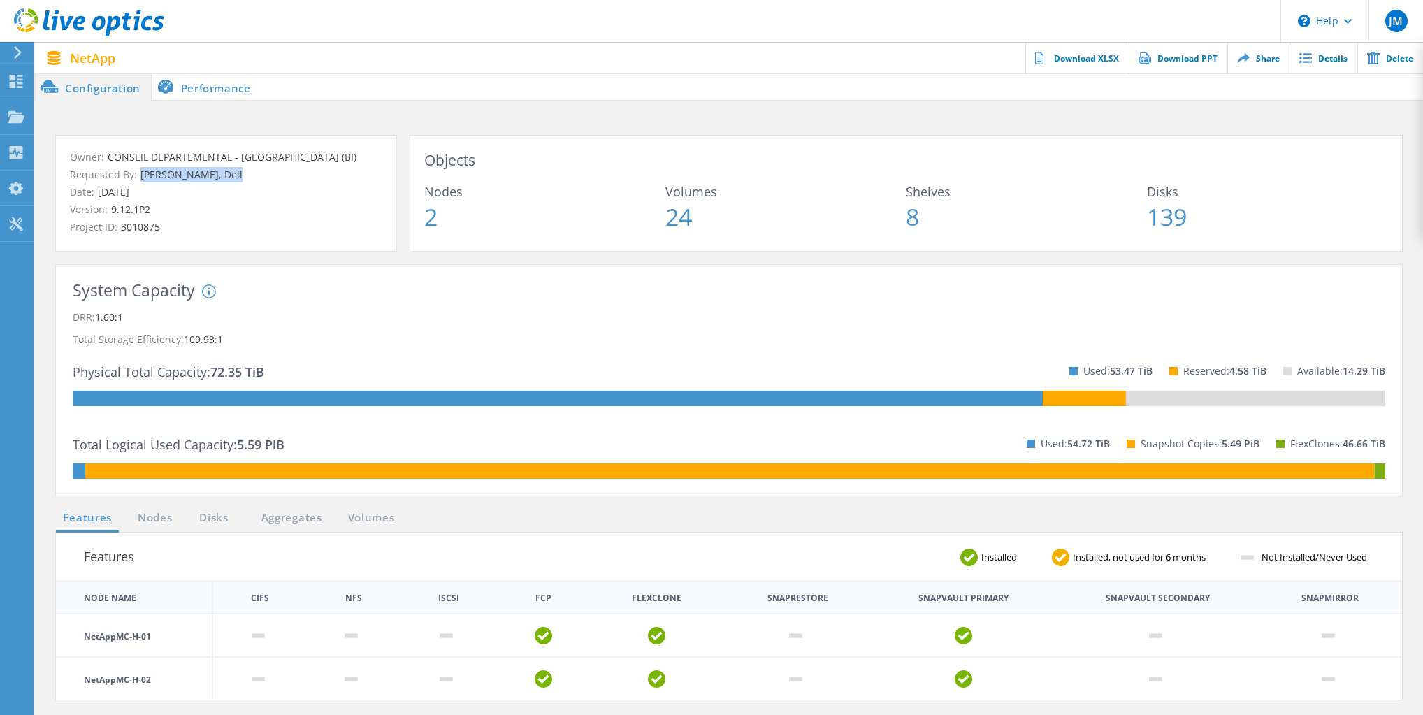
drag, startPoint x: 233, startPoint y: 173, endPoint x: 139, endPoint y: 171, distance: 94.4
click at [139, 171] on p "Requested By: Sophie Muller, Dell" at bounding box center [226, 174] width 312 height 15
click at [254, 207] on p "Version: 9.12.1P2" at bounding box center [226, 209] width 312 height 15
click at [1327, 56] on link "Details" at bounding box center [1324, 57] width 68 height 31
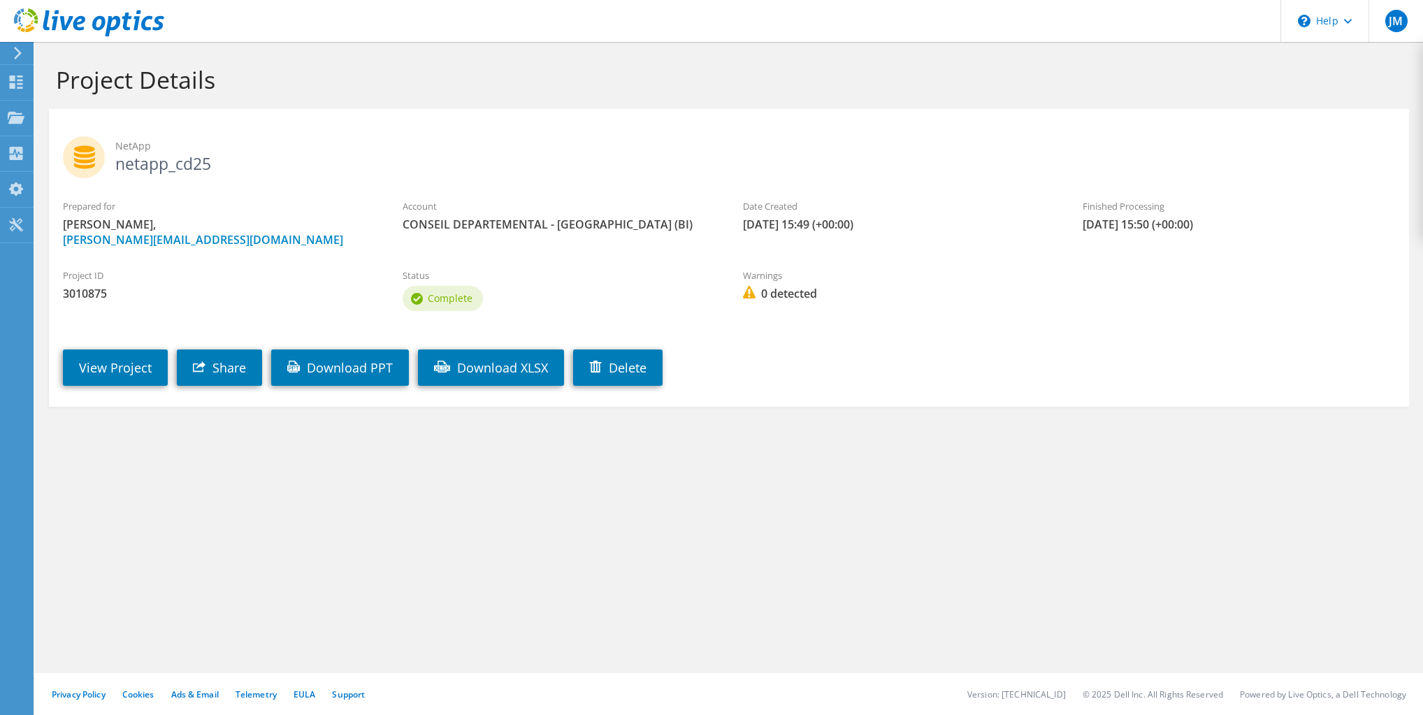
drag, startPoint x: 730, startPoint y: 221, endPoint x: 910, endPoint y: 221, distance: 180.3
click at [910, 221] on div "Date Created [DATE] 15:49 (+00:00)" at bounding box center [899, 215] width 340 height 47
click at [1065, 231] on div "Date Created [DATE] 15:49 (+00:00)" at bounding box center [899, 215] width 340 height 47
drag, startPoint x: 1077, startPoint y: 224, endPoint x: 1225, endPoint y: 229, distance: 148.3
click at [1225, 229] on div "Finished Processing [DATE] 15:50 (+00:00)" at bounding box center [1239, 215] width 340 height 47
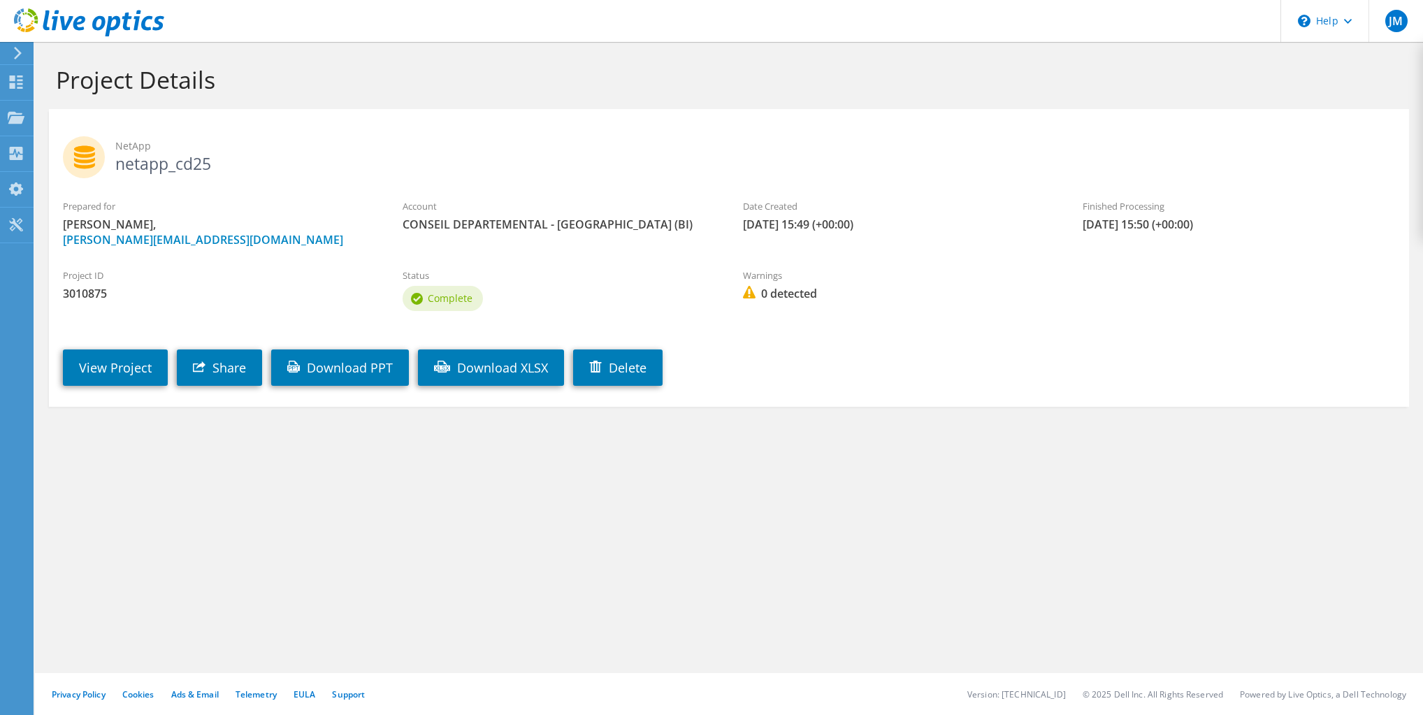
drag, startPoint x: 1148, startPoint y: 284, endPoint x: 1125, endPoint y: 276, distance: 23.7
click at [1146, 282] on div "Project ID 3010875 Status Complete Warnings 0 detected" at bounding box center [729, 287] width 1360 height 67
drag, startPoint x: 746, startPoint y: 221, endPoint x: 914, endPoint y: 222, distance: 168.5
click at [914, 222] on span "08/11/2025, 15:49 (+00:00)" at bounding box center [899, 224] width 312 height 15
click at [1039, 238] on div "Date Created 08/11/2025, 15:49 (+00:00)" at bounding box center [899, 215] width 340 height 47
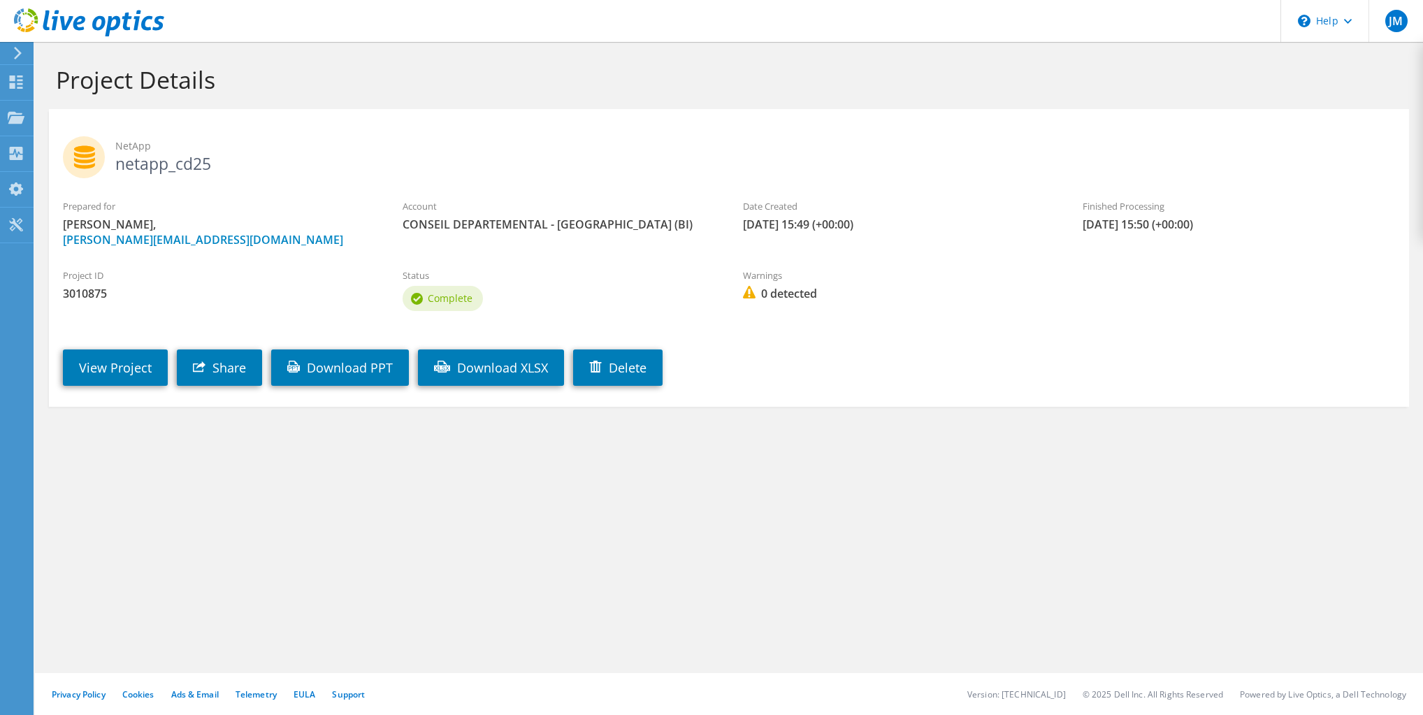
drag, startPoint x: 1080, startPoint y: 226, endPoint x: 1028, endPoint y: 271, distance: 68.4
click at [1248, 234] on div "Finished Processing 08/11/2025, 15:50 (+00:00)" at bounding box center [1239, 215] width 340 height 47
click at [986, 280] on label "Warnings" at bounding box center [899, 275] width 312 height 14
click at [259, 507] on div "Project Details NetApp netapp_cd25 Prepared for Julien Marconnet, Julien.Marcon…" at bounding box center [729, 378] width 1388 height 673
click at [106, 377] on link "View Project" at bounding box center [115, 367] width 105 height 36
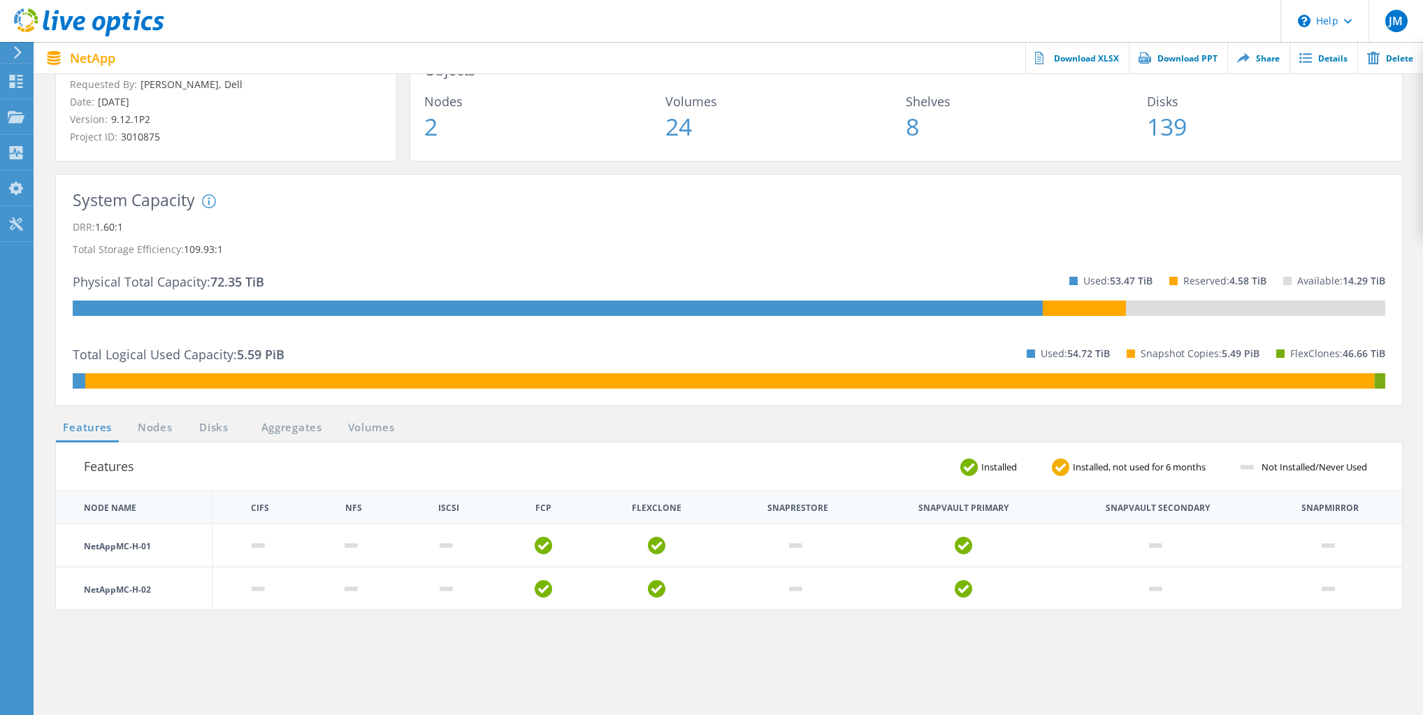
scroll to position [224, 0]
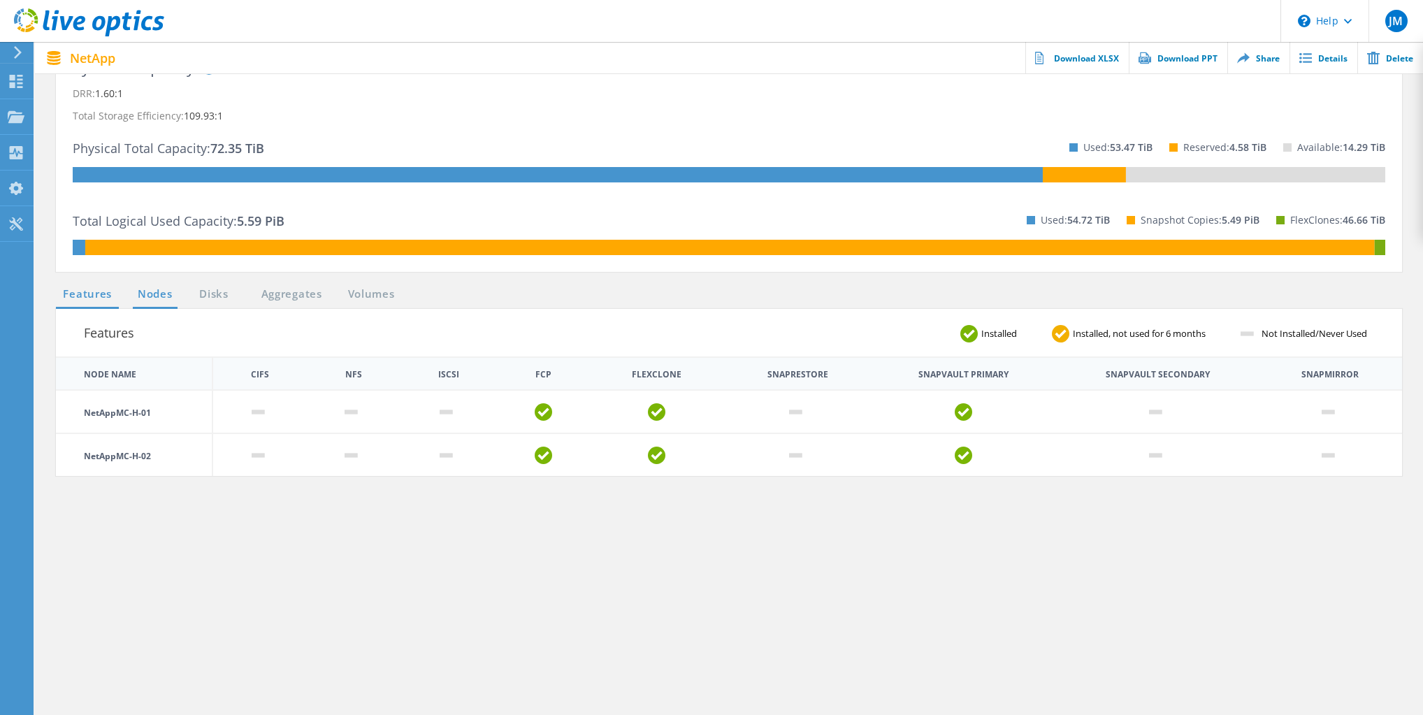
click at [157, 294] on link "Nodes" at bounding box center [155, 294] width 45 height 17
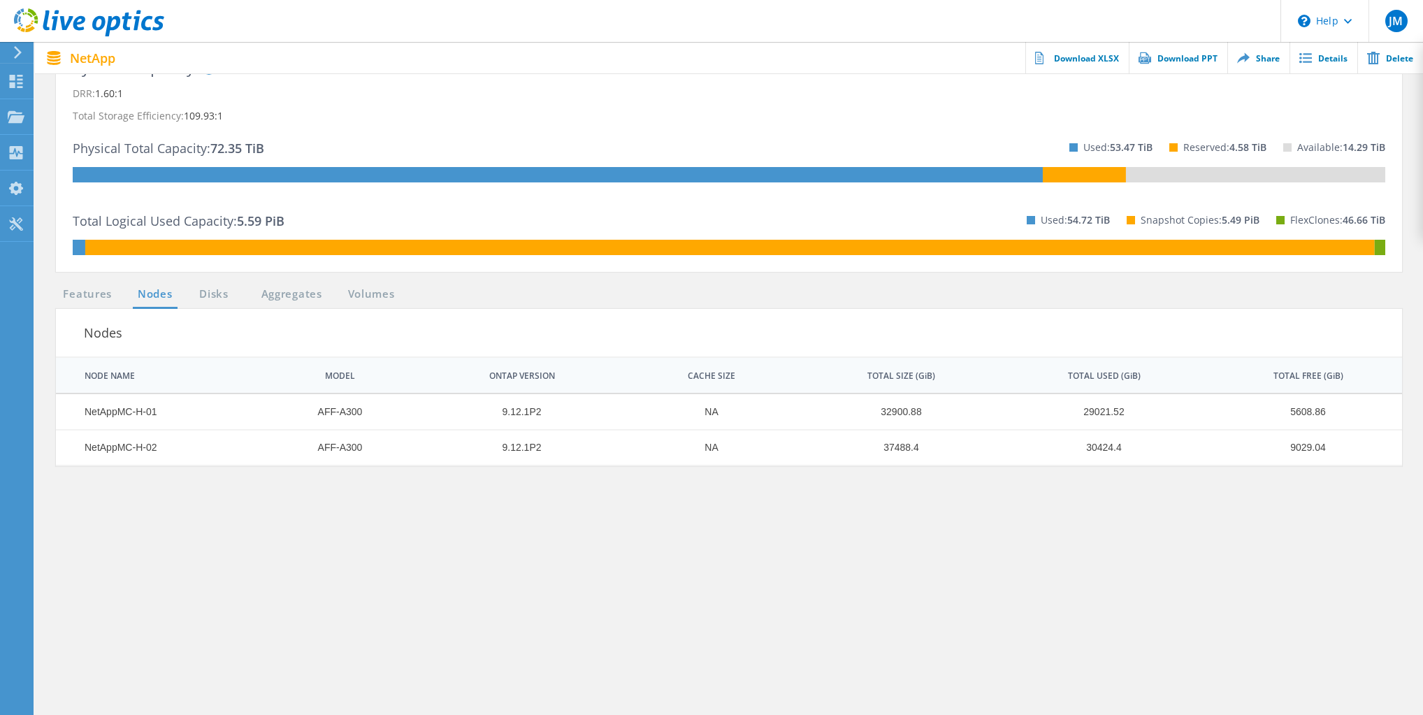
click at [192, 296] on li "Disks" at bounding box center [206, 294] width 36 height 17
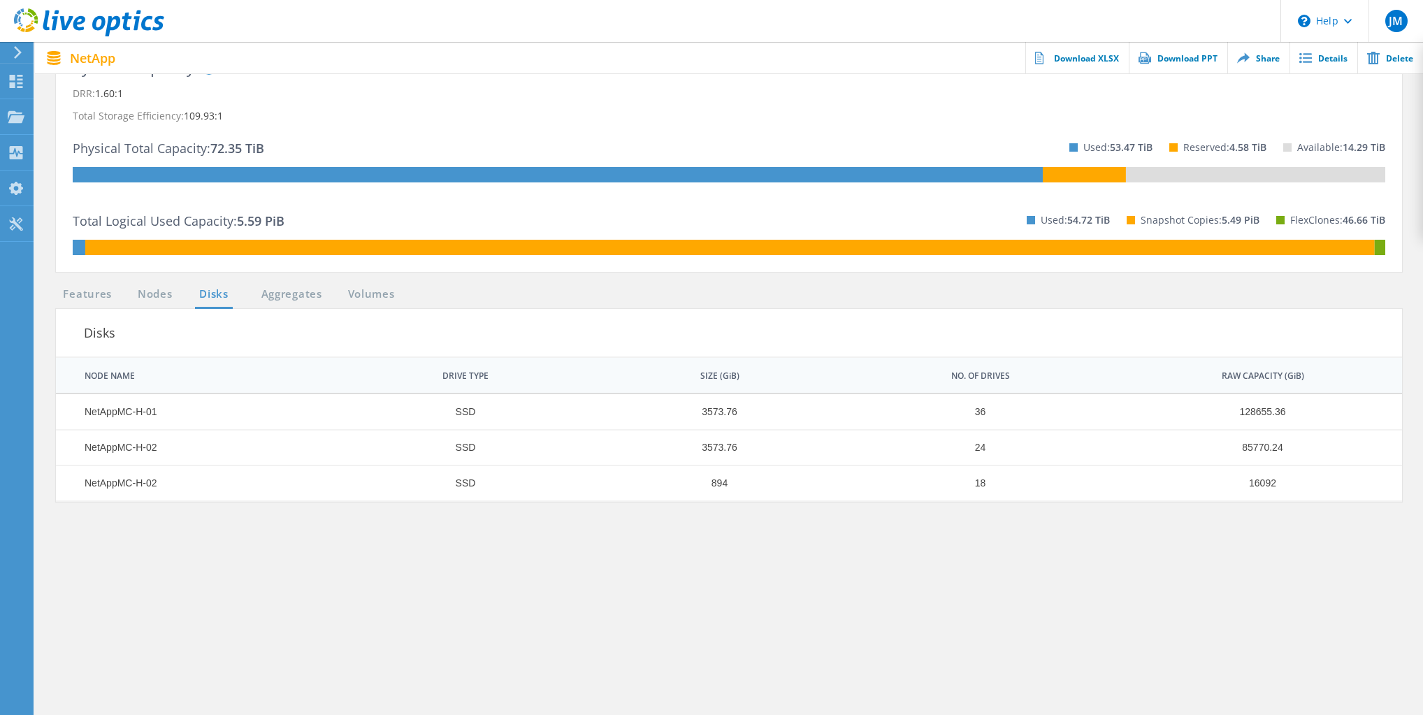
click at [215, 296] on link "Disks" at bounding box center [214, 294] width 38 height 17
click at [287, 298] on link "Aggregates" at bounding box center [291, 294] width 79 height 17
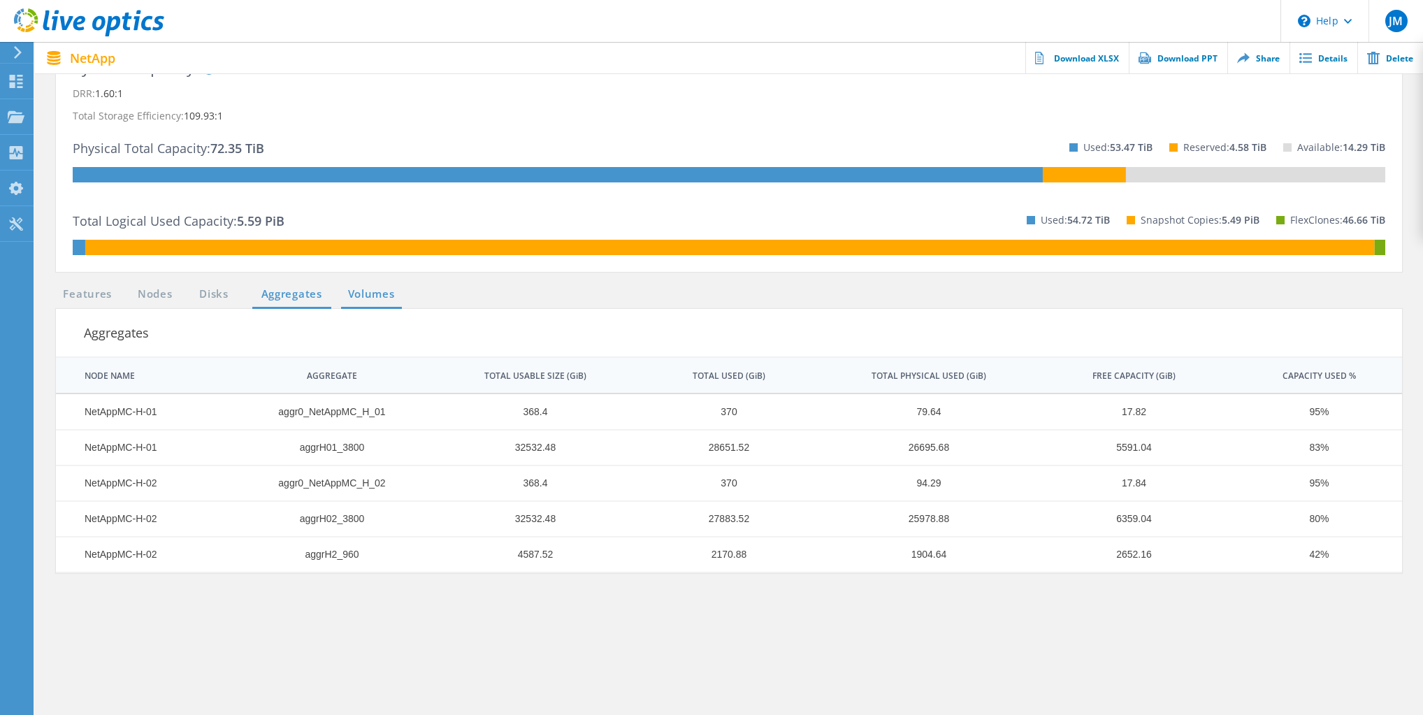
click at [387, 302] on link "Volumes" at bounding box center [371, 294] width 61 height 17
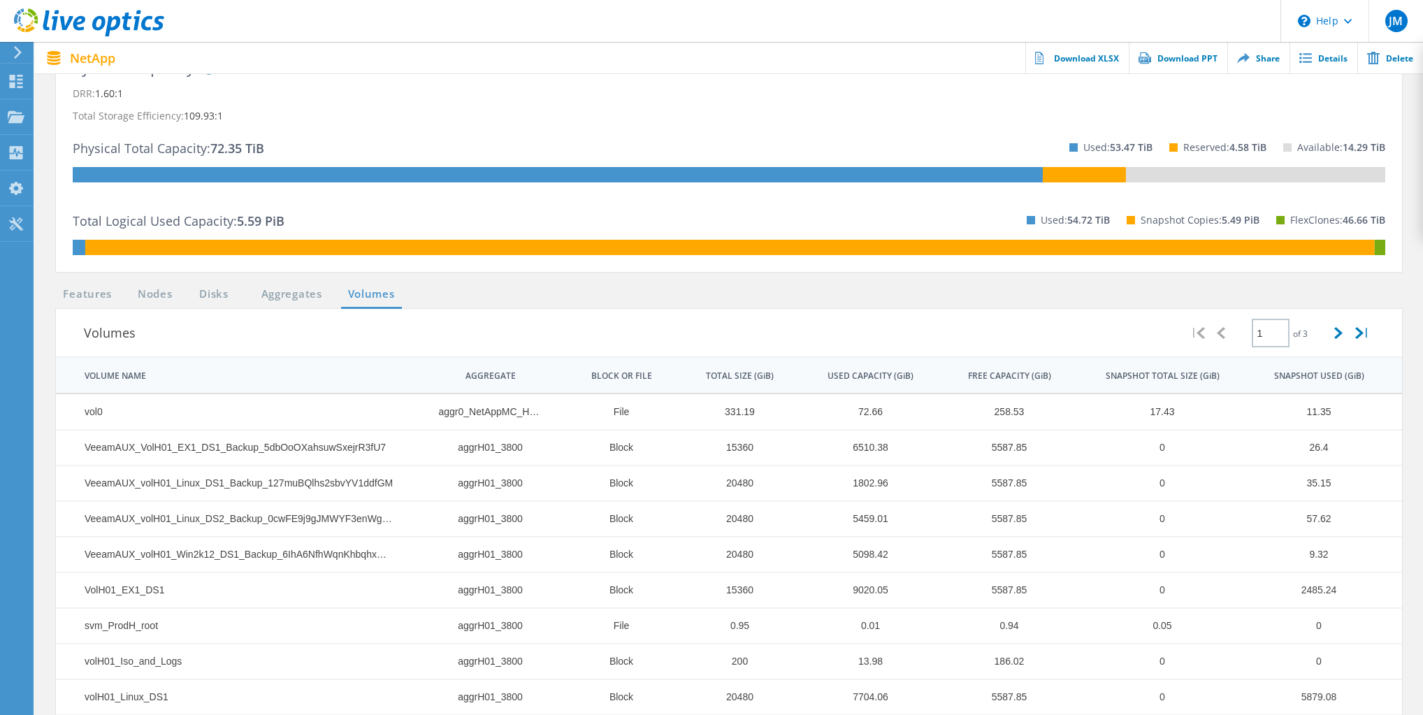
click at [486, 296] on section "Features Nodes Disks Aggregates Volumes Volumes | 1 of 3 | VOLUME NAME AGGREGAT…" at bounding box center [729, 530] width 1360 height 489
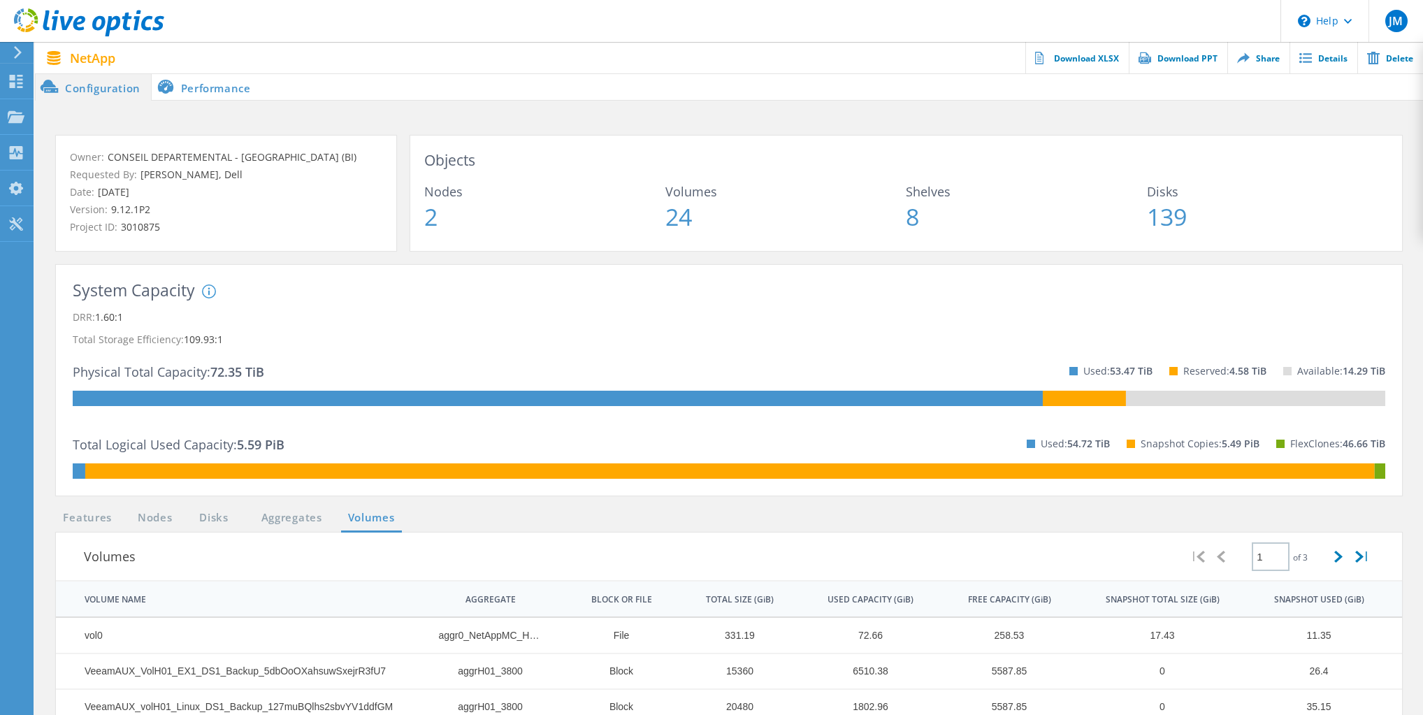
scroll to position [56, 0]
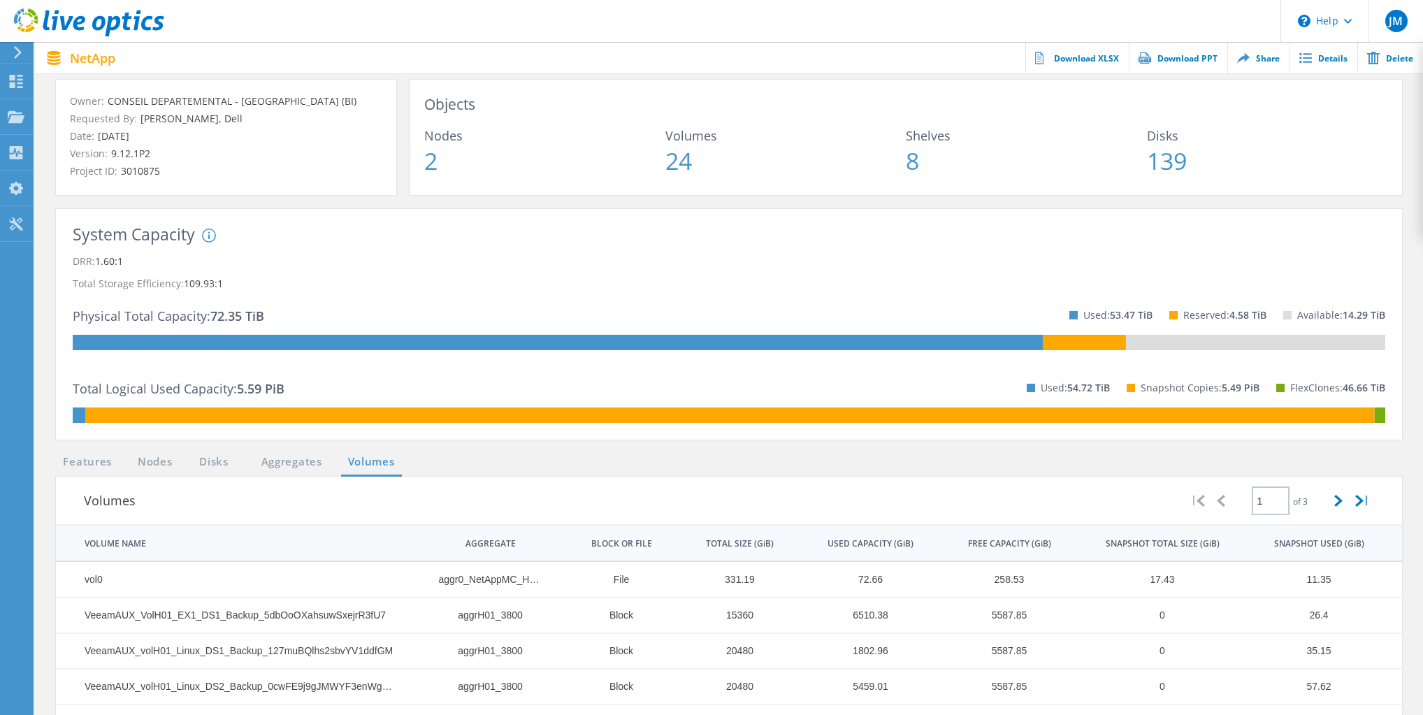
click at [448, 287] on p "Total Storage Efficiency: 109.93:1" at bounding box center [729, 284] width 1313 height 22
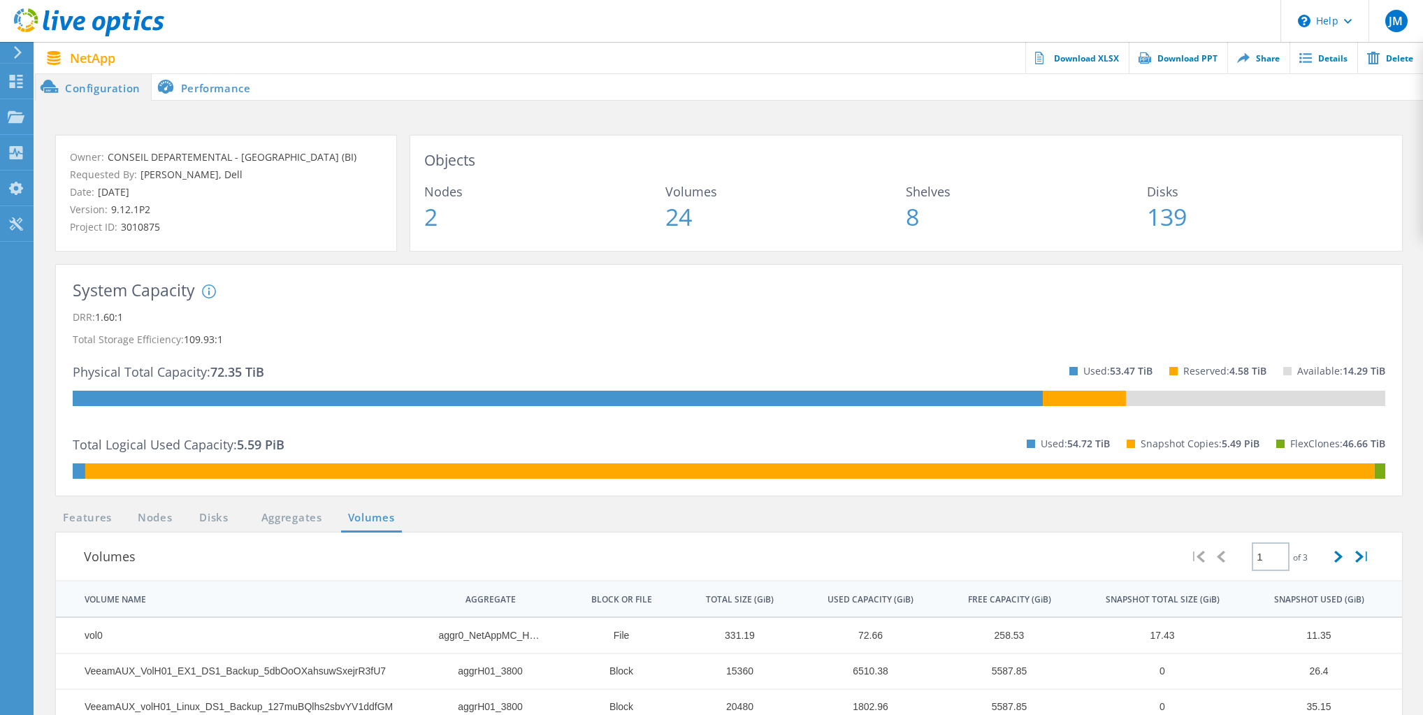
click at [119, 88] on li "Configuration" at bounding box center [93, 87] width 117 height 28
click at [207, 90] on li "Performance" at bounding box center [207, 87] width 110 height 28
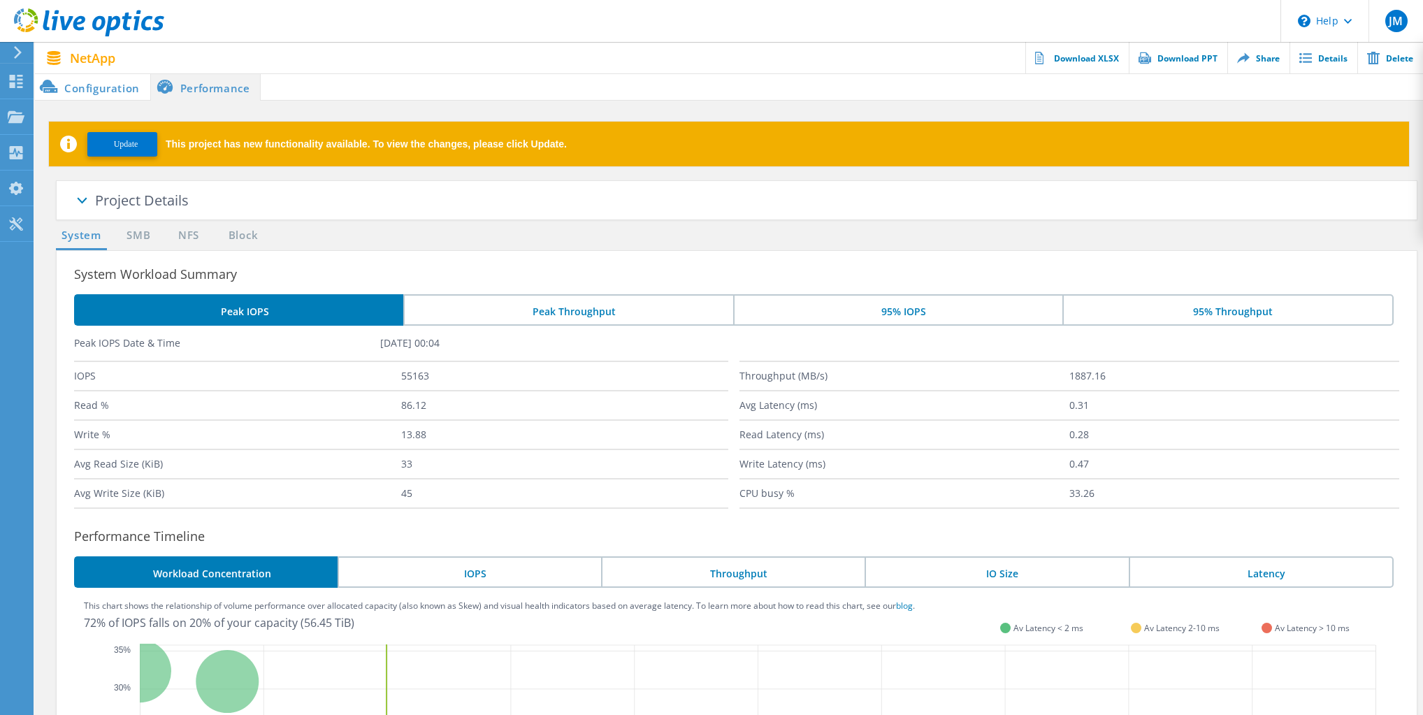
click at [106, 86] on li "Configuration" at bounding box center [92, 87] width 115 height 28
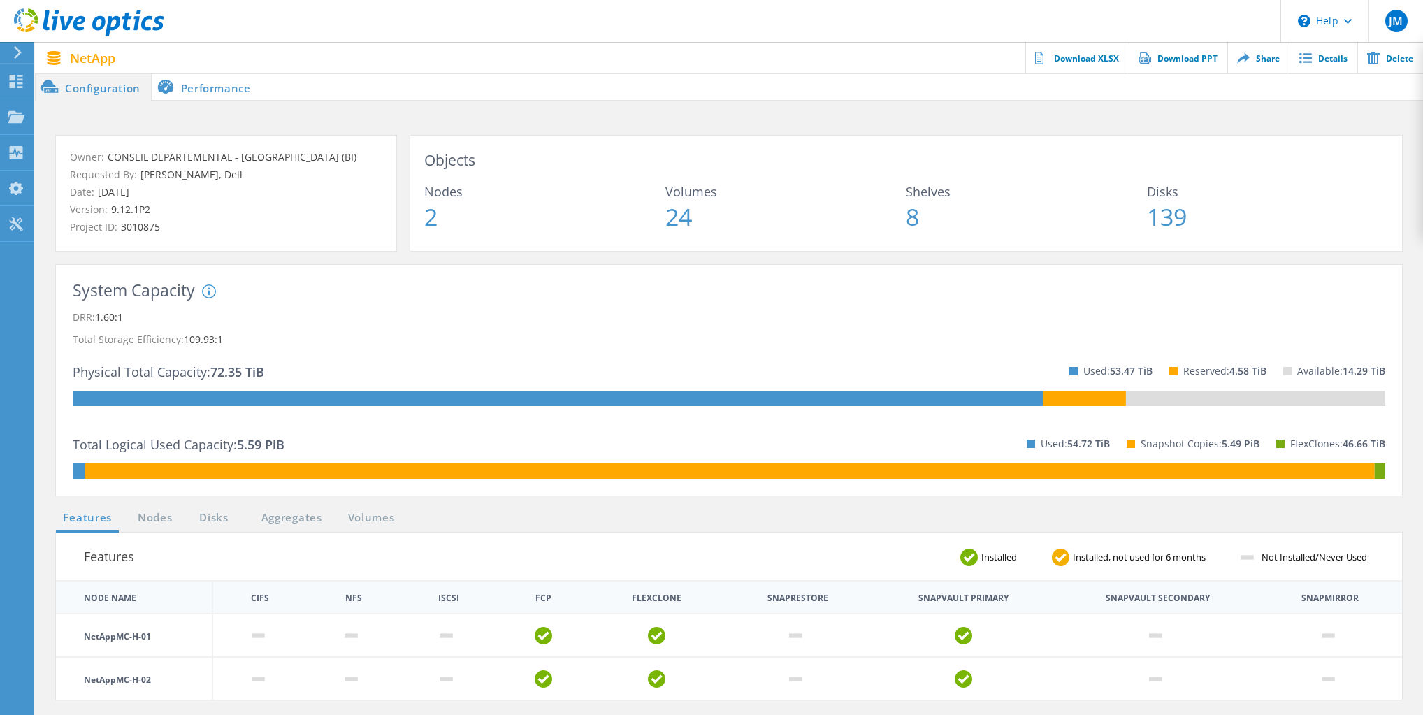
click at [469, 308] on p "DRR: 1.60:1" at bounding box center [729, 317] width 1313 height 22
click at [20, 52] on use at bounding box center [18, 52] width 8 height 13
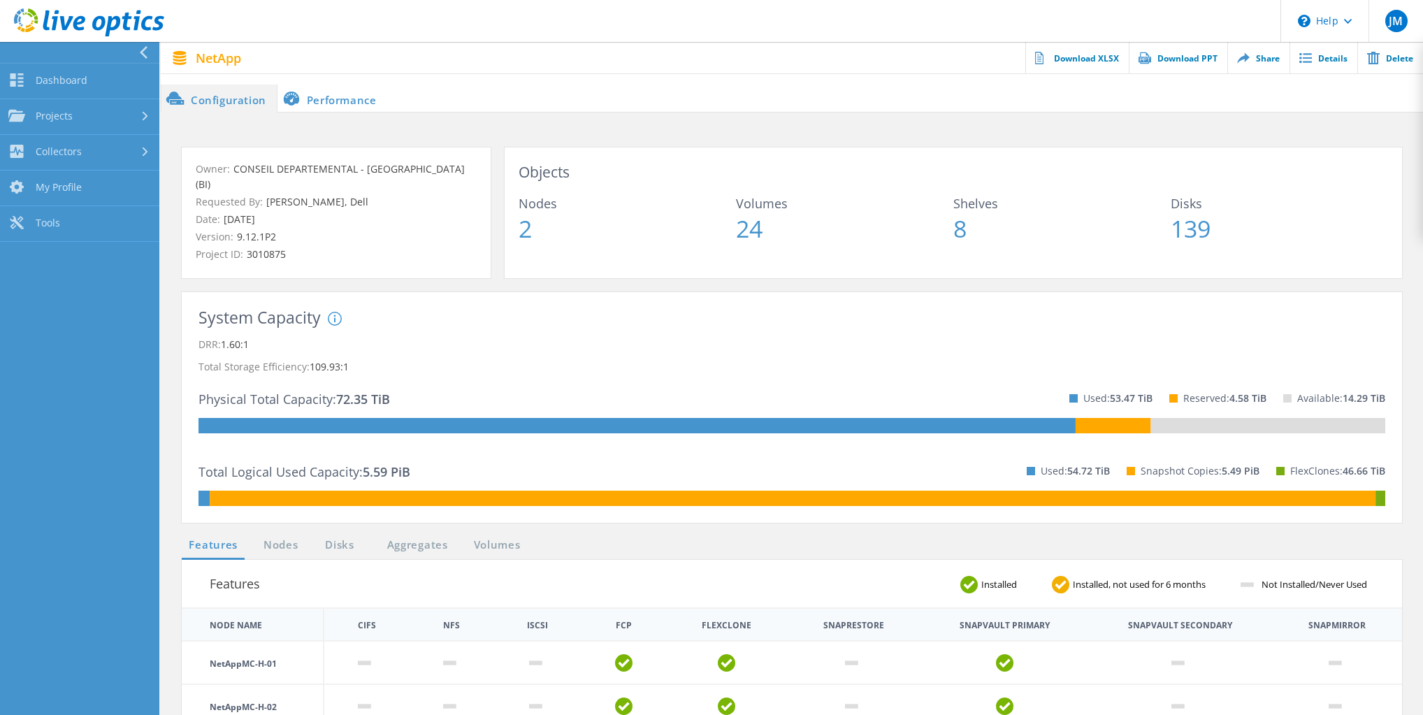
click at [79, 26] on icon at bounding box center [89, 22] width 150 height 29
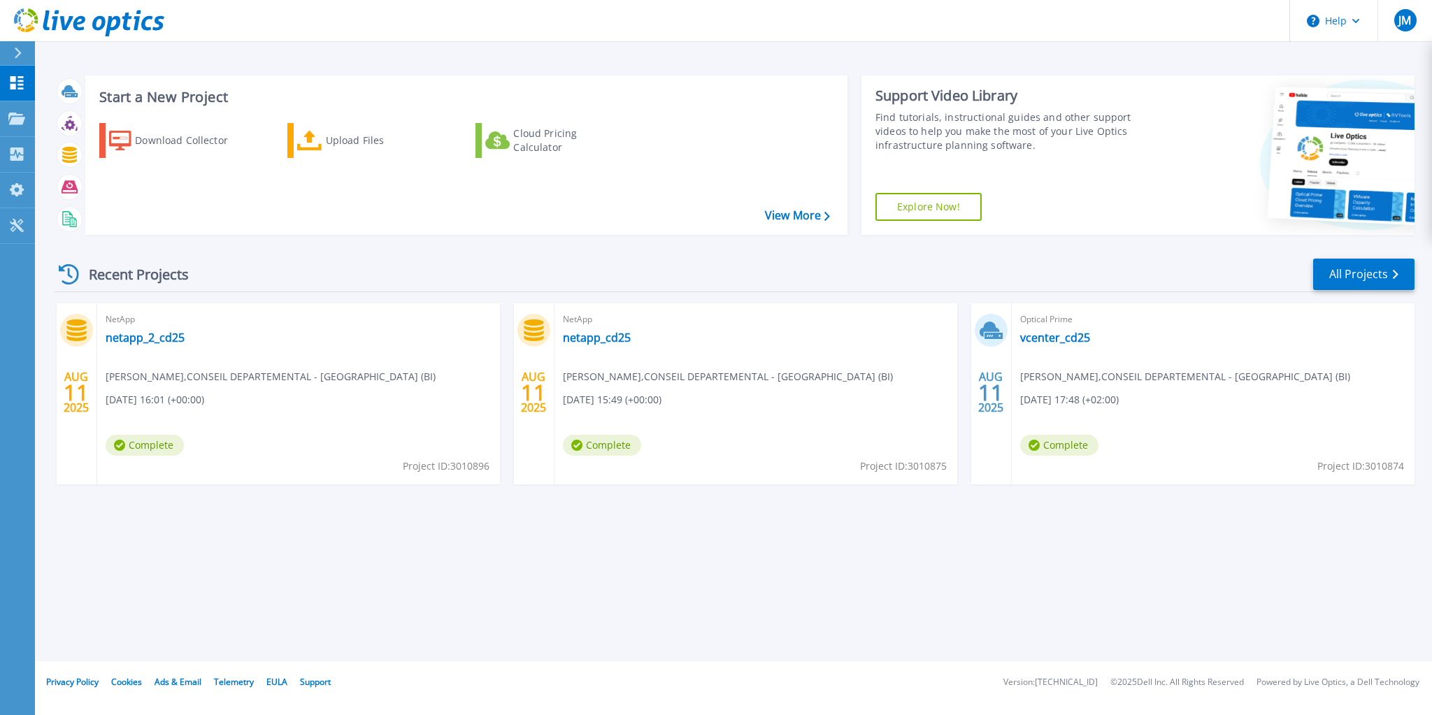
click at [702, 598] on div "Start a New Project Download Collector Upload Files Cloud Pricing Calculator Vi…" at bounding box center [733, 330] width 1397 height 661
click at [1043, 337] on link "vcenter_cd25" at bounding box center [1055, 338] width 70 height 14
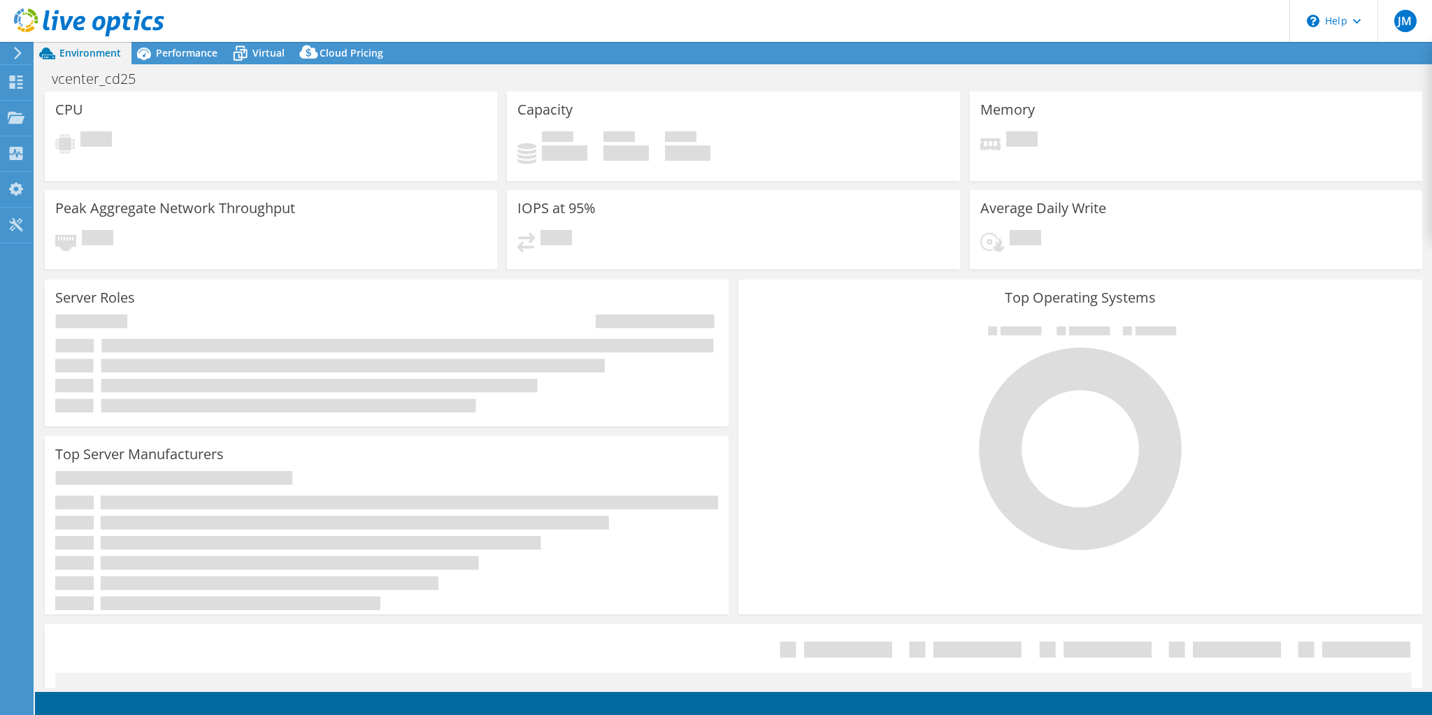
select select "USD"
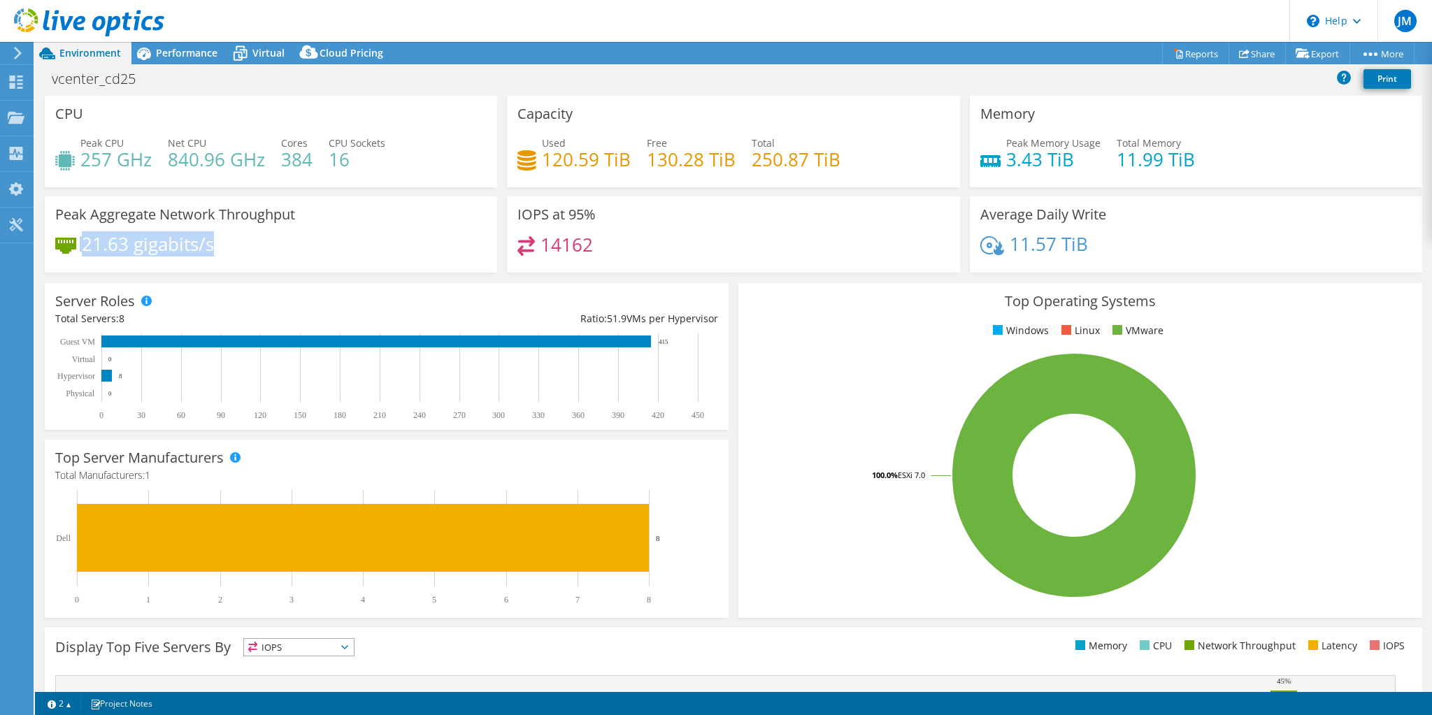
drag, startPoint x: 80, startPoint y: 241, endPoint x: 227, endPoint y: 241, distance: 147.5
click at [227, 241] on div "21.63 gigabits/s" at bounding box center [270, 250] width 431 height 29
click at [319, 243] on div "21.63 gigabits/s" at bounding box center [270, 250] width 431 height 29
click at [305, 648] on span "IOPS" at bounding box center [299, 647] width 110 height 17
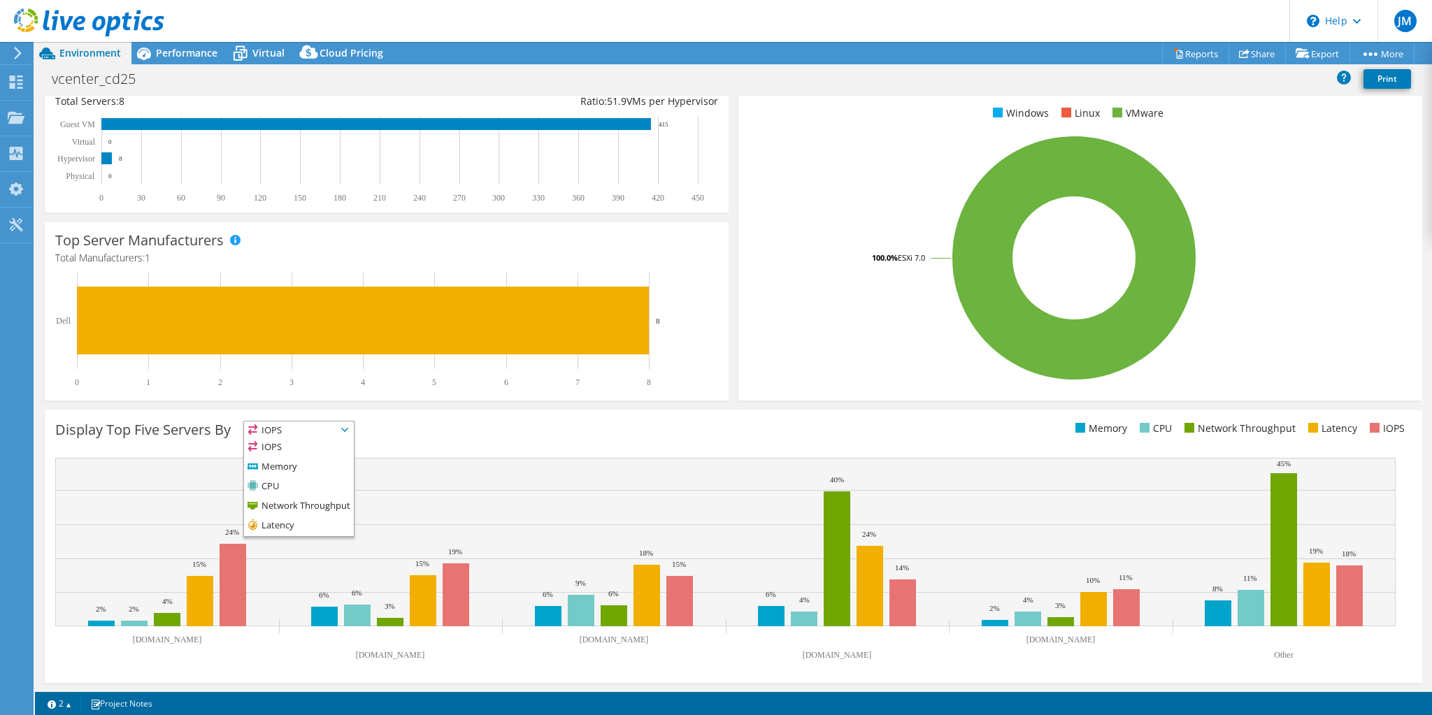
click at [503, 428] on div "Display Top Five Servers By IOPS IOPS" at bounding box center [394, 432] width 678 height 23
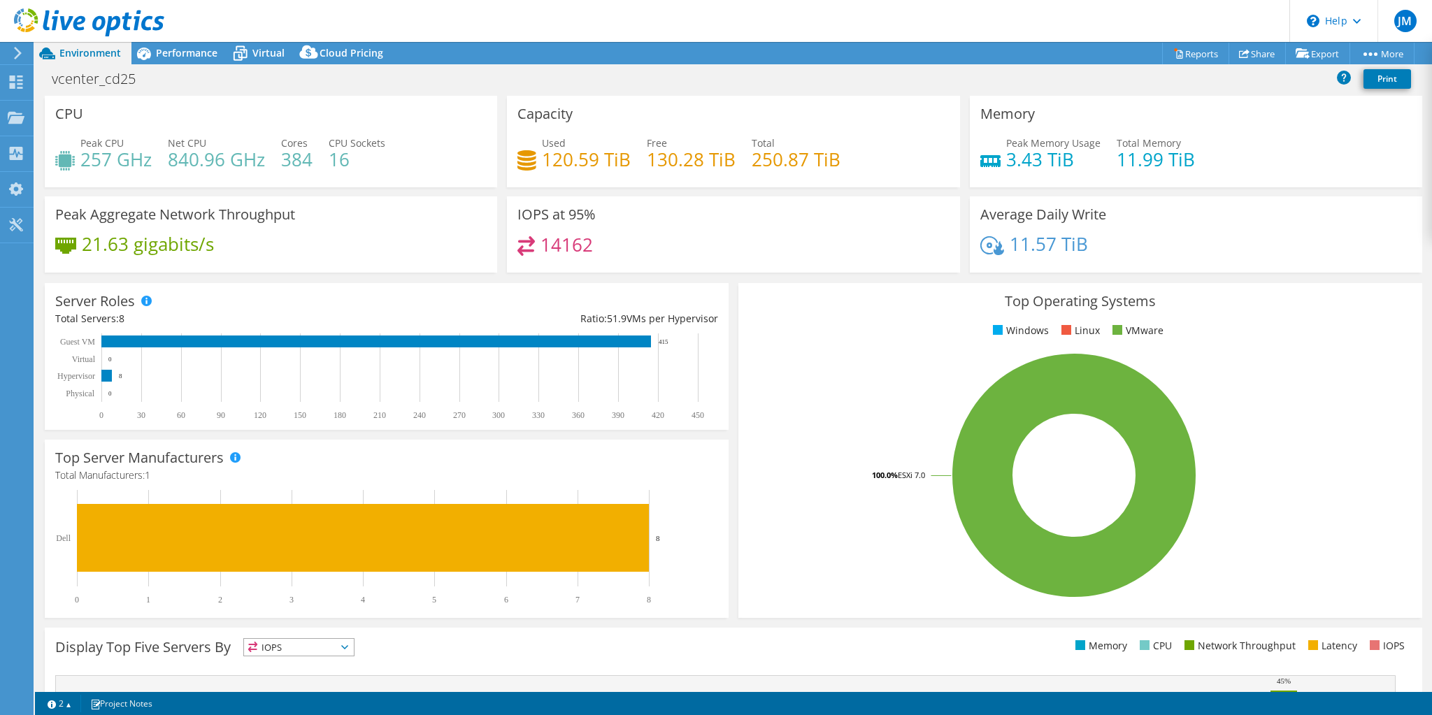
scroll to position [0, 0]
click at [400, 246] on div "21.63 gigabits/s" at bounding box center [270, 250] width 431 height 29
click at [288, 11] on header "JM End User Julien Marconnet Julien.Marconnet@doubs.fr CONSEIL DEPARTEMENTAL - …" at bounding box center [716, 21] width 1432 height 42
click at [1251, 158] on div "Peak Memory Usage 3.43 TiB Total Memory 11.99 TiB" at bounding box center [1195, 158] width 431 height 45
click at [1306, 136] on div "Peak Memory Usage 3.43 TiB Total Memory 11.99 TiB" at bounding box center [1195, 158] width 431 height 45
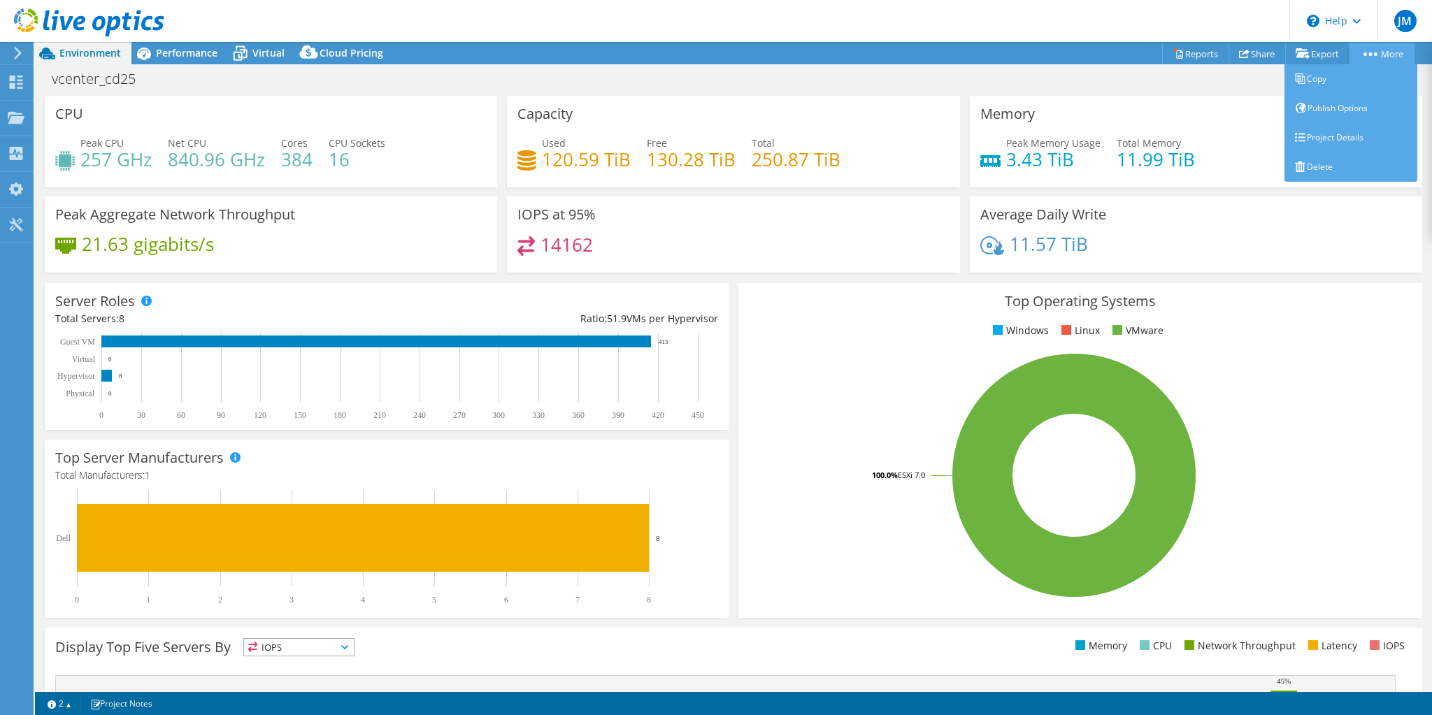
click at [1373, 54] on circle at bounding box center [1374, 53] width 3 height 3
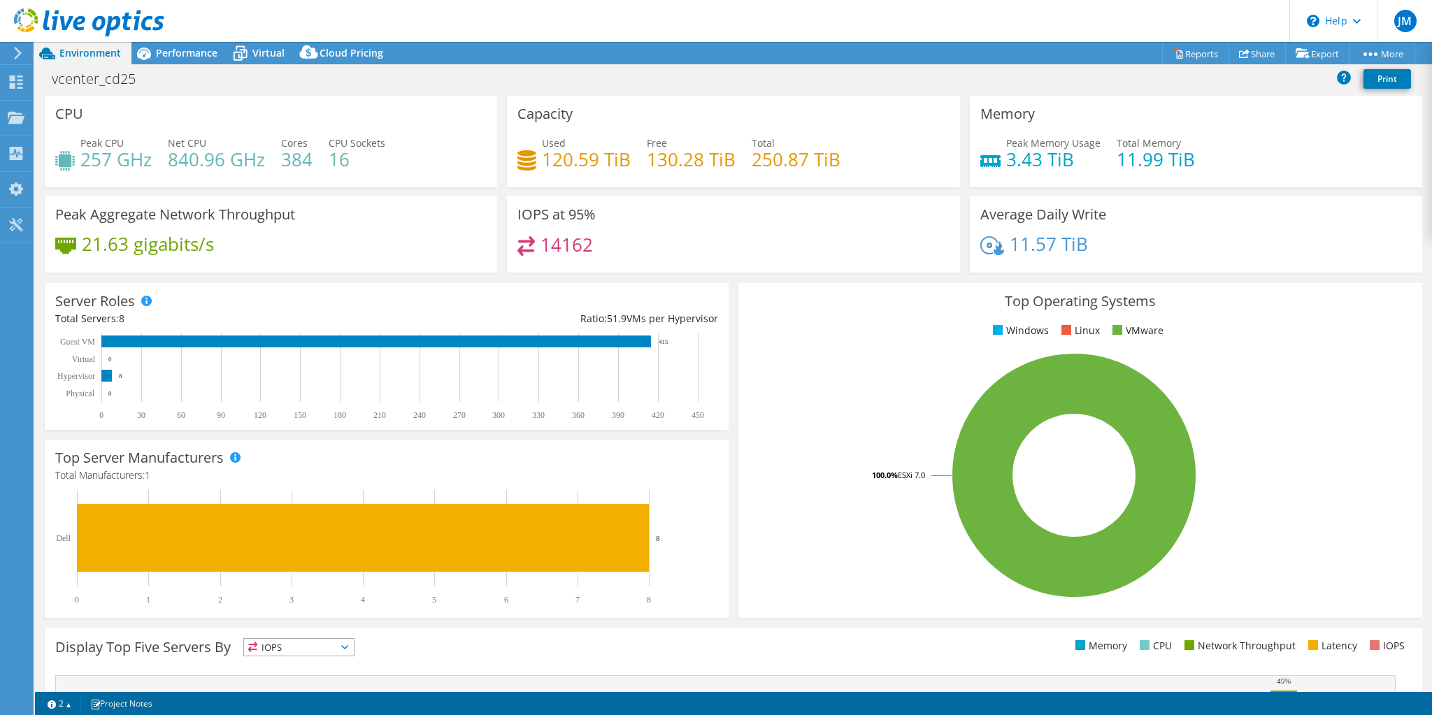
click at [1212, 117] on div "Memory Peak Memory Usage 3.43 TiB Total Memory 11.99 TiB" at bounding box center [1195, 142] width 452 height 92
click at [1246, 59] on link "Share" at bounding box center [1256, 54] width 57 height 22
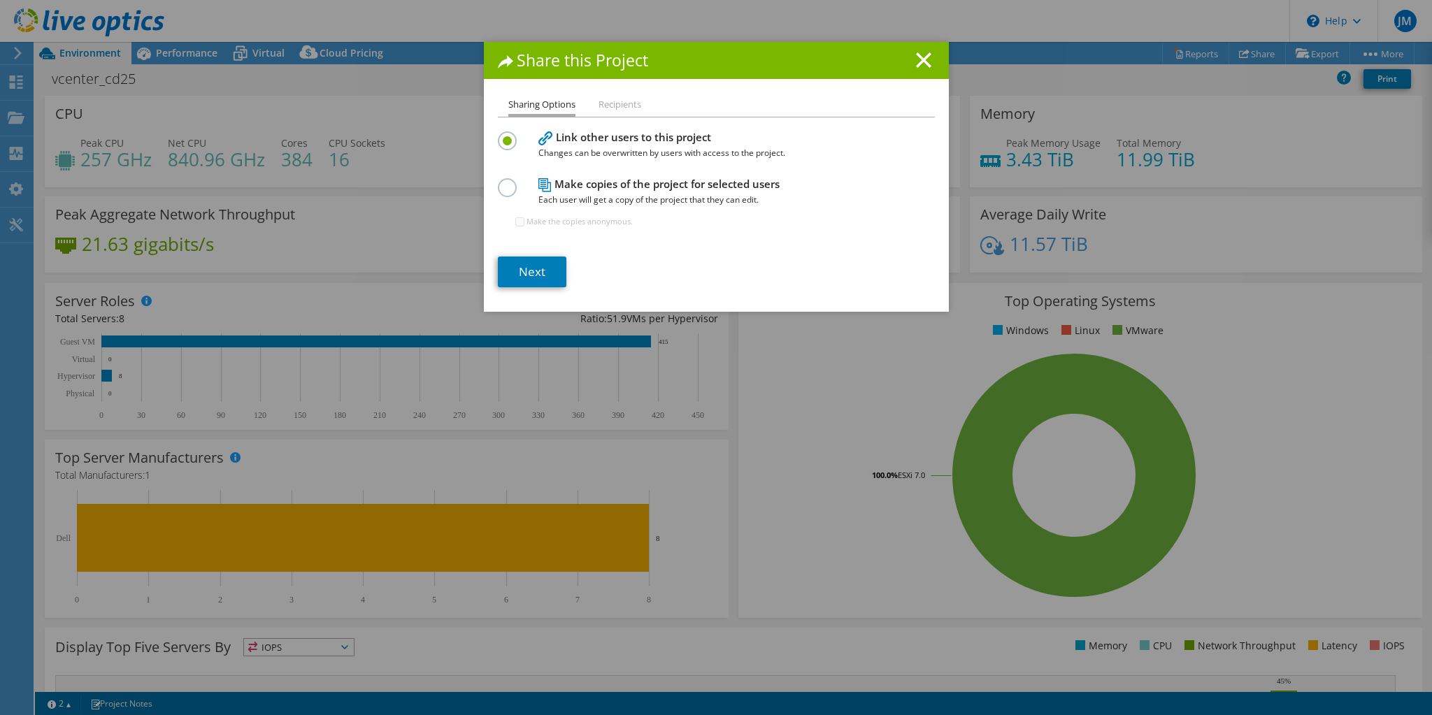
click at [500, 182] on label at bounding box center [510, 179] width 24 height 3
click at [0, 0] on input "radio" at bounding box center [0, 0] width 0 height 0
click at [627, 106] on li "Recipients" at bounding box center [619, 104] width 43 height 17
click at [507, 135] on label at bounding box center [510, 132] width 24 height 3
click at [0, 0] on input "radio" at bounding box center [0, 0] width 0 height 0
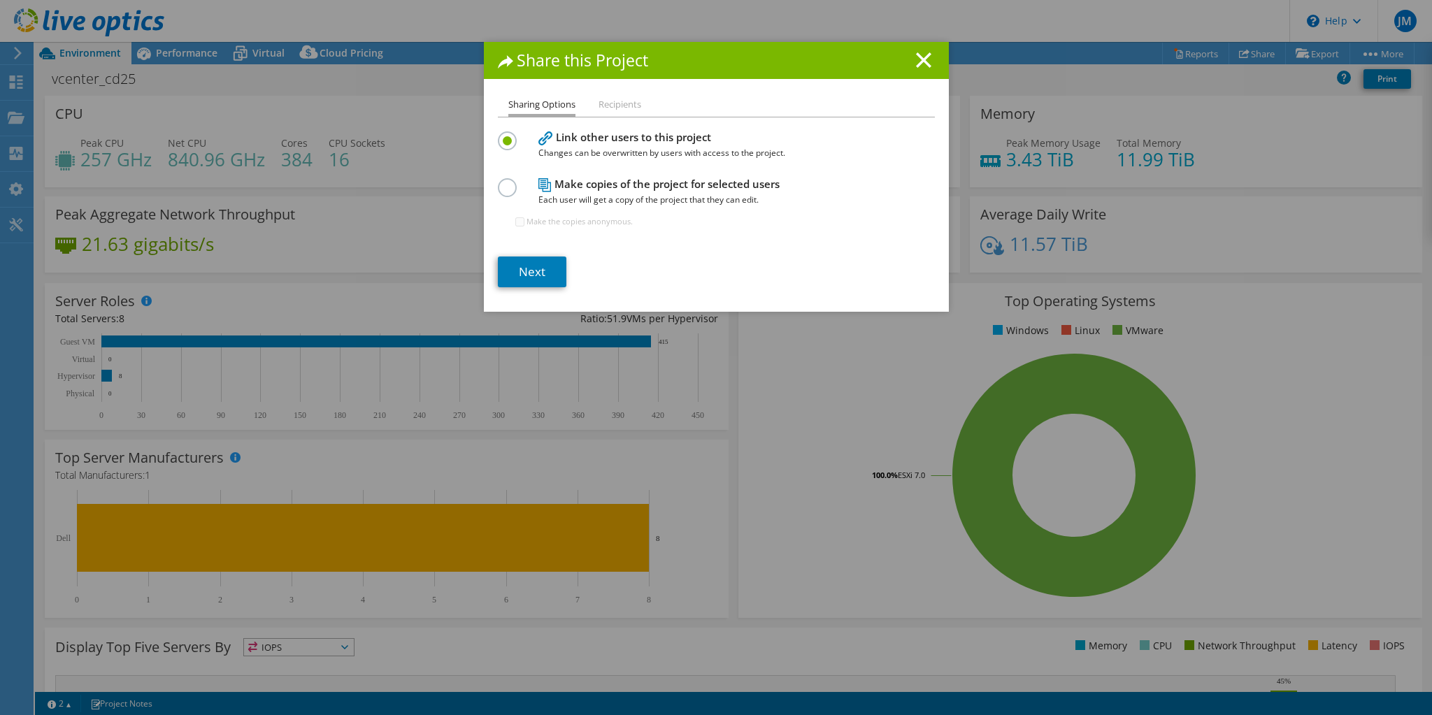
click at [611, 101] on li "Recipients" at bounding box center [619, 104] width 43 height 17
click at [646, 106] on ul "Sharing Options Recipients" at bounding box center [716, 106] width 437 height 20
click at [702, 106] on ul "Sharing Options Recipients" at bounding box center [716, 106] width 437 height 20
click at [503, 182] on label at bounding box center [510, 179] width 24 height 3
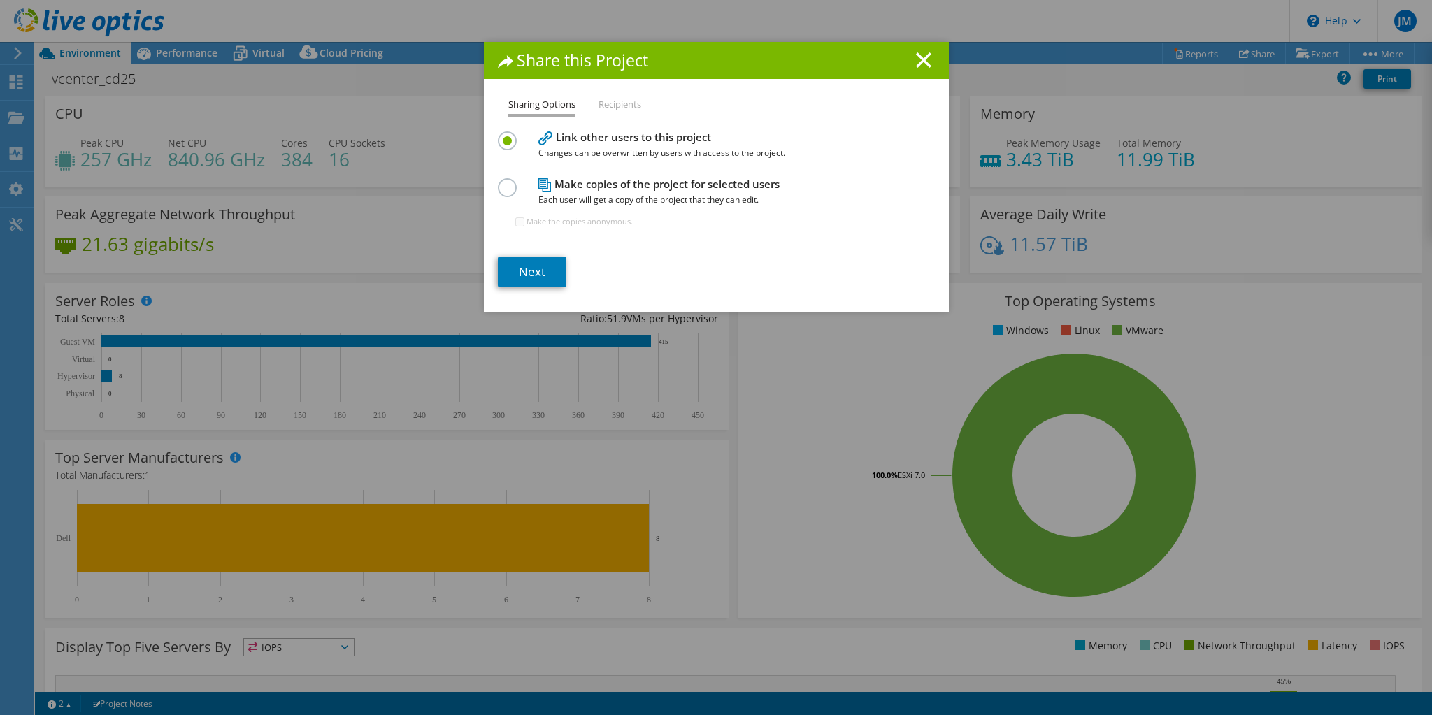
click at [0, 0] on input "radio" at bounding box center [0, 0] width 0 height 0
click at [503, 135] on label at bounding box center [510, 132] width 24 height 3
click at [0, 0] on input "radio" at bounding box center [0, 0] width 0 height 0
click at [537, 268] on link "Next" at bounding box center [532, 272] width 68 height 31
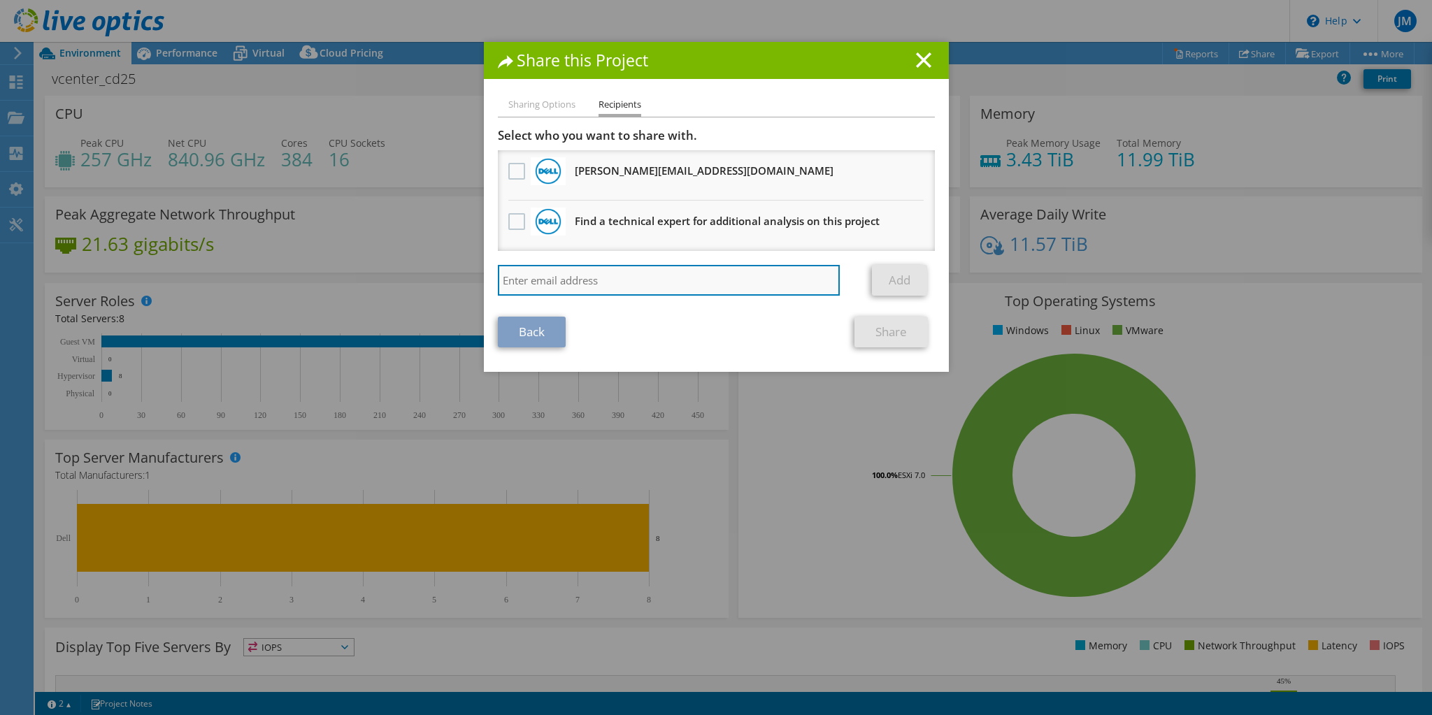
click at [582, 271] on input "search" at bounding box center [669, 280] width 342 height 31
type input "julien.masson@doubs.fr"
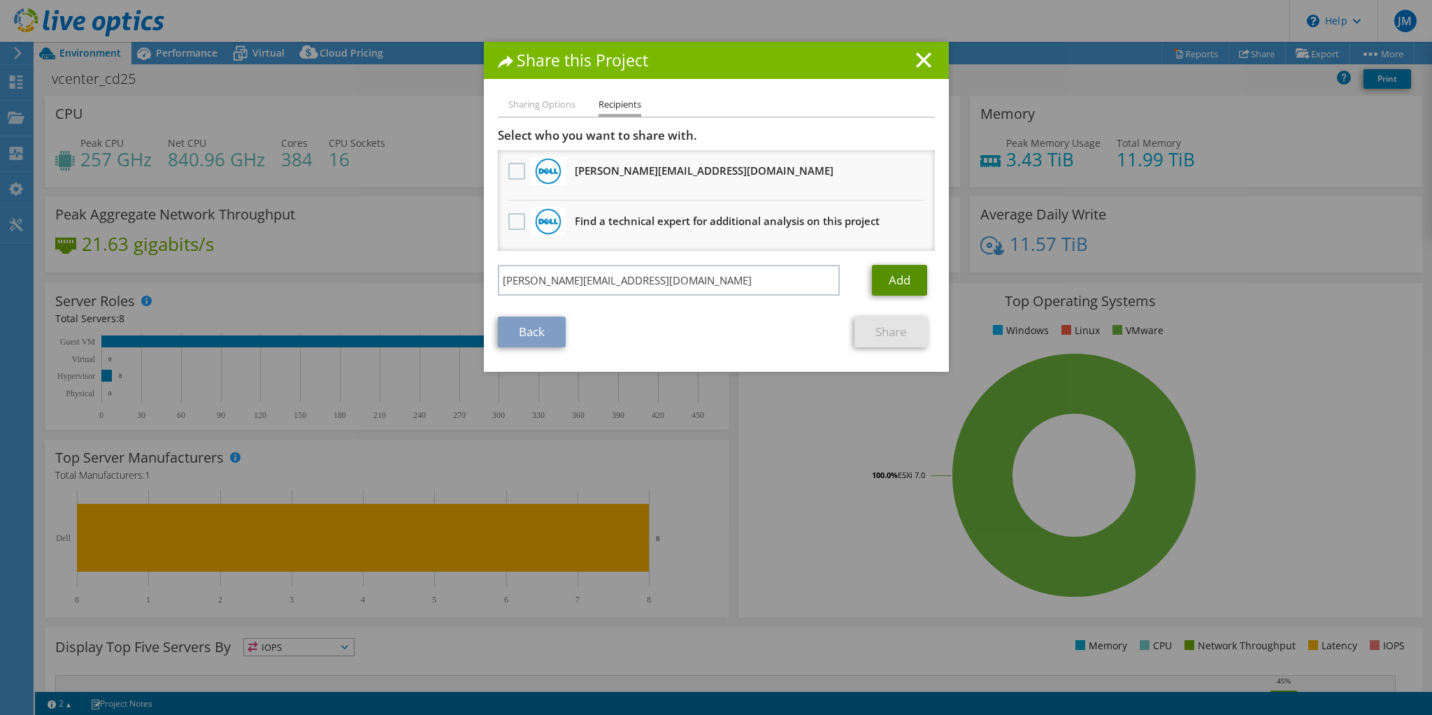
click at [900, 285] on link "Add" at bounding box center [899, 280] width 55 height 31
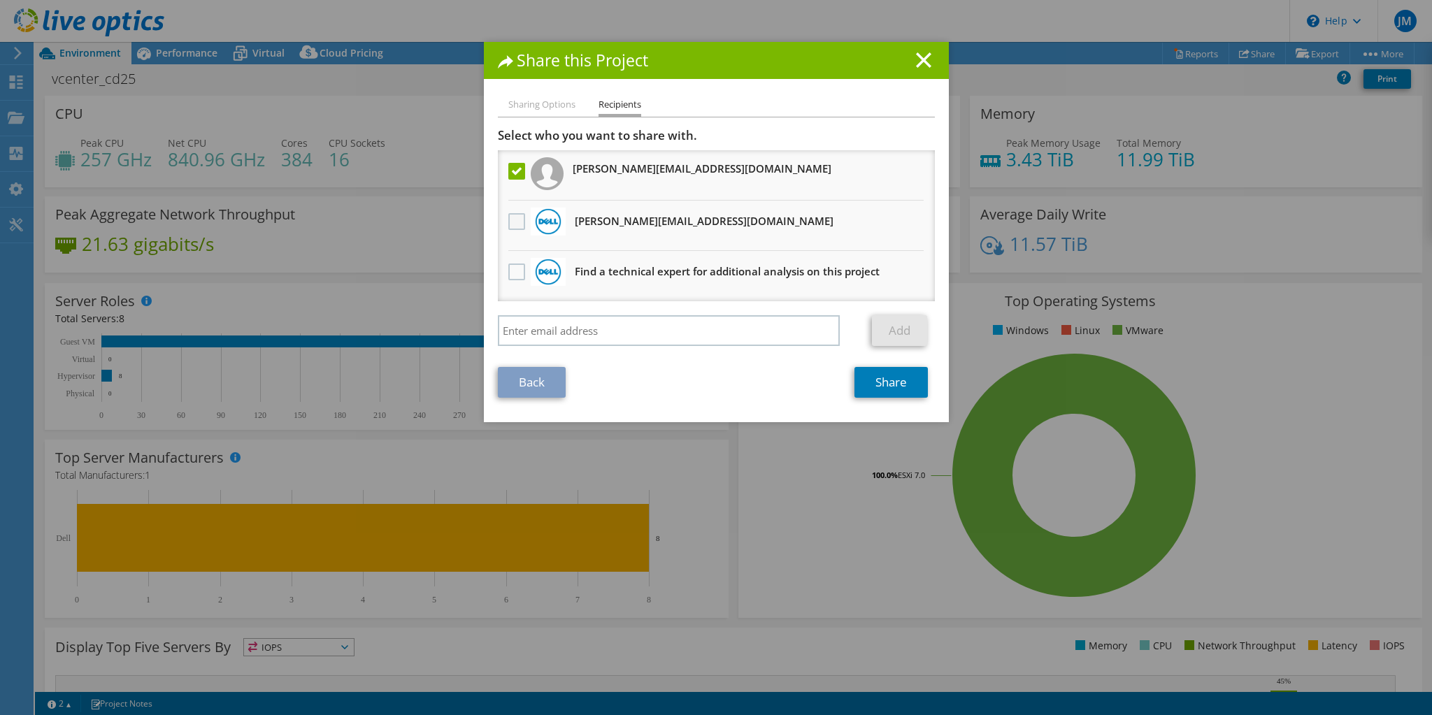
click at [514, 218] on label at bounding box center [518, 221] width 20 height 17
click at [0, 0] on input "checkbox" at bounding box center [0, 0] width 0 height 0
click at [894, 377] on link "Share" at bounding box center [890, 382] width 73 height 31
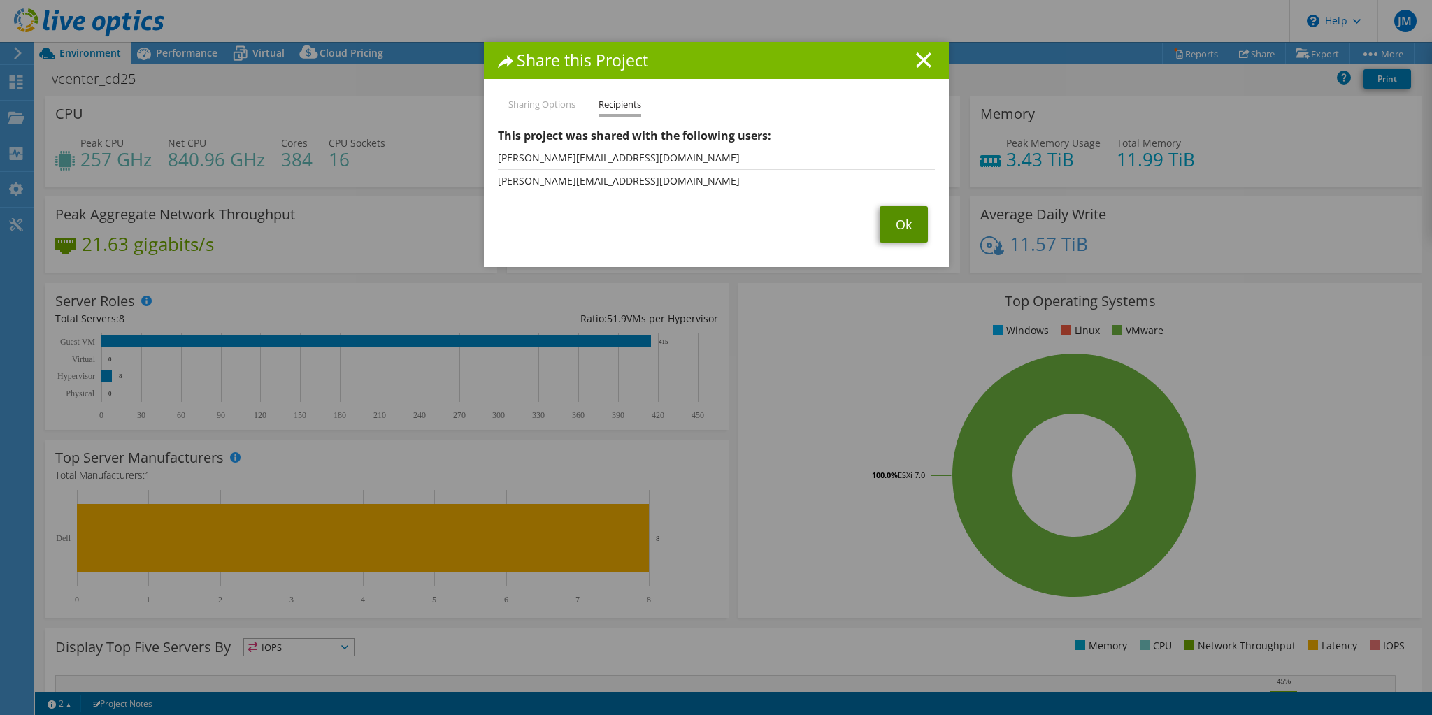
click at [895, 228] on link "Ok" at bounding box center [903, 224] width 48 height 36
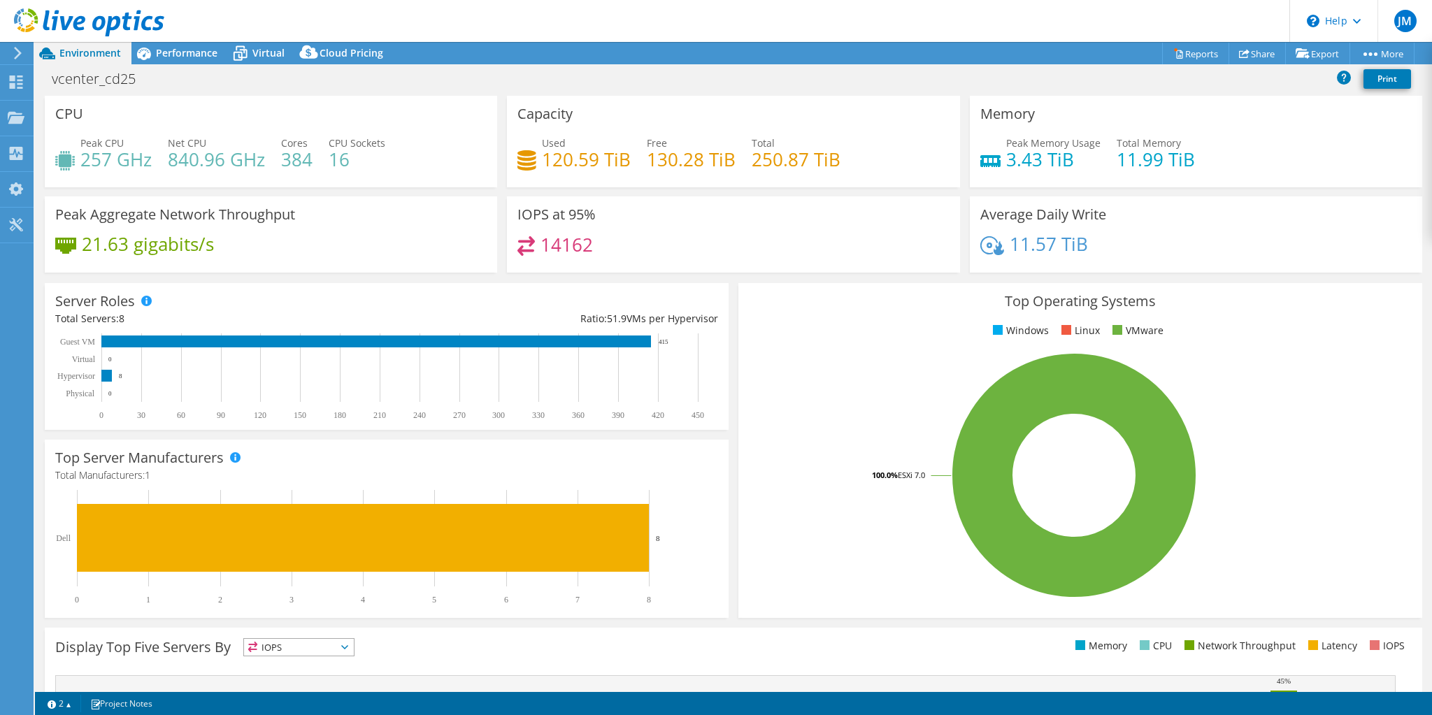
click at [643, 15] on header "JM End User Julien Marconnet Julien.Marconnet@doubs.fr CONSEIL DEPARTEMENTAL - …" at bounding box center [716, 21] width 1432 height 42
click at [104, 23] on use at bounding box center [89, 22] width 150 height 28
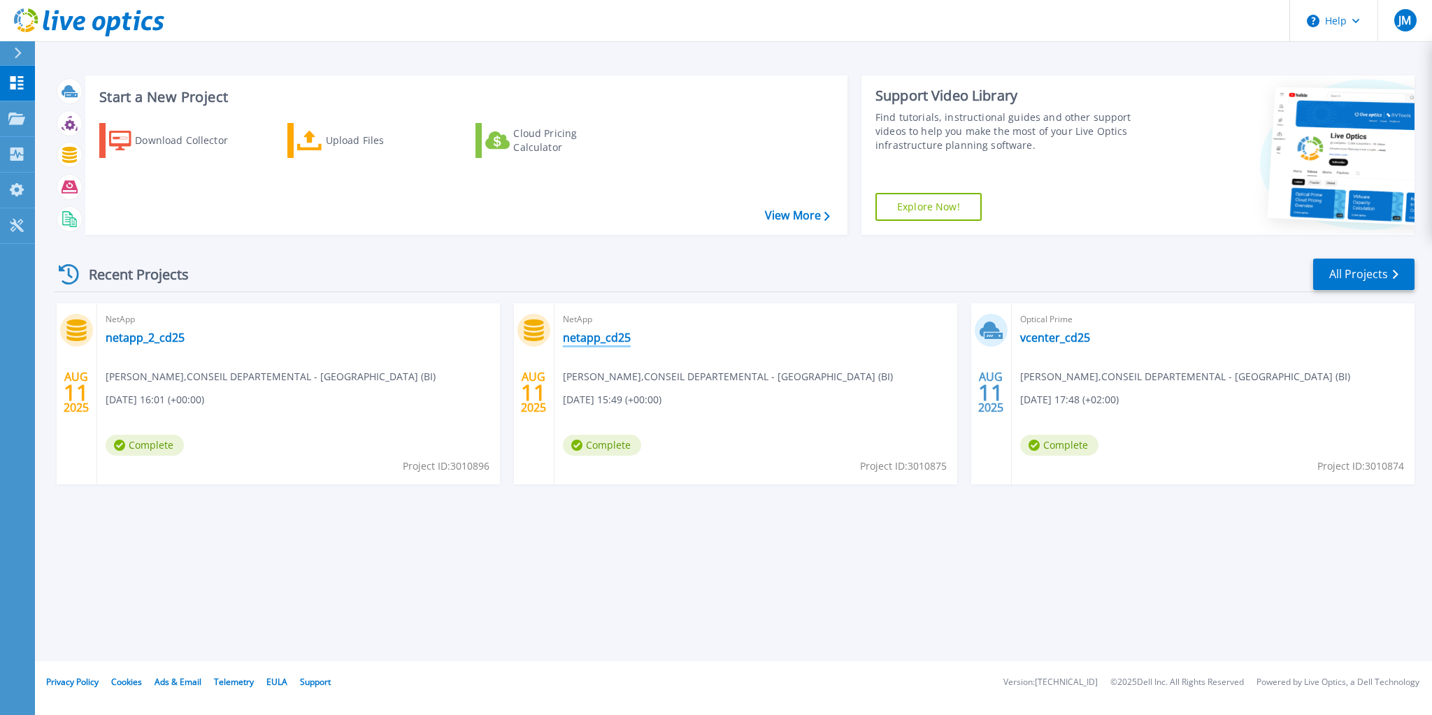
click at [596, 336] on link "netapp_cd25" at bounding box center [597, 338] width 68 height 14
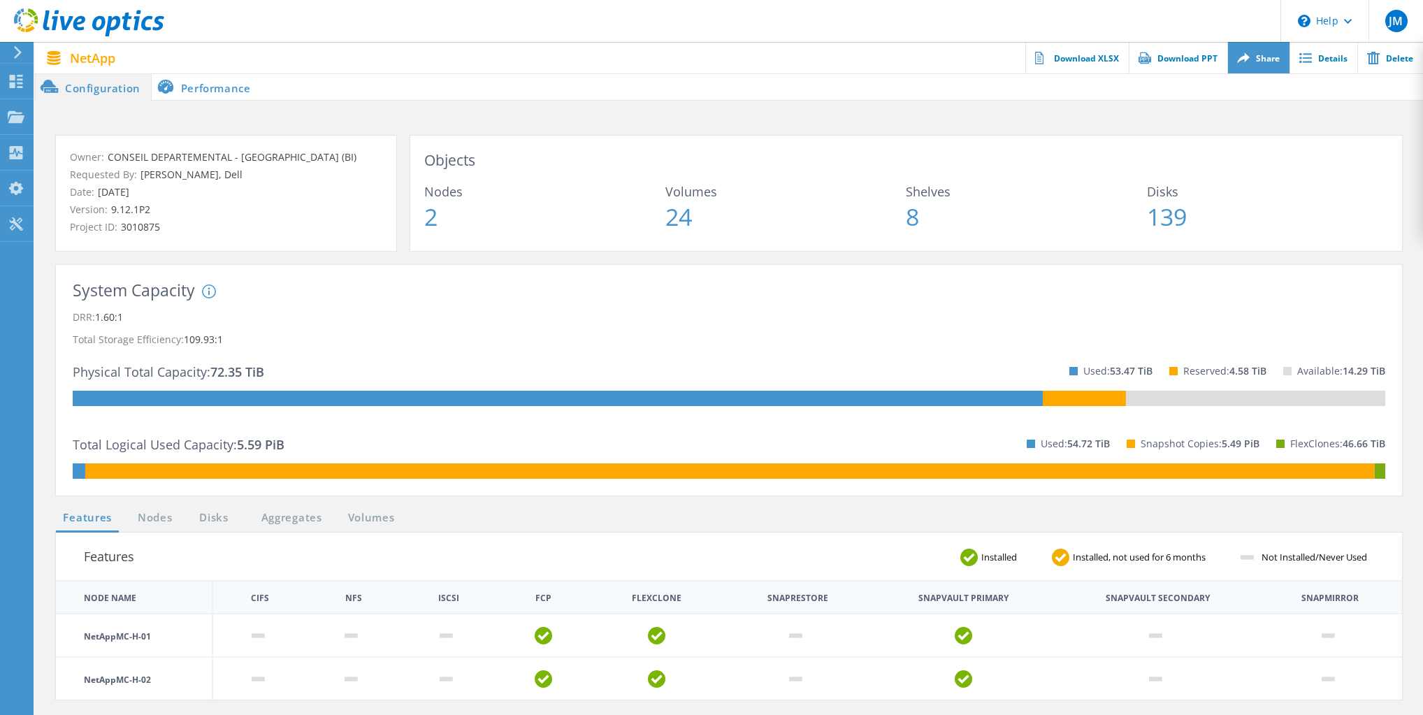
click at [1267, 57] on link "Share" at bounding box center [1258, 57] width 62 height 31
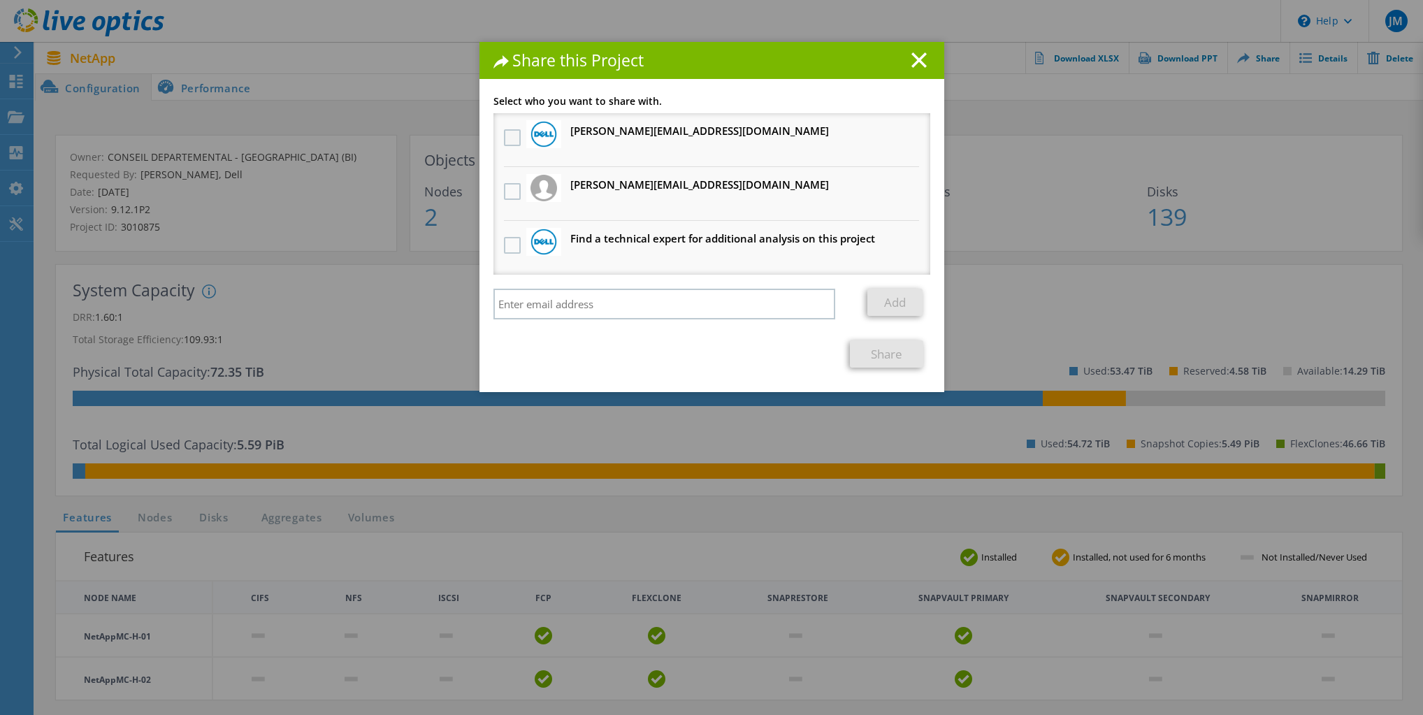
click at [512, 137] on label at bounding box center [514, 137] width 20 height 17
click at [0, 0] on input "checkbox" at bounding box center [0, 0] width 0 height 0
click at [509, 189] on label at bounding box center [514, 191] width 20 height 17
click at [0, 0] on input "checkbox" at bounding box center [0, 0] width 0 height 0
click at [882, 353] on link "Share" at bounding box center [886, 353] width 73 height 27
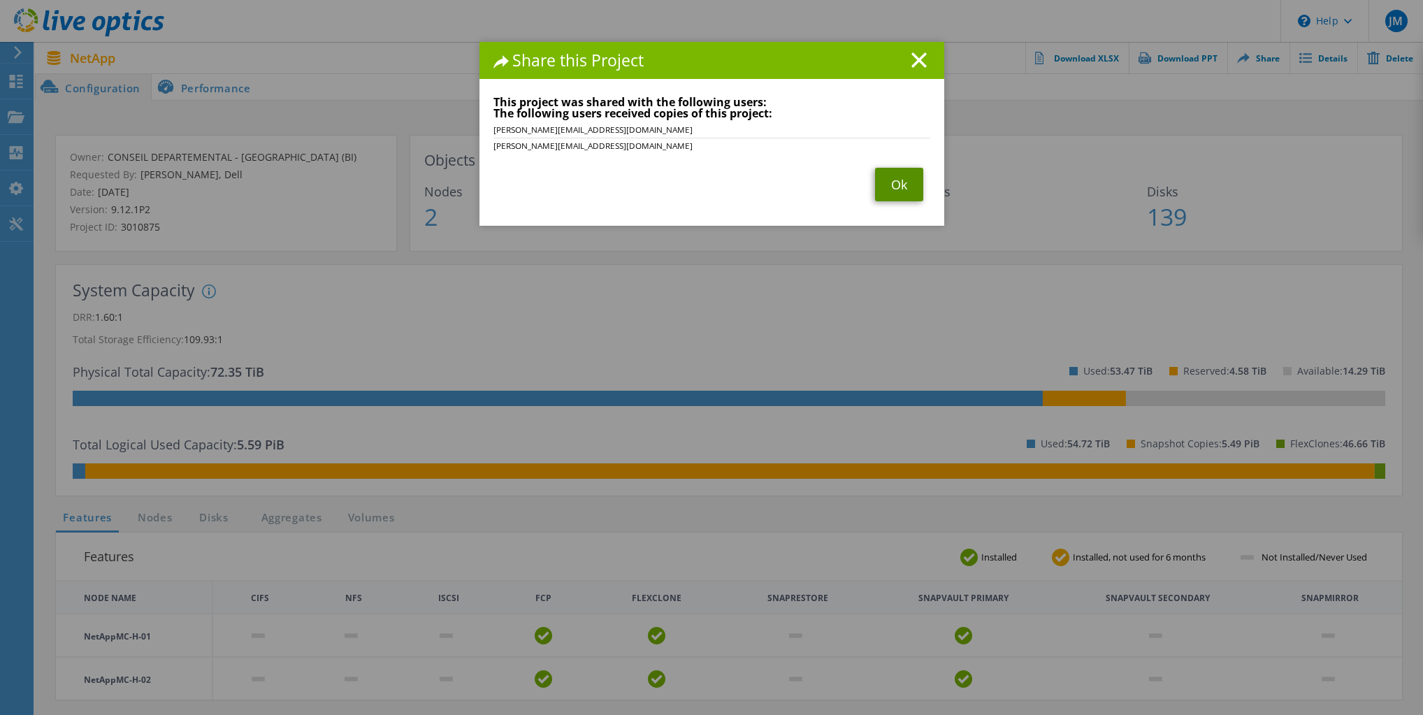
click at [893, 187] on link "Ok" at bounding box center [899, 185] width 48 height 34
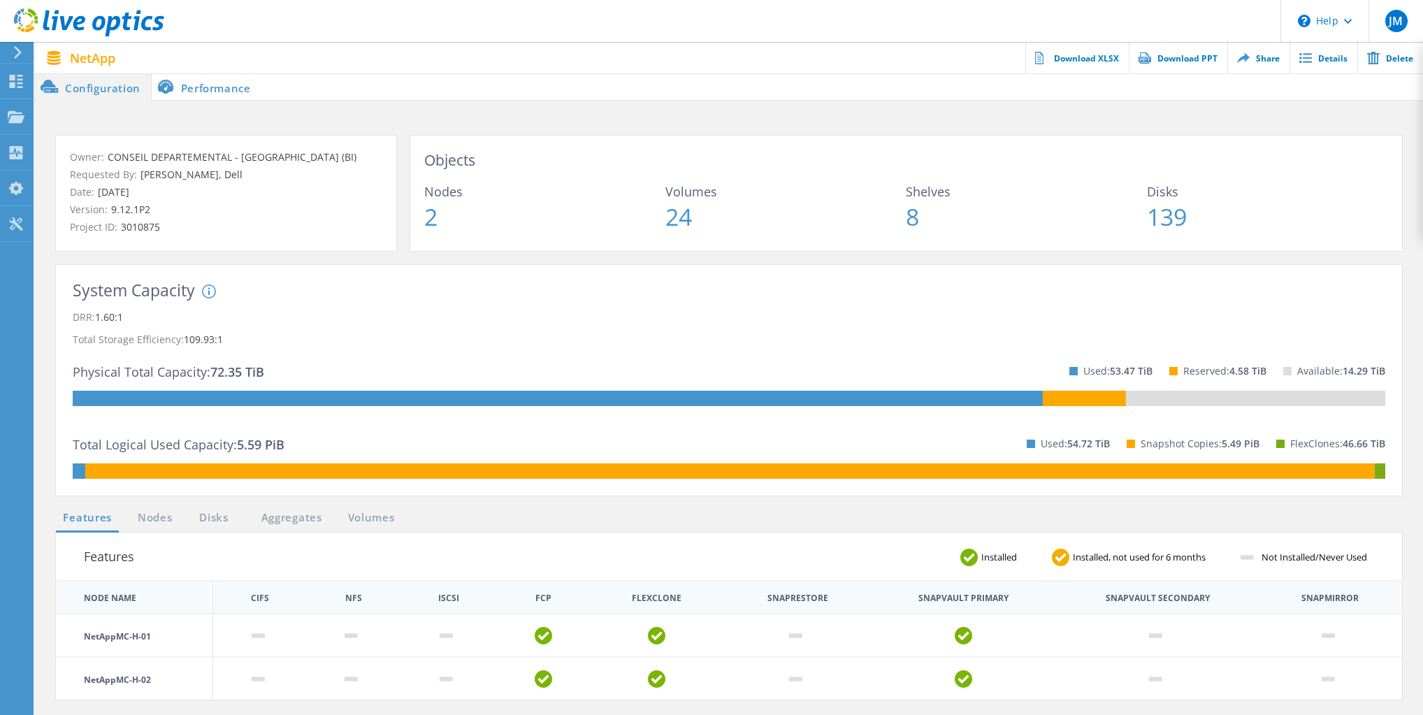
click at [798, 310] on p "DRR: 1.60:1" at bounding box center [729, 317] width 1313 height 22
click at [79, 20] on icon at bounding box center [89, 22] width 150 height 29
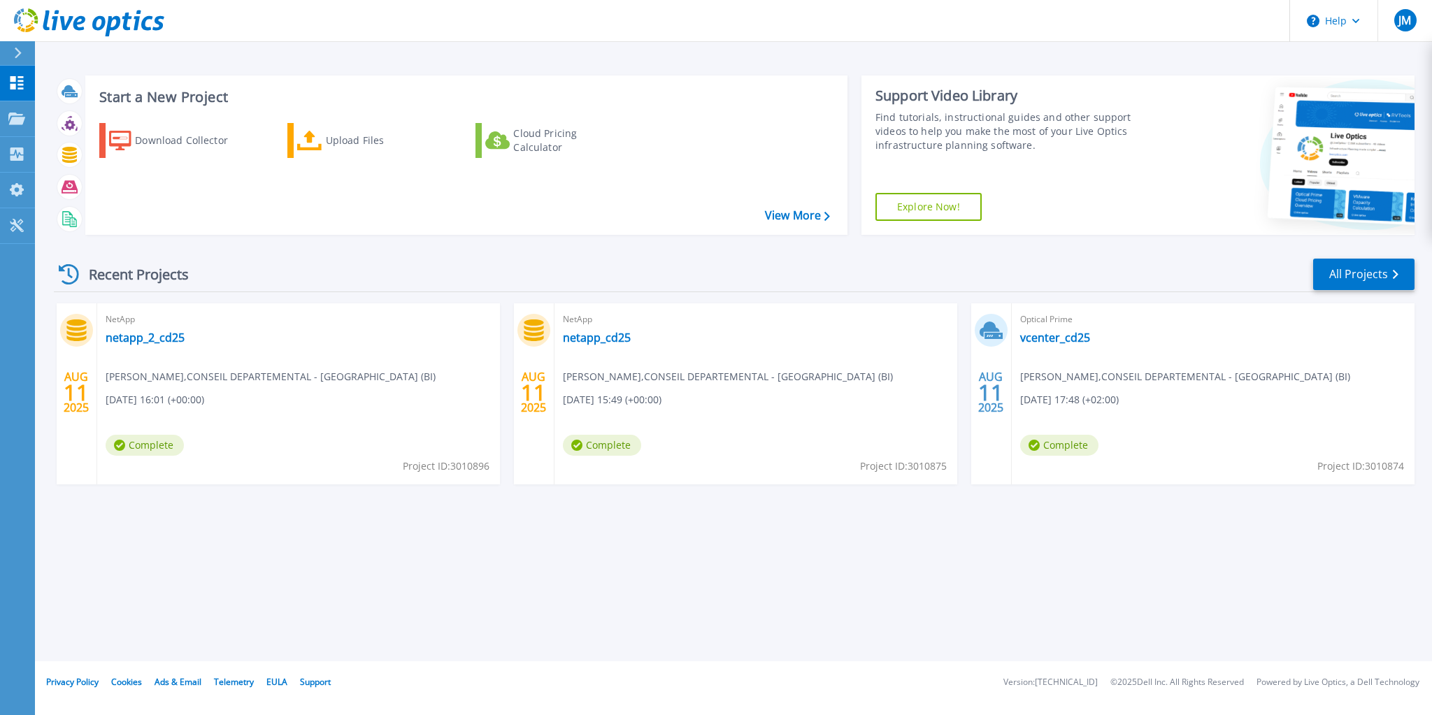
click at [746, 532] on div "Start a New Project Download Collector Upload Files Cloud Pricing Calculator Vi…" at bounding box center [733, 330] width 1397 height 661
click at [431, 565] on div "Start a New Project Download Collector Upload Files Cloud Pricing Calculator Vi…" at bounding box center [733, 330] width 1397 height 661
click at [1046, 339] on link "vcenter_cd25" at bounding box center [1055, 338] width 70 height 14
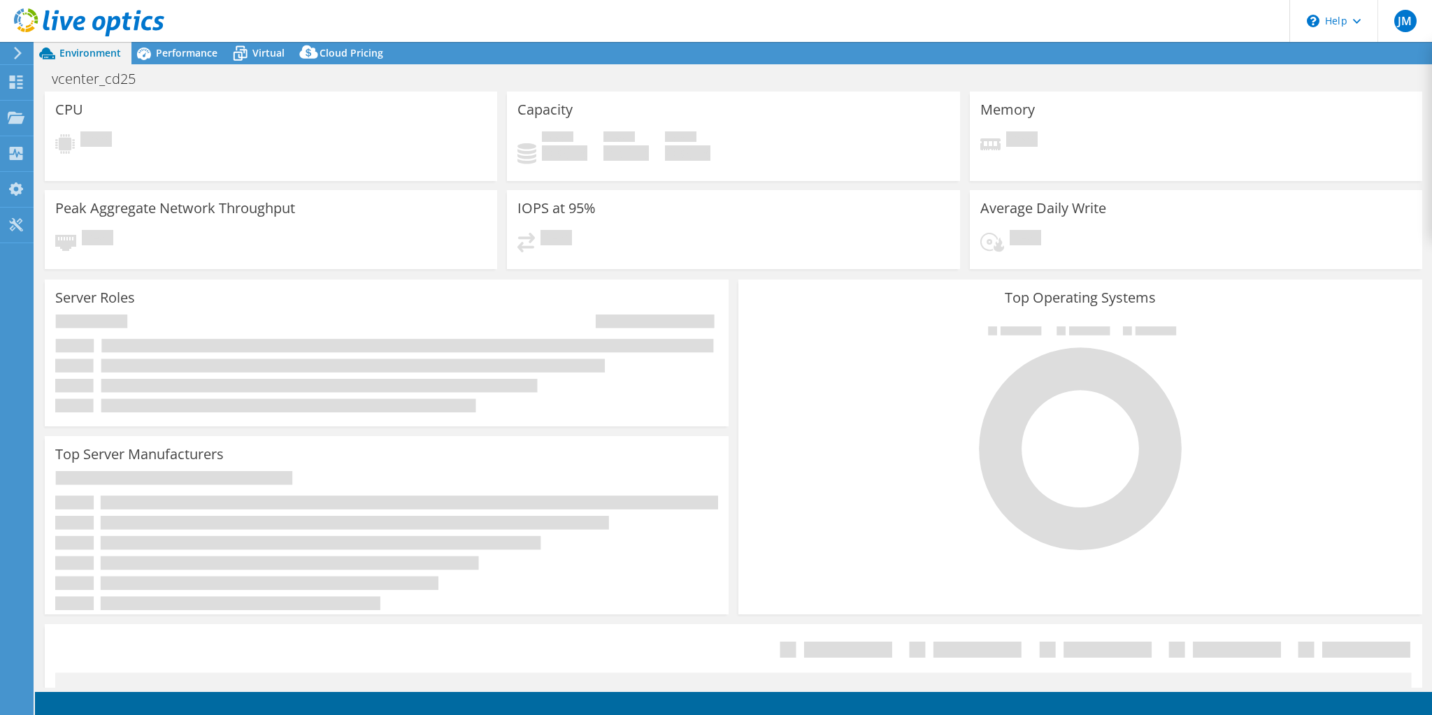
select select "USD"
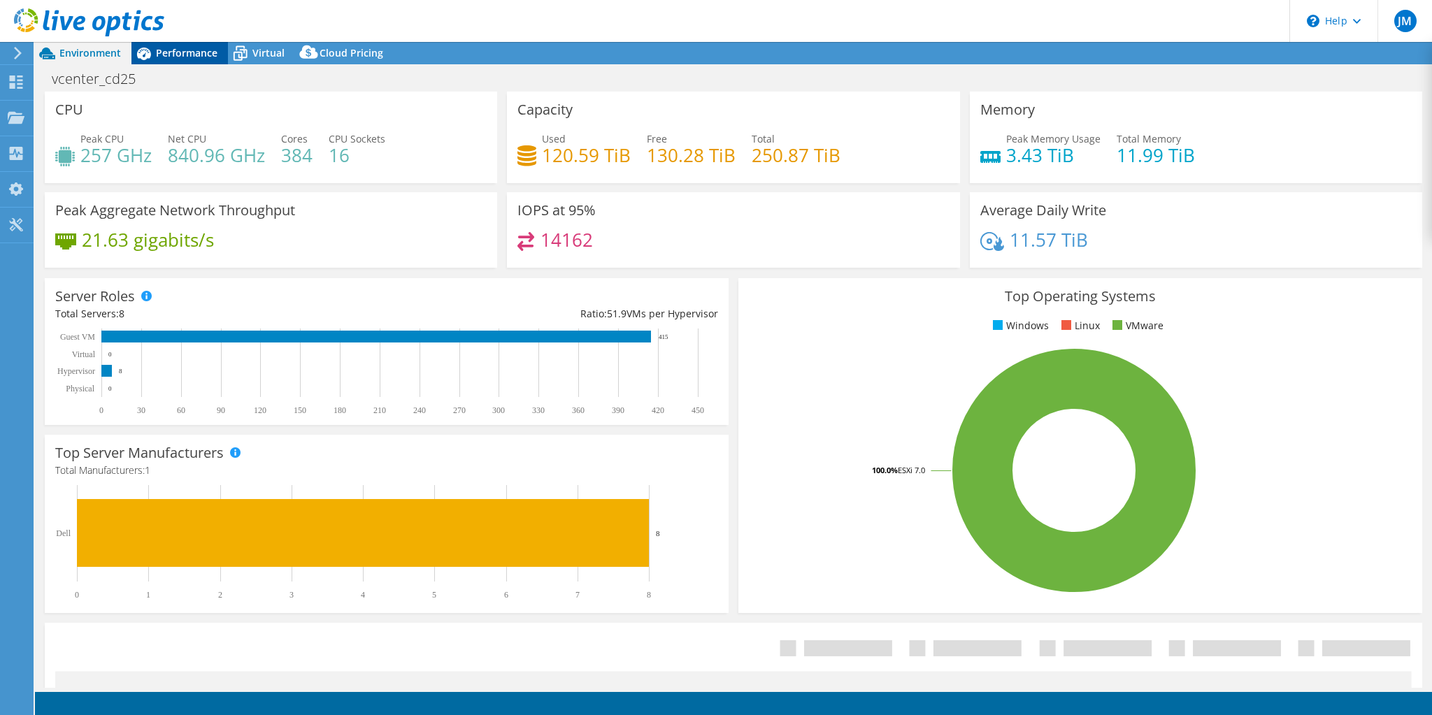
click at [176, 51] on span "Performance" at bounding box center [187, 52] width 62 height 13
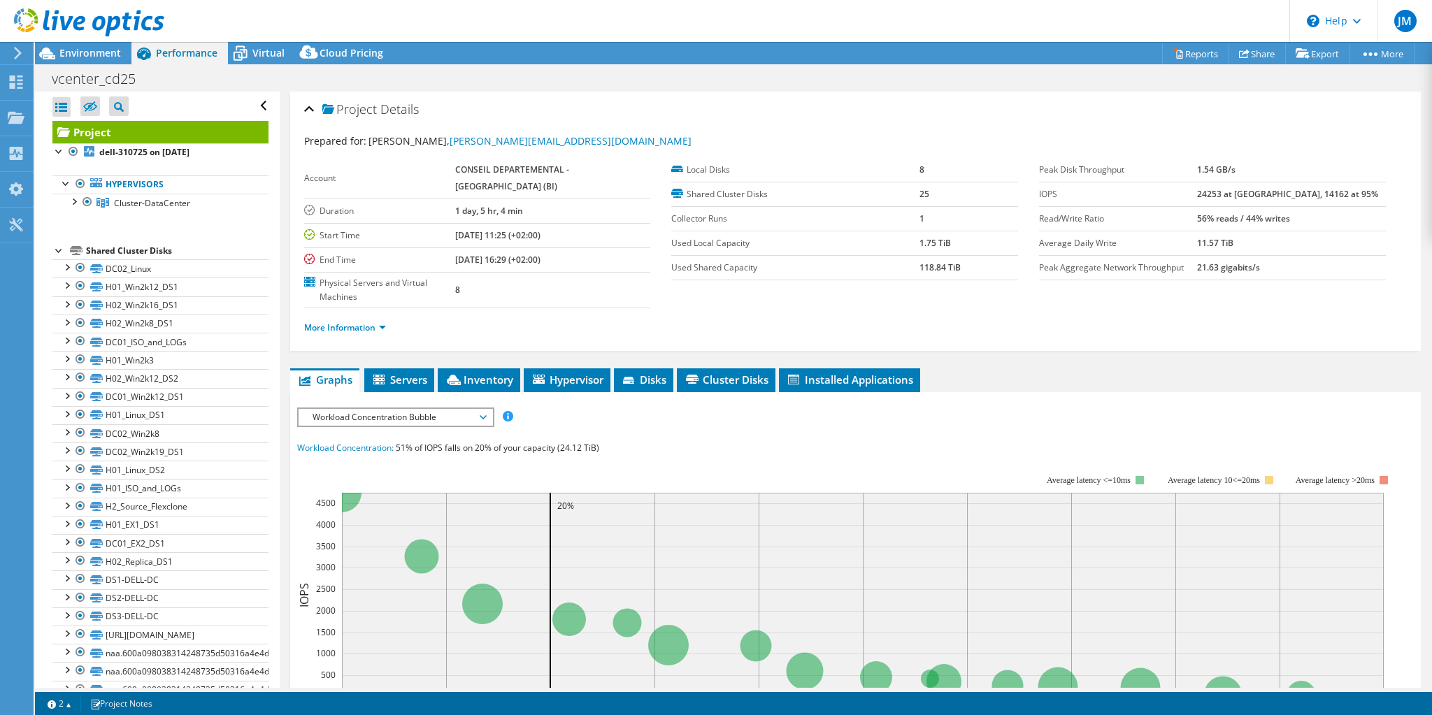
drag, startPoint x: 467, startPoint y: 214, endPoint x: 604, endPoint y: 246, distance: 140.7
click at [604, 246] on tbody "Account CONSEIL DEPARTEMENTAL - DOUBS (BI) Duration 1 day, 5 hr, 4 min Start Ti…" at bounding box center [477, 233] width 347 height 150
click at [604, 247] on td "08/01/2025, 16:29 (+02:00)" at bounding box center [553, 259] width 196 height 24
click at [1250, 51] on link "Share" at bounding box center [1256, 54] width 57 height 22
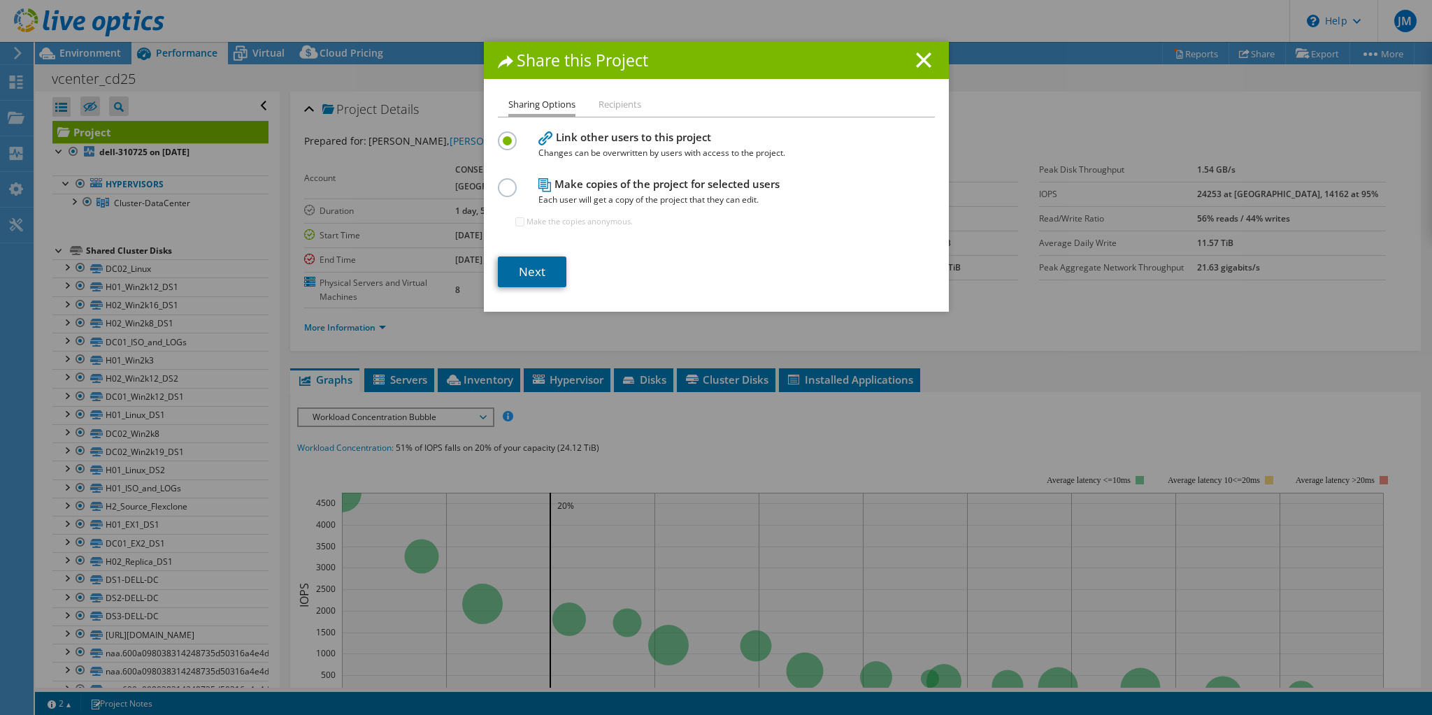
click at [524, 271] on link "Next" at bounding box center [532, 272] width 68 height 31
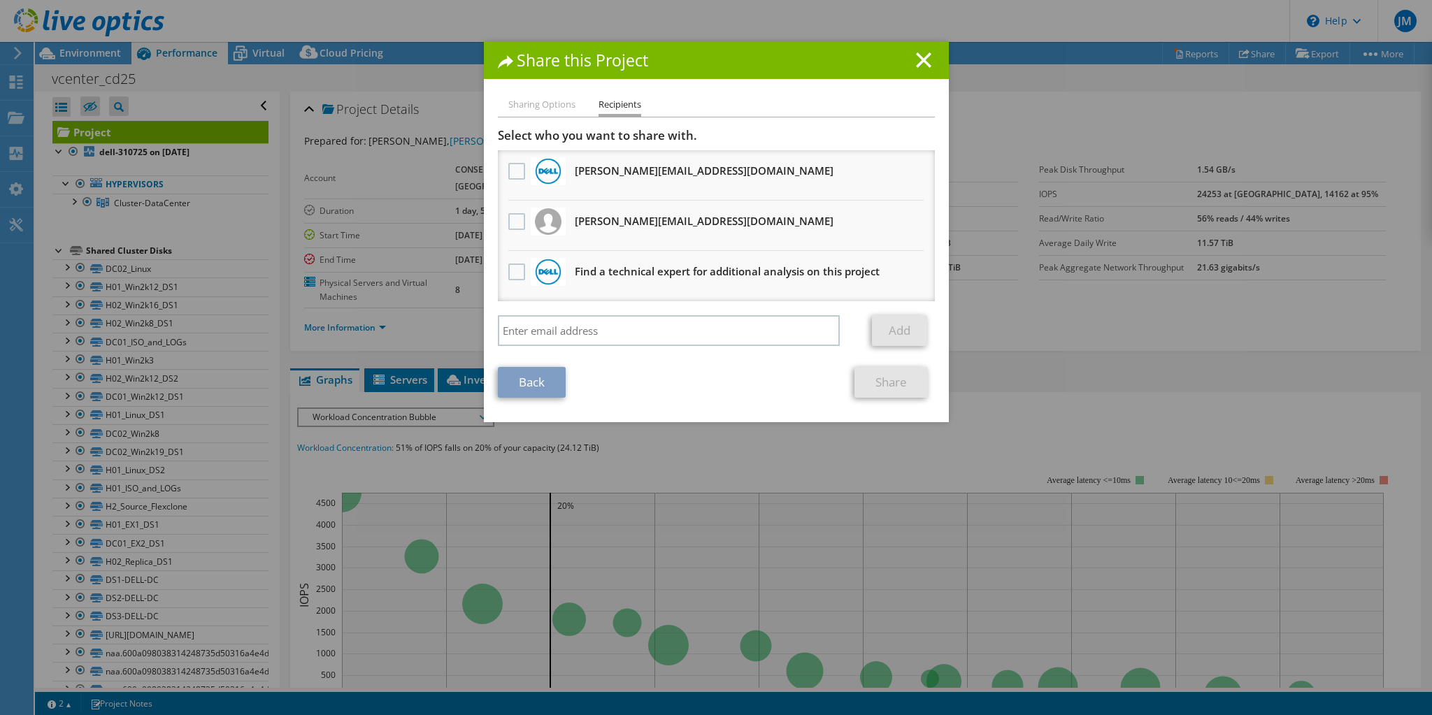
drag, startPoint x: 570, startPoint y: 168, endPoint x: 699, endPoint y: 173, distance: 129.4
click at [699, 173] on li "Sophie.Muller@Dell.com Will receive an anonymous copy" at bounding box center [716, 175] width 437 height 50
copy h3 "Sophie.Muller@Dell.com"
click at [916, 59] on icon at bounding box center [923, 59] width 15 height 15
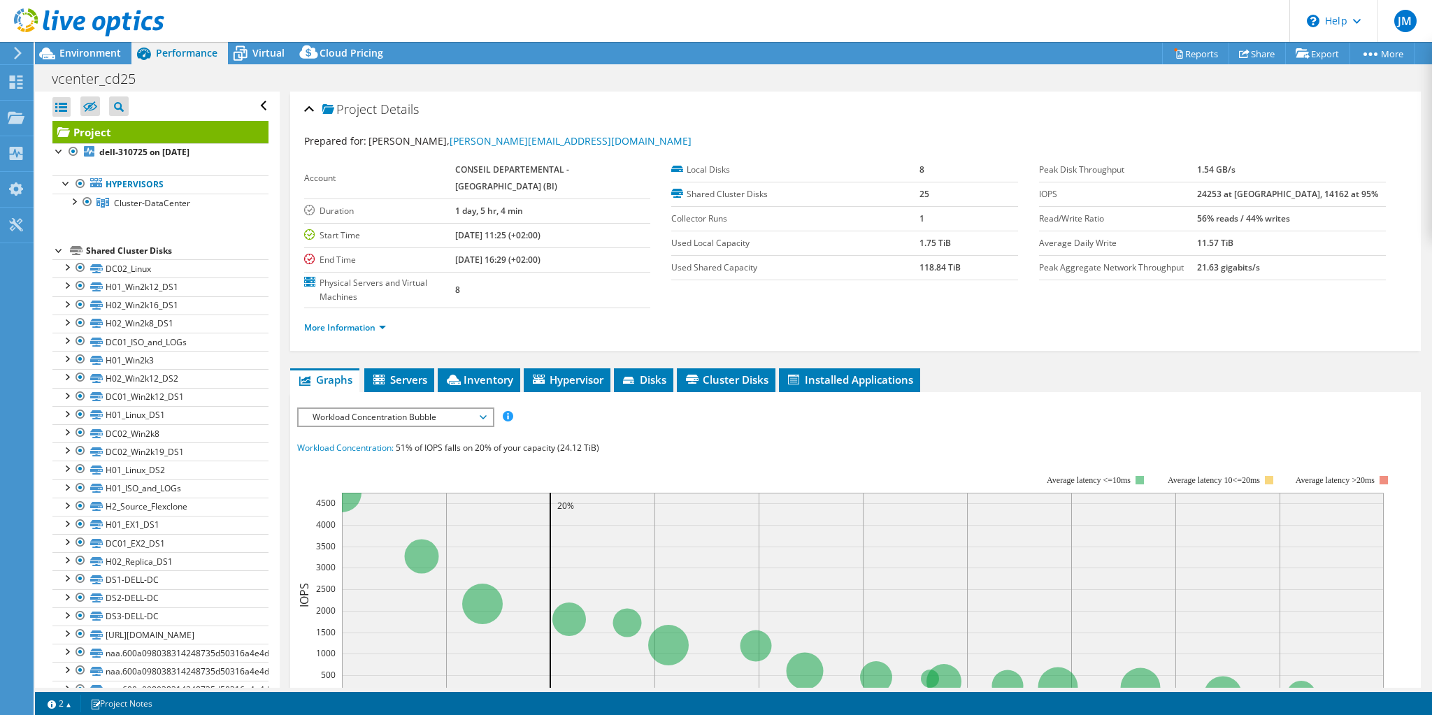
click at [867, 77] on div "vcenter_cd25 Print" at bounding box center [733, 79] width 1397 height 26
click at [74, 20] on use at bounding box center [89, 22] width 150 height 28
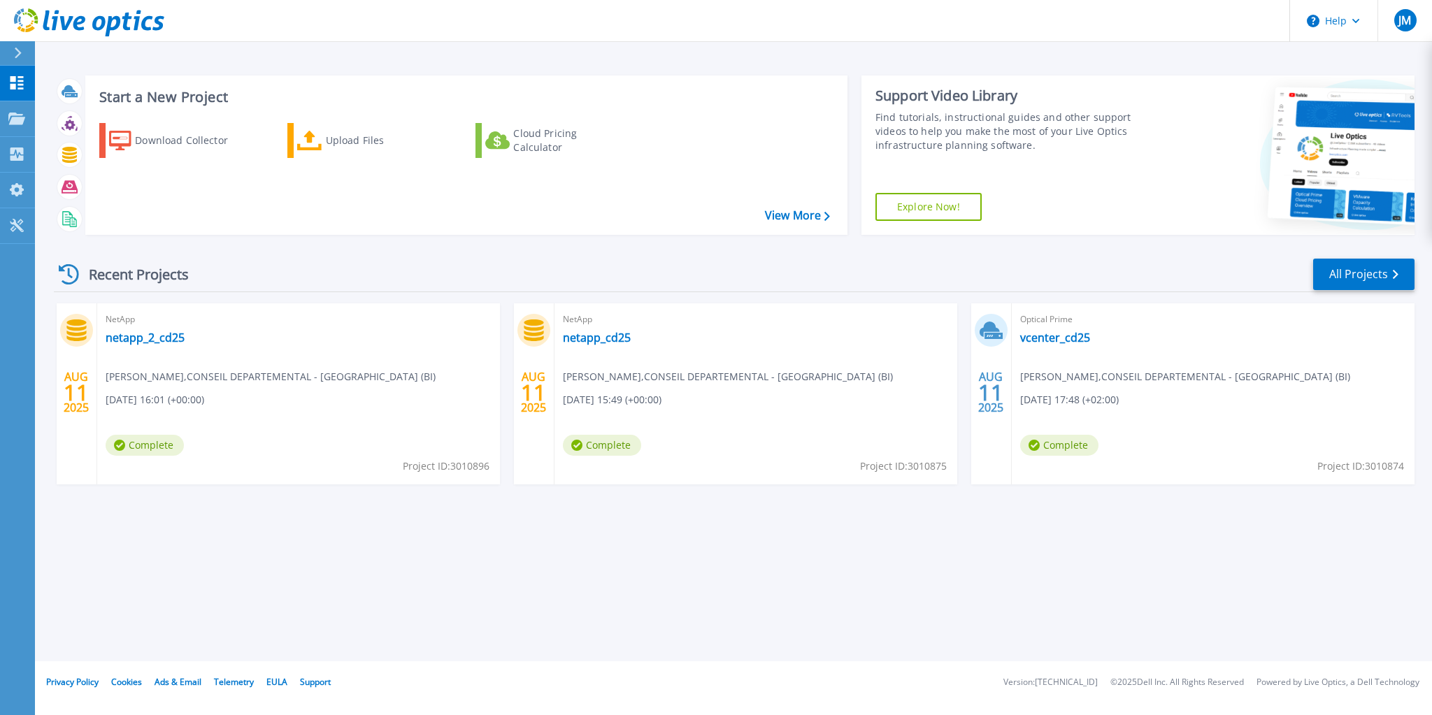
click at [848, 615] on div "Start a New Project Download Collector Upload Files Cloud Pricing Calculator Vi…" at bounding box center [733, 330] width 1397 height 661
click at [705, 340] on div "NetApp netapp_cd25 Julien Marconnet , CONSEIL DEPARTEMENTAL - DOUBS (BI) 08/11/…" at bounding box center [755, 393] width 403 height 181
click at [705, 343] on div "NetApp netapp_cd25 Julien Marconnet , CONSEIL DEPARTEMENTAL - DOUBS (BI) 08/11/…" at bounding box center [755, 393] width 403 height 181
click at [595, 337] on link "netapp_cd25" at bounding box center [597, 338] width 68 height 14
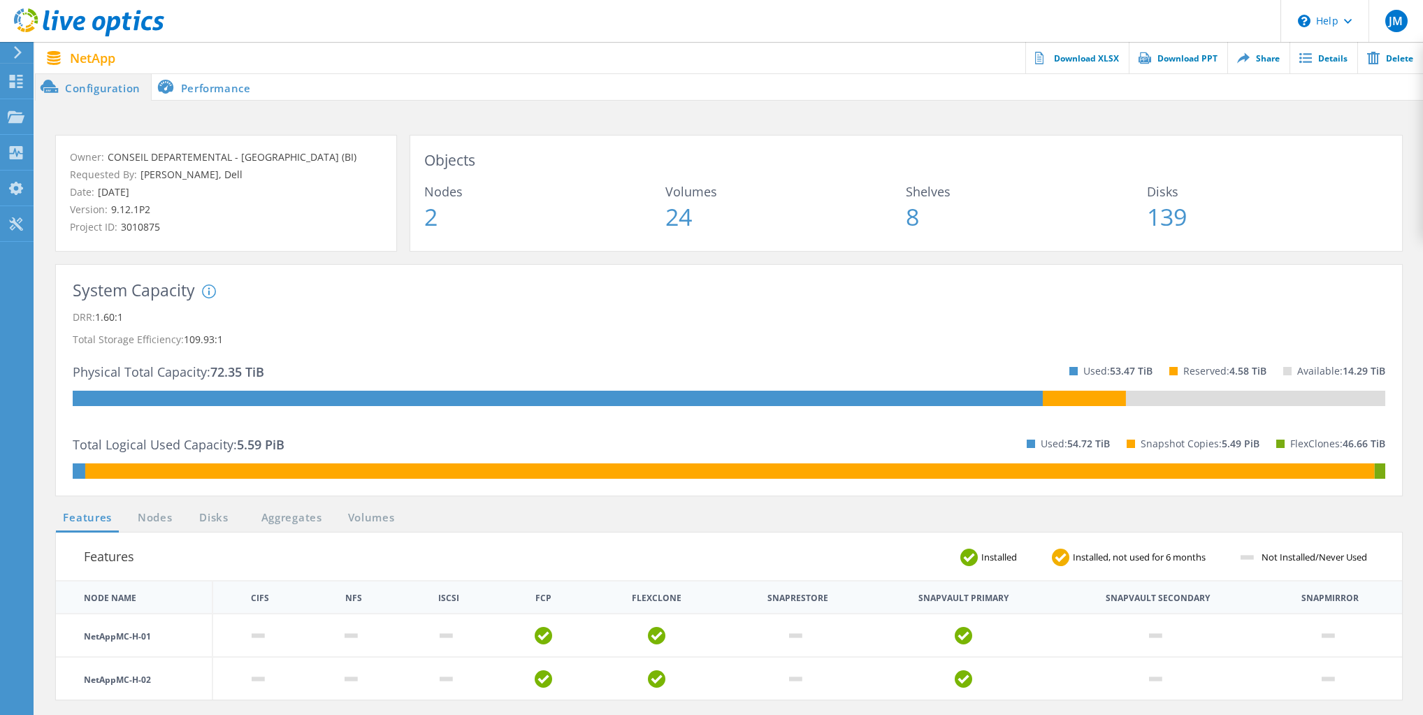
click at [679, 341] on p "Total Storage Efficiency: 109.93:1" at bounding box center [729, 340] width 1313 height 22
drag, startPoint x: 421, startPoint y: 217, endPoint x: 454, endPoint y: 218, distance: 32.9
click at [454, 218] on div "Objects Nodes 2 Volumes 24 Shelves 8 Disks 139" at bounding box center [906, 193] width 992 height 115
click at [492, 218] on span "2" at bounding box center [544, 217] width 241 height 24
drag, startPoint x: 424, startPoint y: 212, endPoint x: 459, endPoint y: 214, distance: 35.0
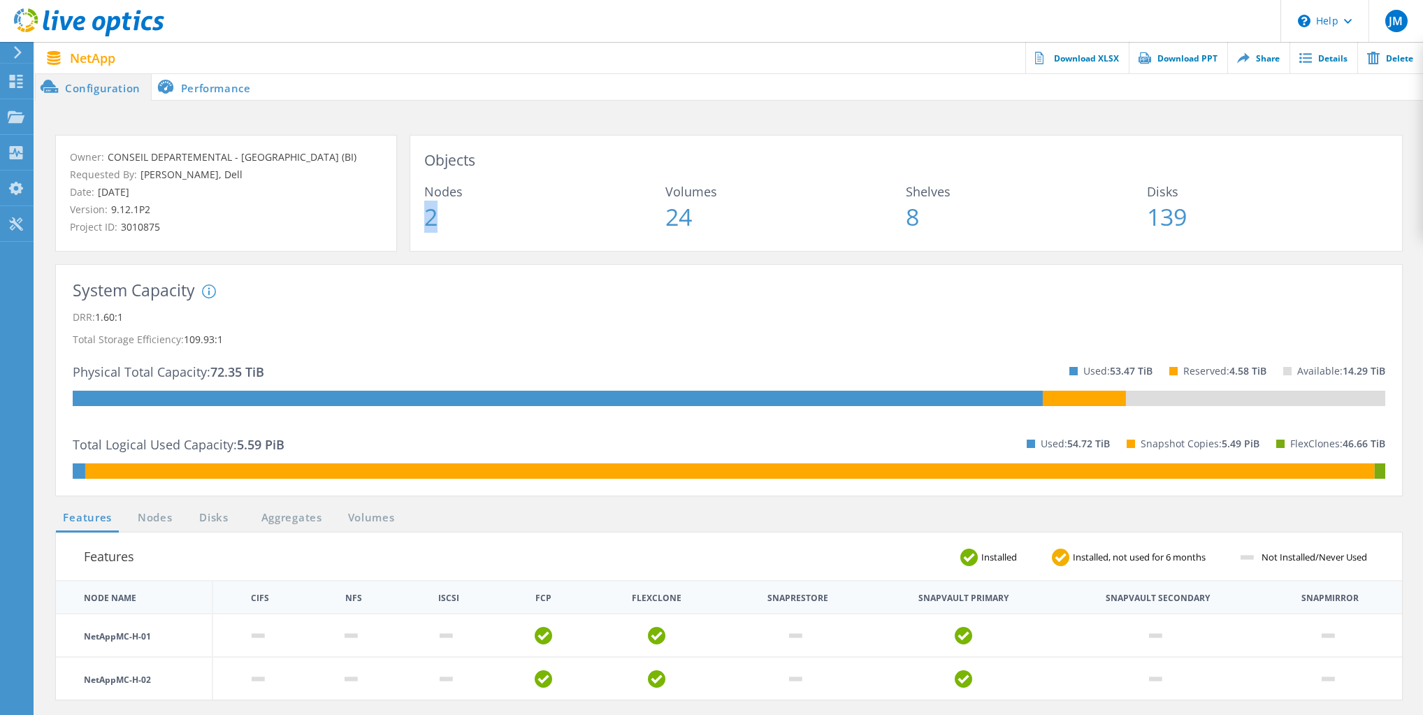
click at [459, 214] on span "2" at bounding box center [544, 217] width 241 height 24
click at [621, 223] on span "2" at bounding box center [544, 217] width 241 height 24
drag, startPoint x: 905, startPoint y: 218, endPoint x: 923, endPoint y: 218, distance: 17.5
click at [923, 218] on div "Nodes 2 Volumes 24 Shelves 8 Disks 139" at bounding box center [906, 206] width 964 height 43
click at [949, 225] on span "8" at bounding box center [1026, 217] width 241 height 24
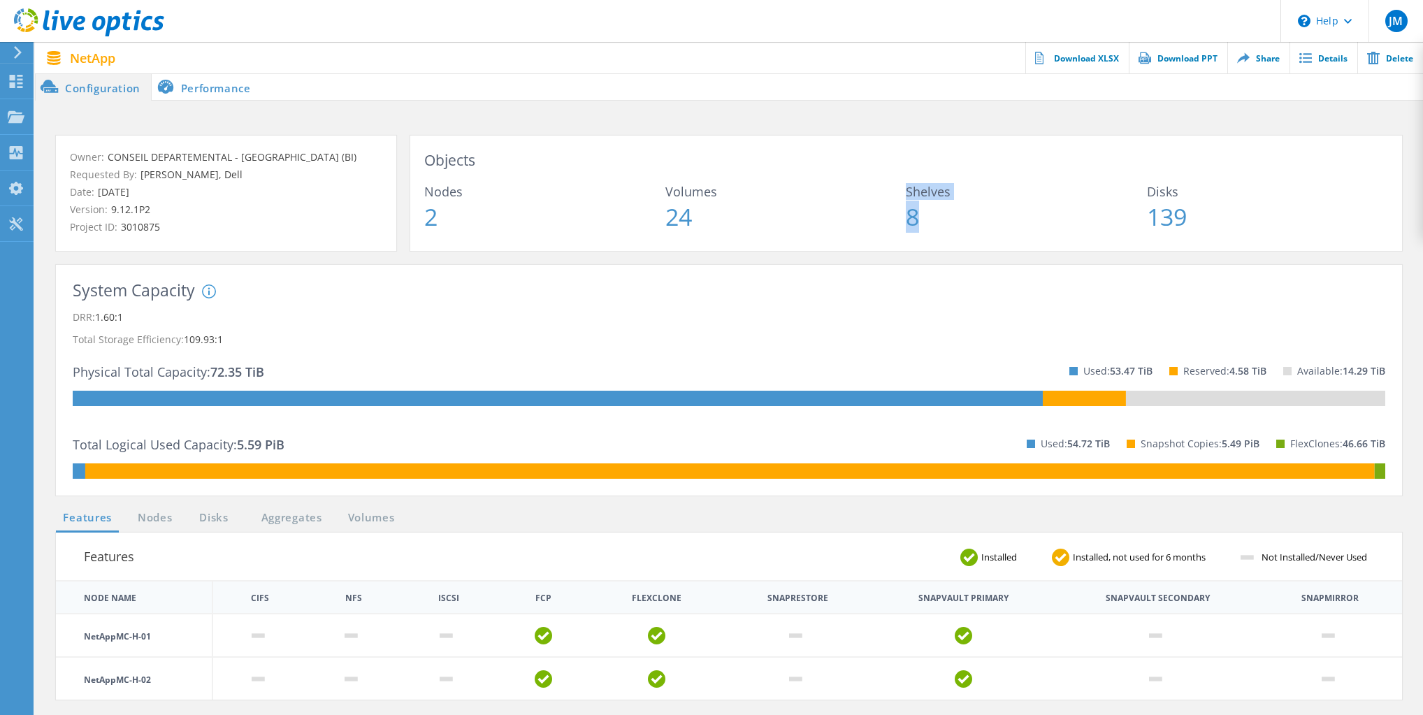
drag, startPoint x: 900, startPoint y: 219, endPoint x: 924, endPoint y: 218, distance: 24.5
click at [924, 218] on div "Nodes 2 Volumes 24 Shelves 8 Disks 139" at bounding box center [906, 206] width 964 height 43
click at [923, 219] on span "8" at bounding box center [1026, 217] width 241 height 24
drag, startPoint x: 909, startPoint y: 214, endPoint x: 918, endPoint y: 215, distance: 9.9
click at [918, 215] on span "8" at bounding box center [1026, 217] width 241 height 24
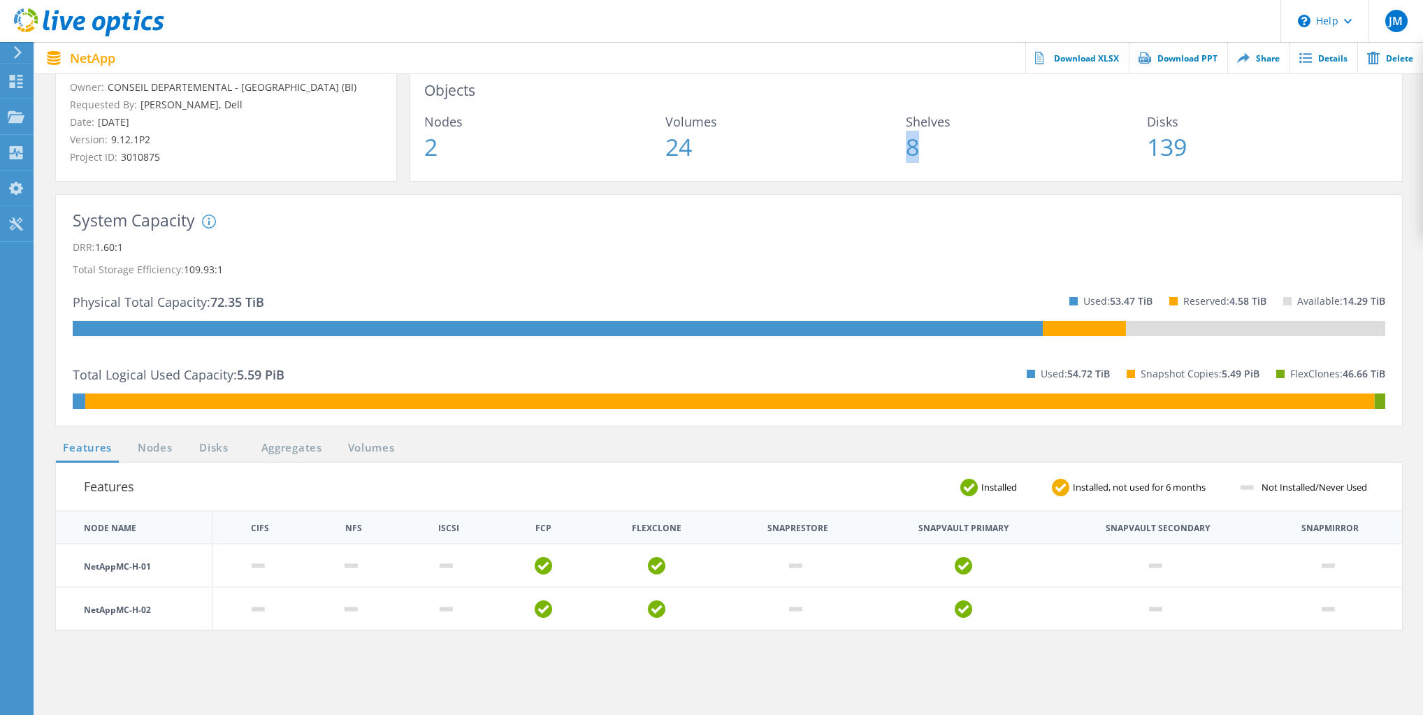
scroll to position [56, 0]
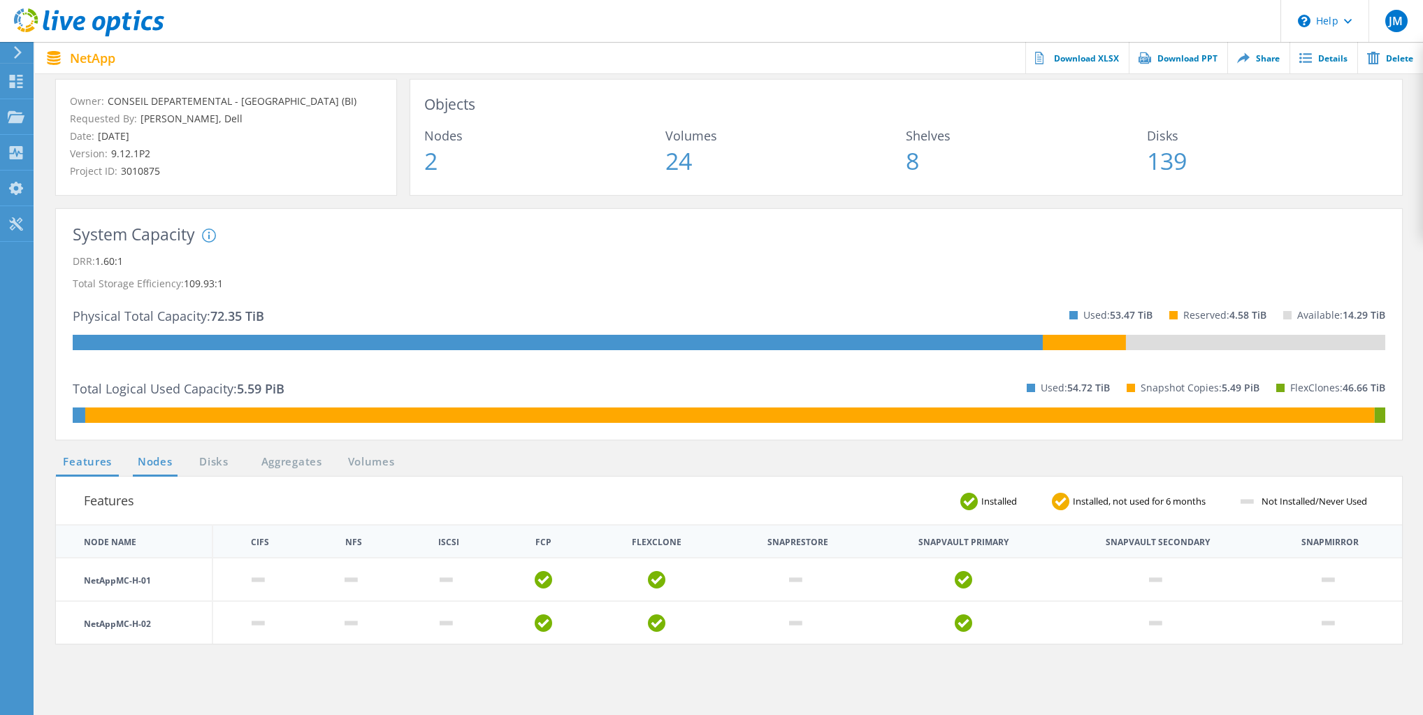
click at [150, 465] on link "Nodes" at bounding box center [155, 462] width 45 height 17
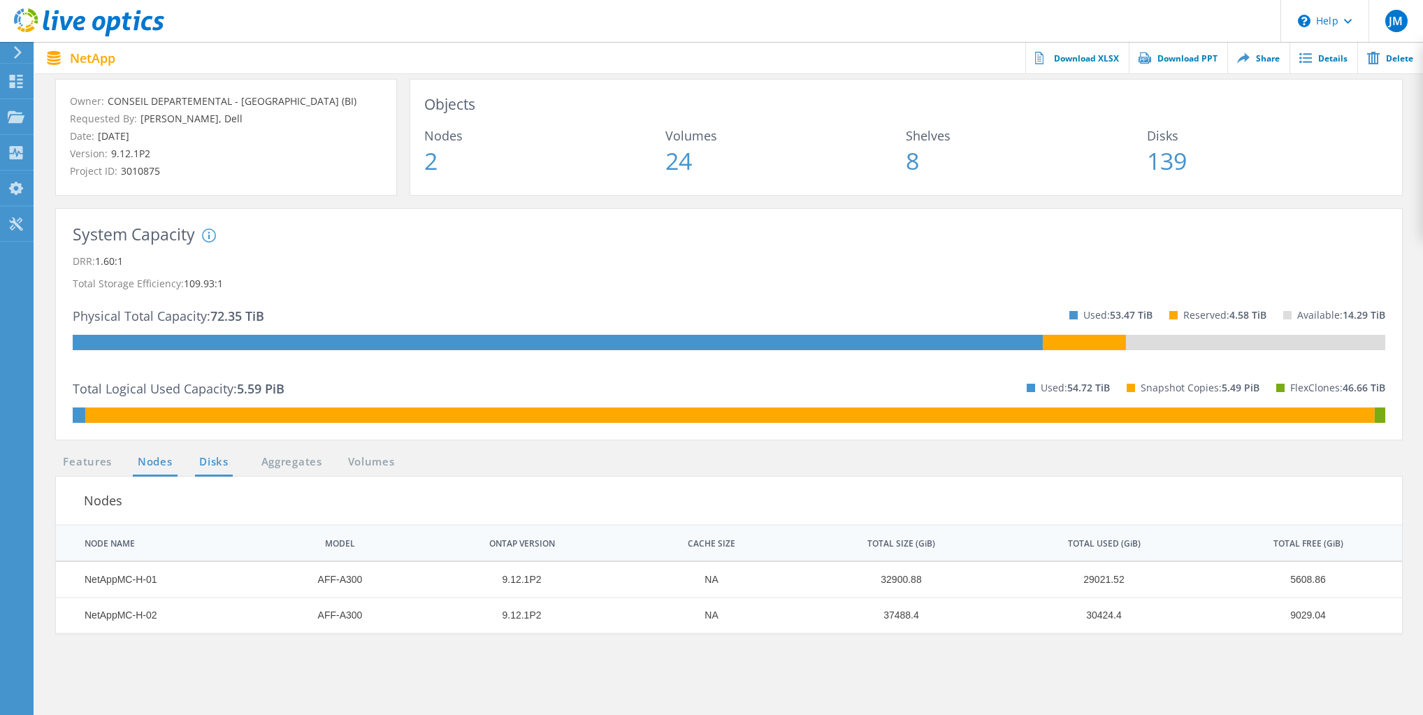
click at [201, 461] on link "Disks" at bounding box center [214, 462] width 38 height 17
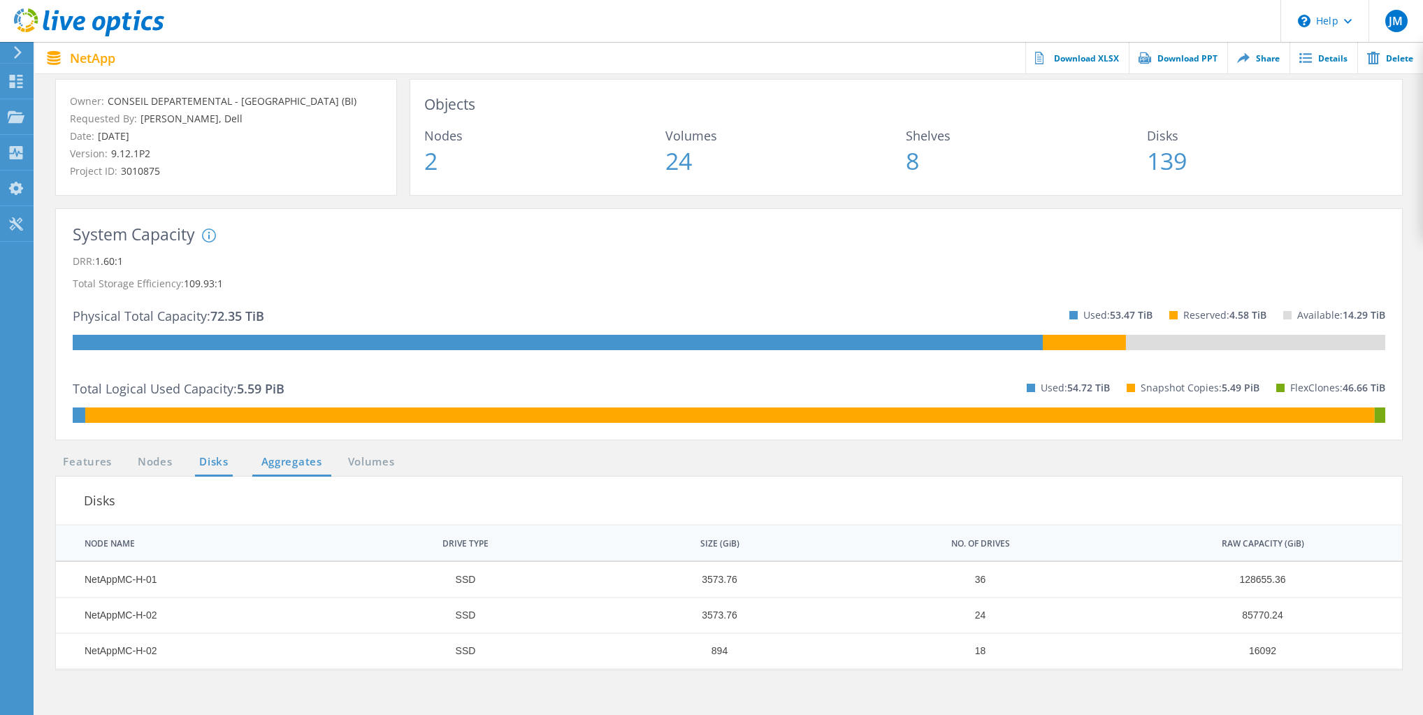
click at [306, 461] on link "Aggregates" at bounding box center [291, 462] width 79 height 17
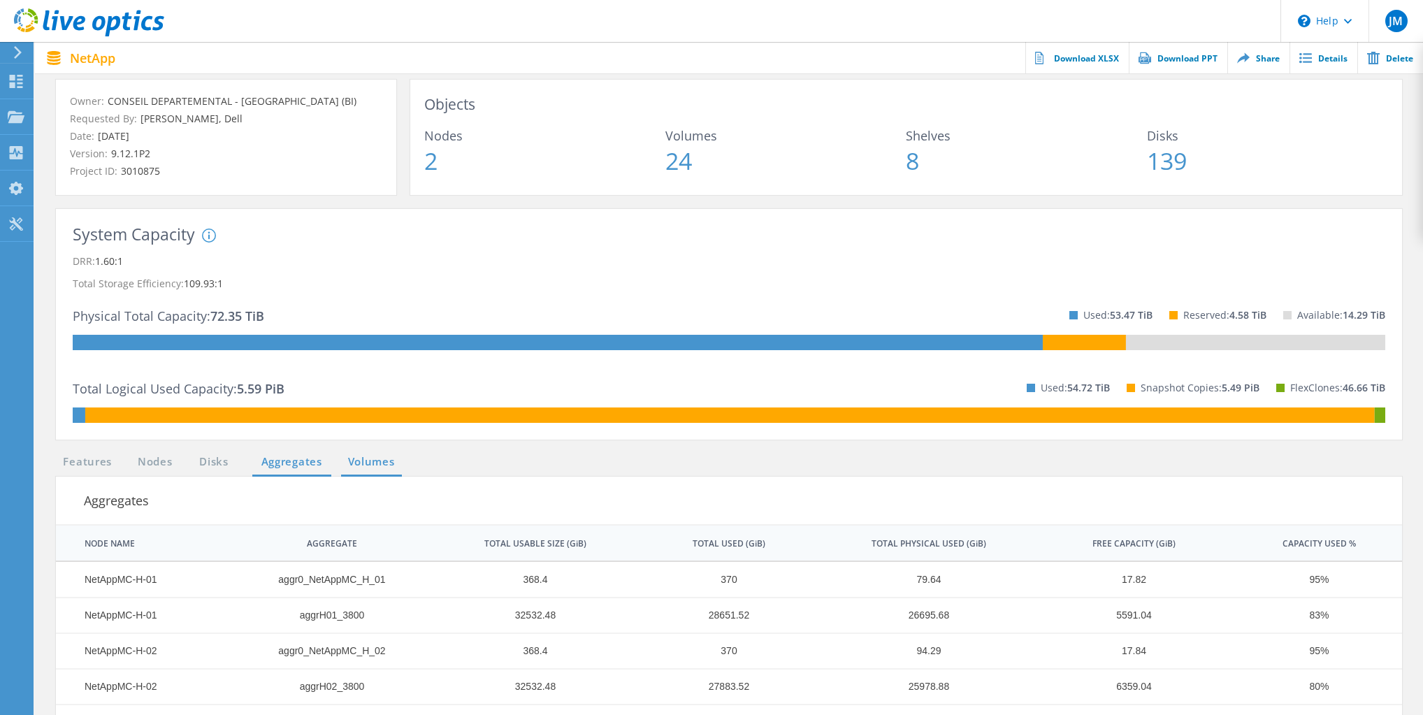
click at [387, 461] on link "Volumes" at bounding box center [371, 462] width 61 height 17
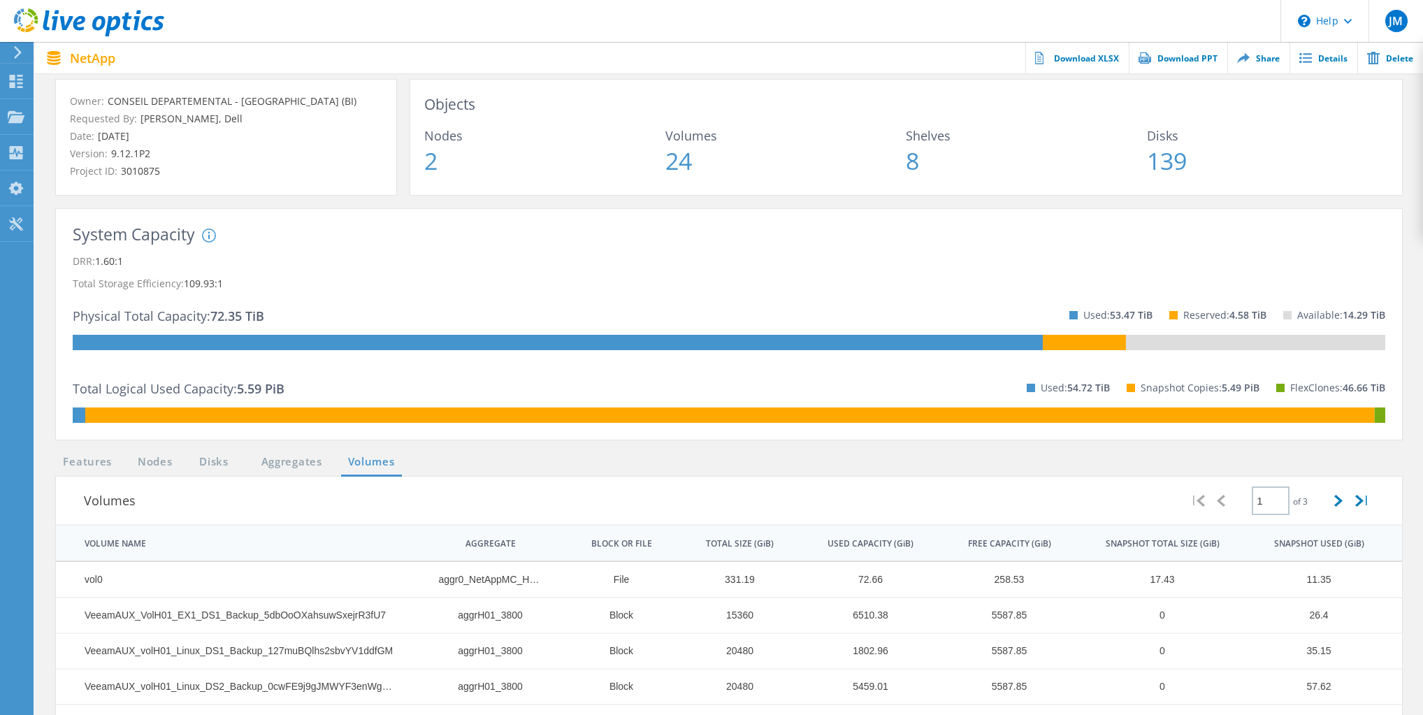
click at [514, 381] on div "Total Logical Used Capacity: 5.59 PiB Used: 54.72 TiB Snapshot Copies: 5.49 PiB…" at bounding box center [729, 388] width 1313 height 40
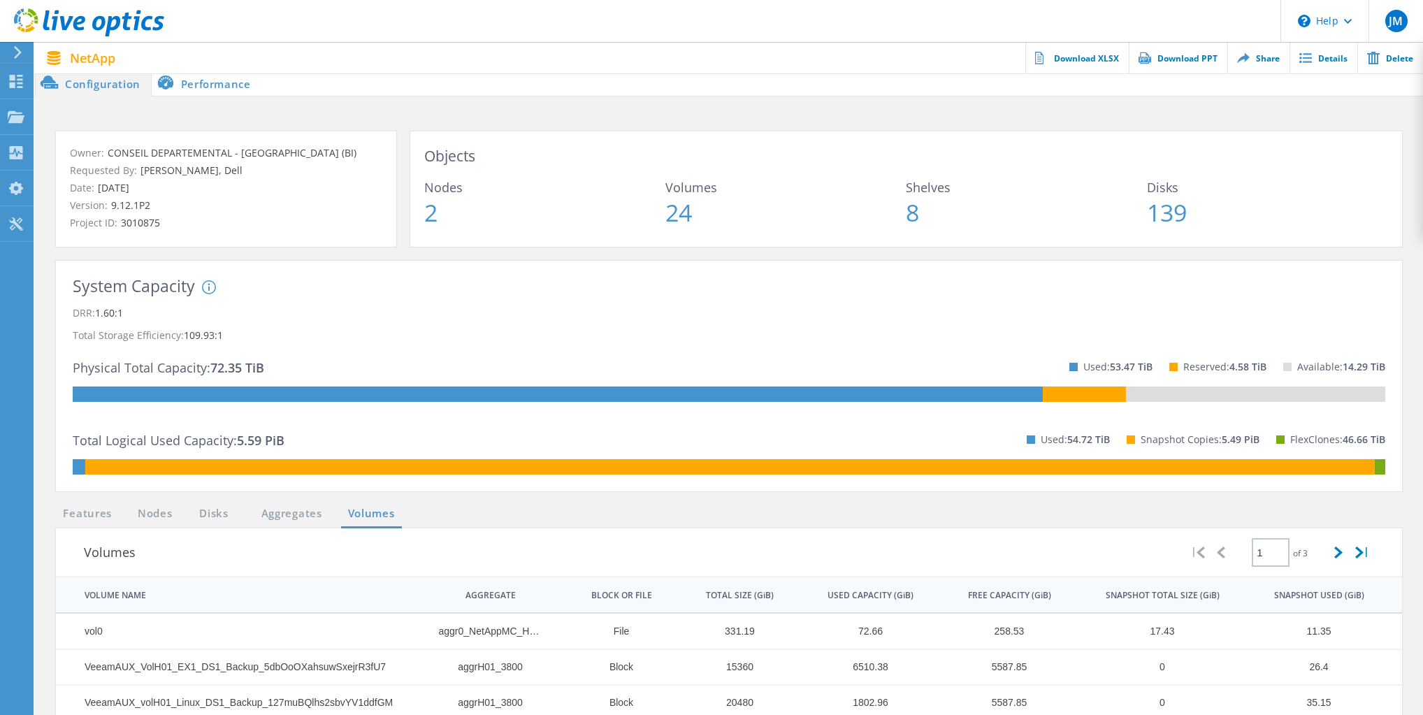
scroll to position [0, 0]
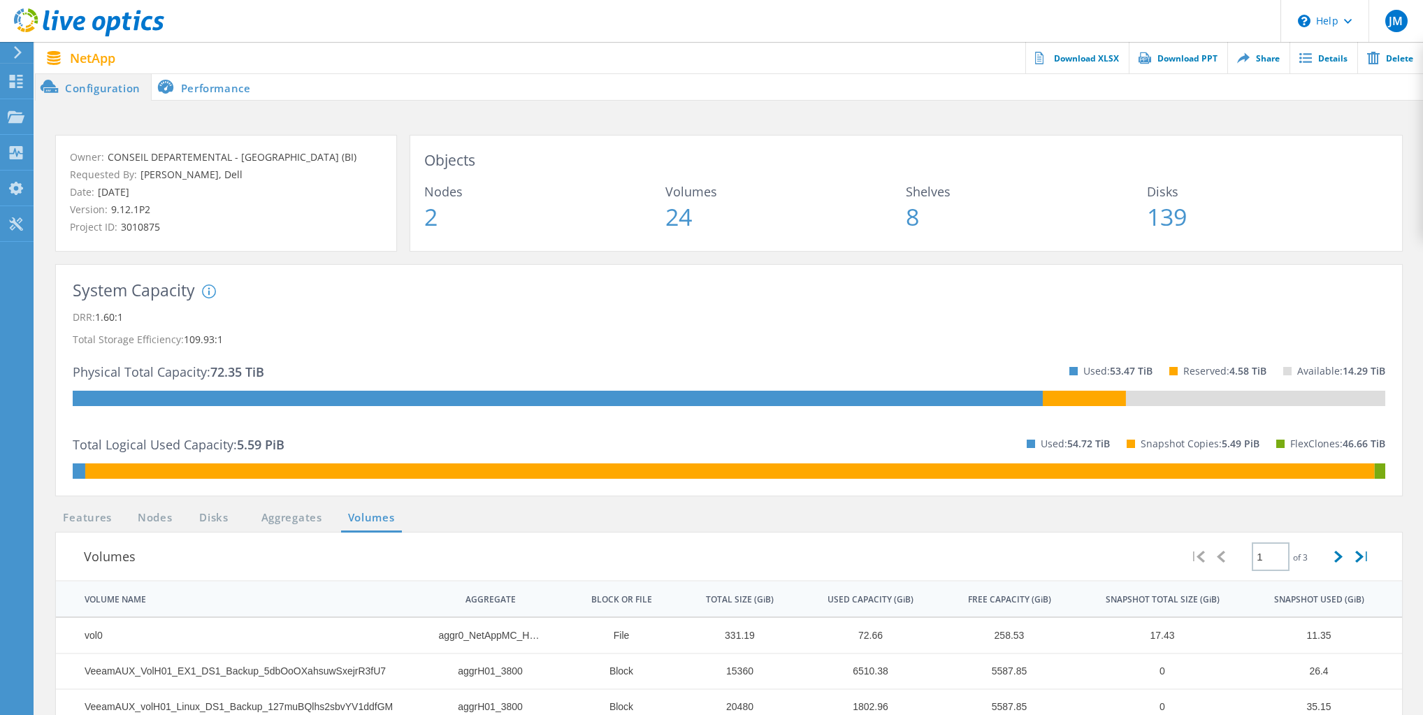
click at [210, 87] on li "Performance" at bounding box center [207, 87] width 110 height 28
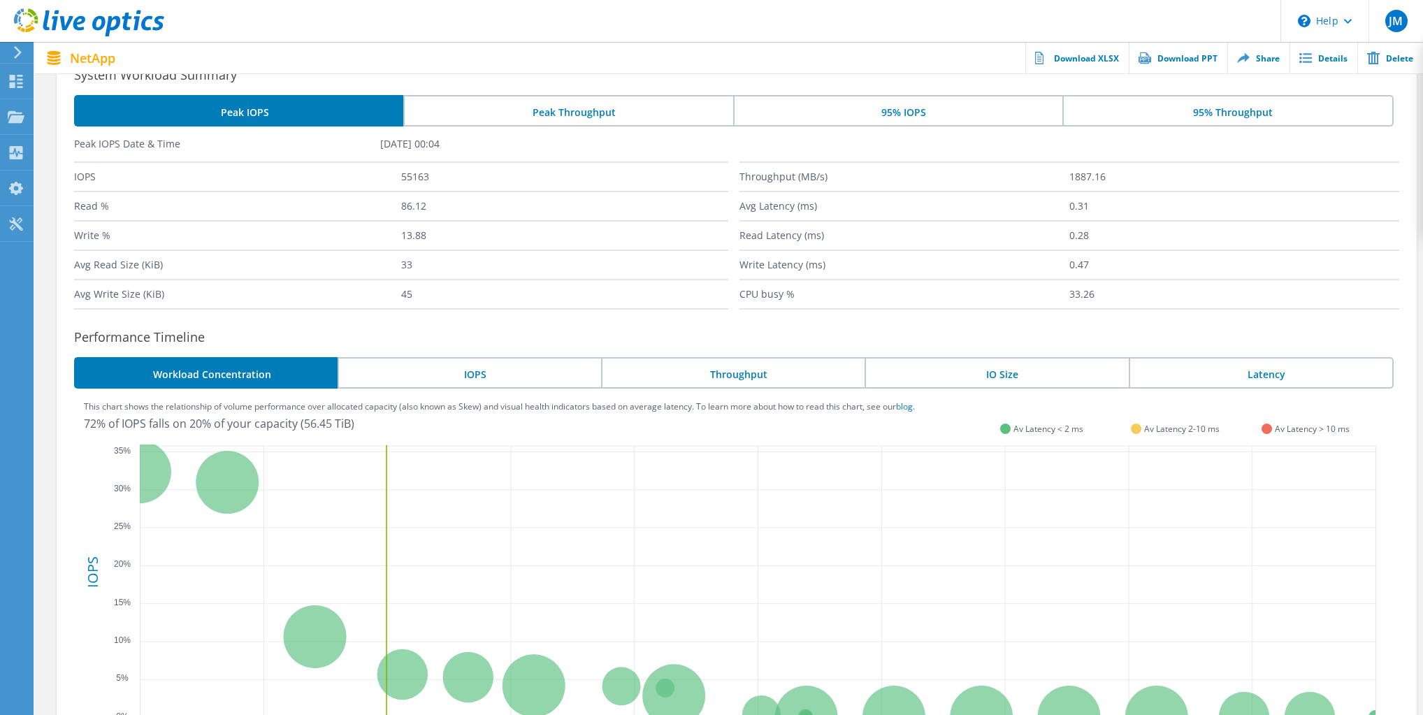
scroll to position [224, 0]
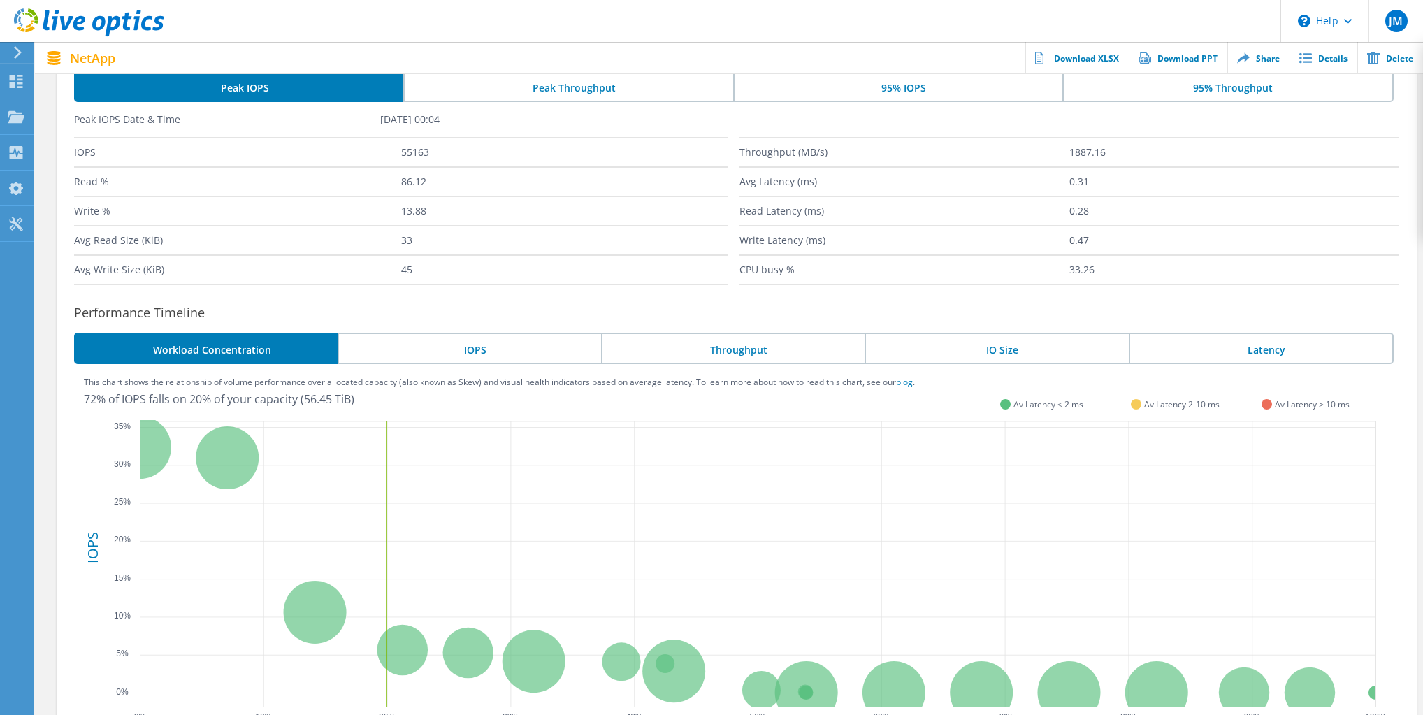
click at [728, 349] on li "Throughput" at bounding box center [733, 348] width 264 height 31
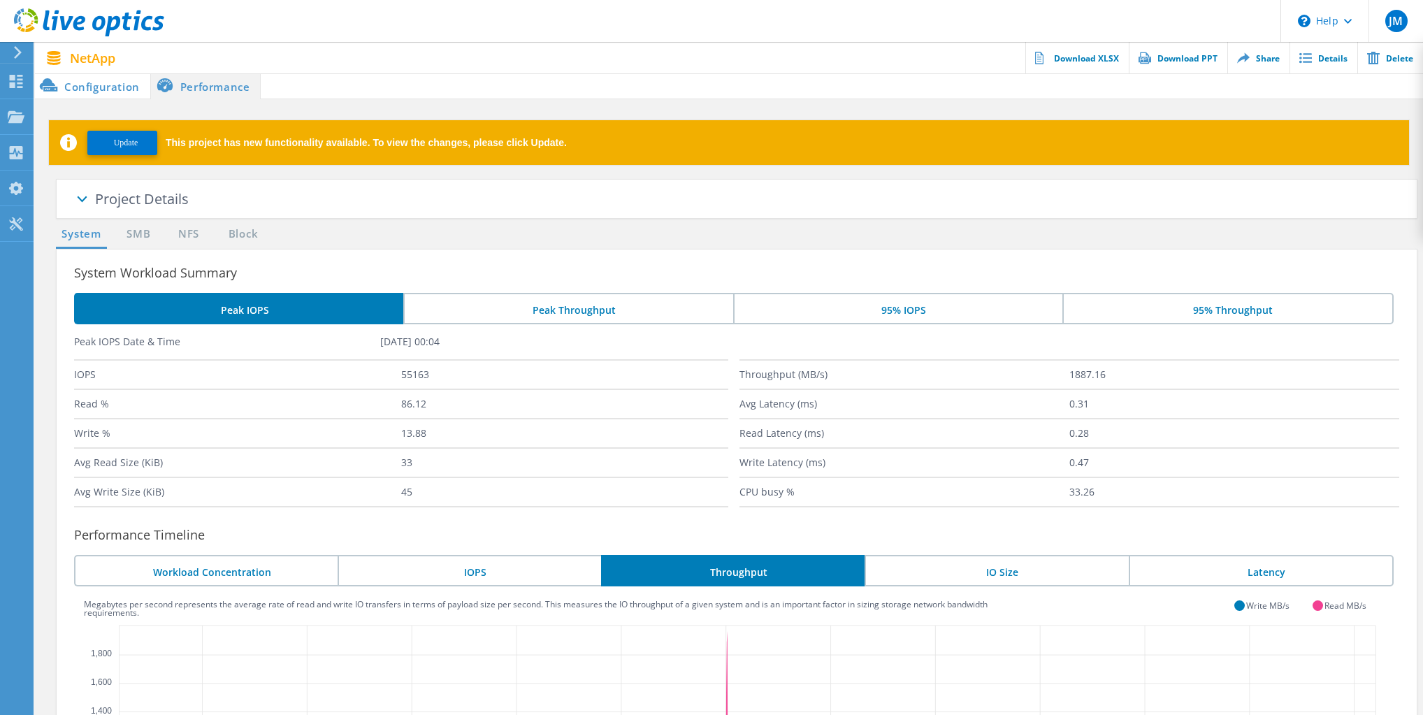
scroll to position [0, 0]
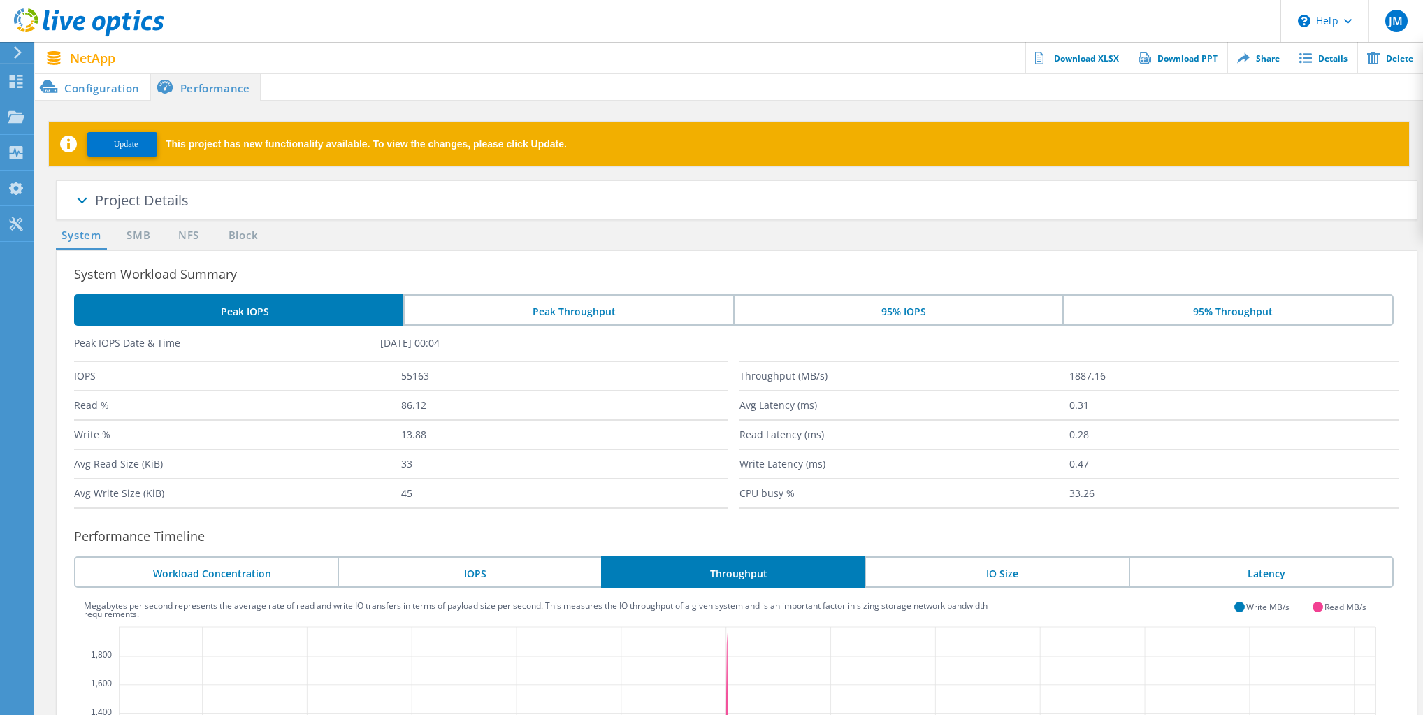
click at [663, 61] on div "NetApp Actions Download XLSX Download PPT Share Details Delete" at bounding box center [729, 58] width 1388 height 32
click at [676, 59] on div "NetApp Actions Download XLSX Download PPT Share Details Delete" at bounding box center [729, 58] width 1388 height 32
click at [670, 240] on section "System SMB NFS Block System Workload Summary Peak IOPS Peak Throughput 95% IOPS…" at bounding box center [729, 644] width 1360 height 835
click at [674, 236] on section "System SMB NFS Block System Workload Summary Peak IOPS Peak Throughput 95% IOPS…" at bounding box center [729, 644] width 1360 height 835
click at [643, 192] on div "Project Details" at bounding box center [756, 201] width 1322 height 41
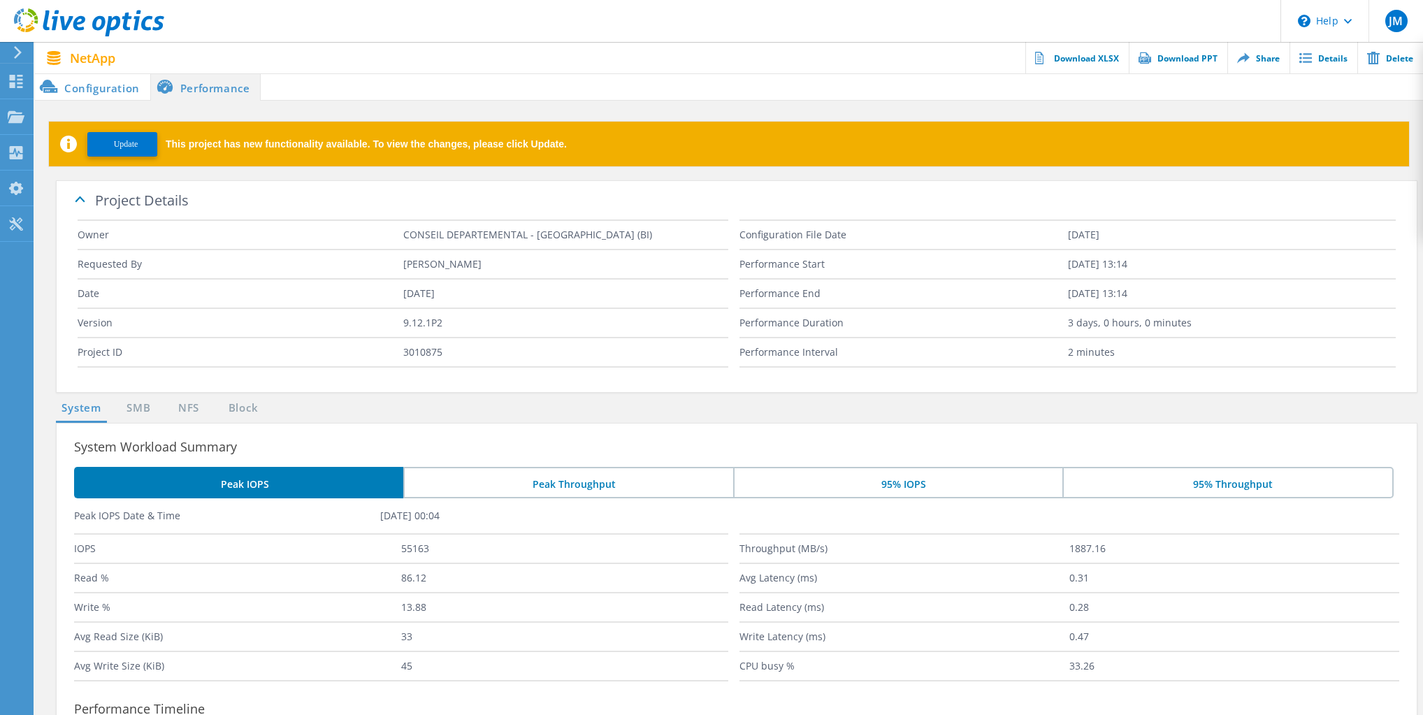
click at [637, 199] on div "Project Details" at bounding box center [756, 201] width 1322 height 41
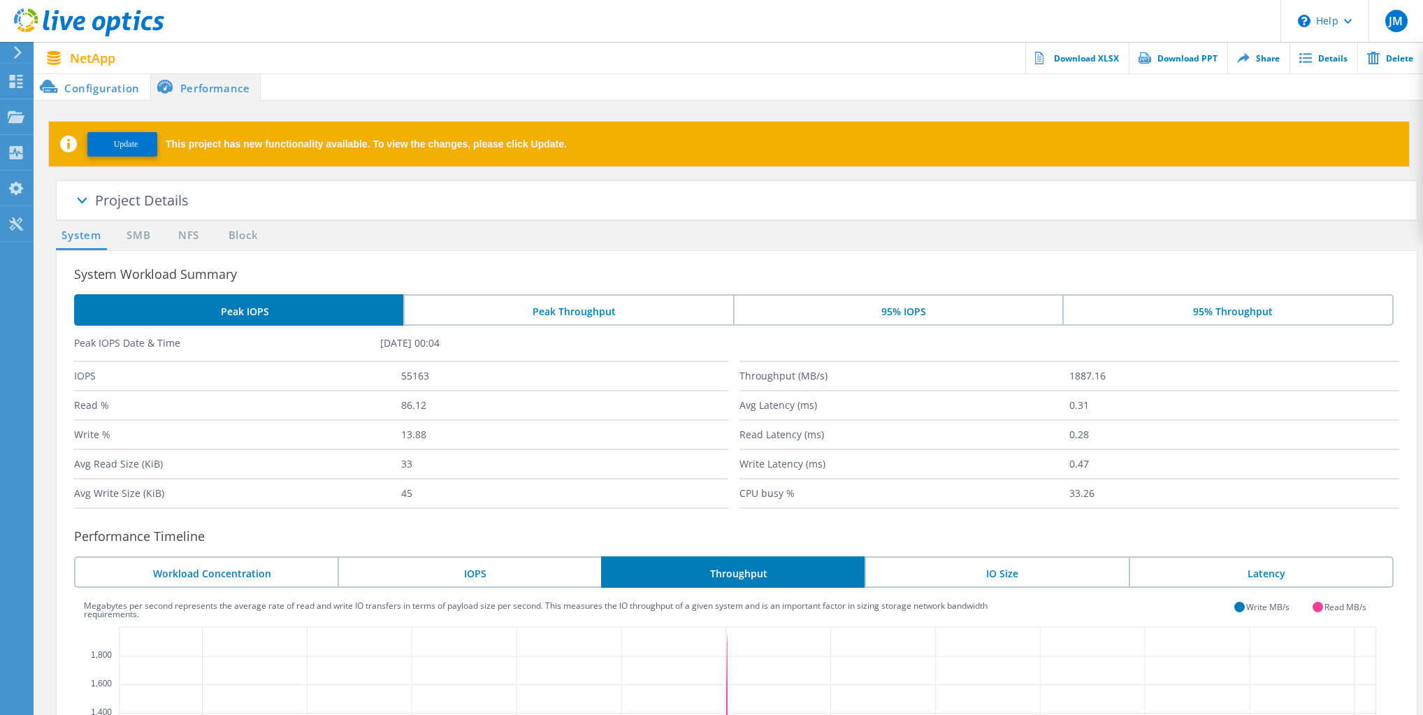
click at [654, 55] on div "NetApp Actions Download XLSX Download PPT Share Details Delete" at bounding box center [729, 58] width 1388 height 32
